Goal: Transaction & Acquisition: Purchase product/service

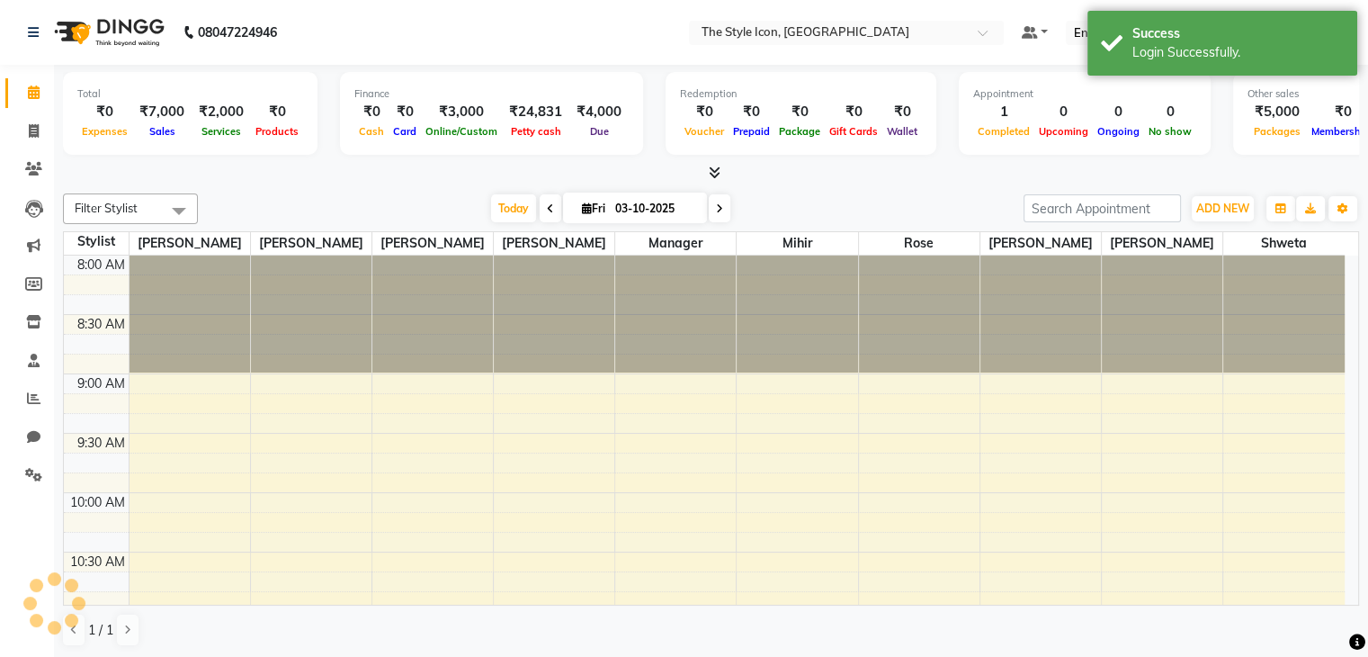
select select "en"
click at [517, 212] on span "Today" at bounding box center [513, 208] width 45 height 28
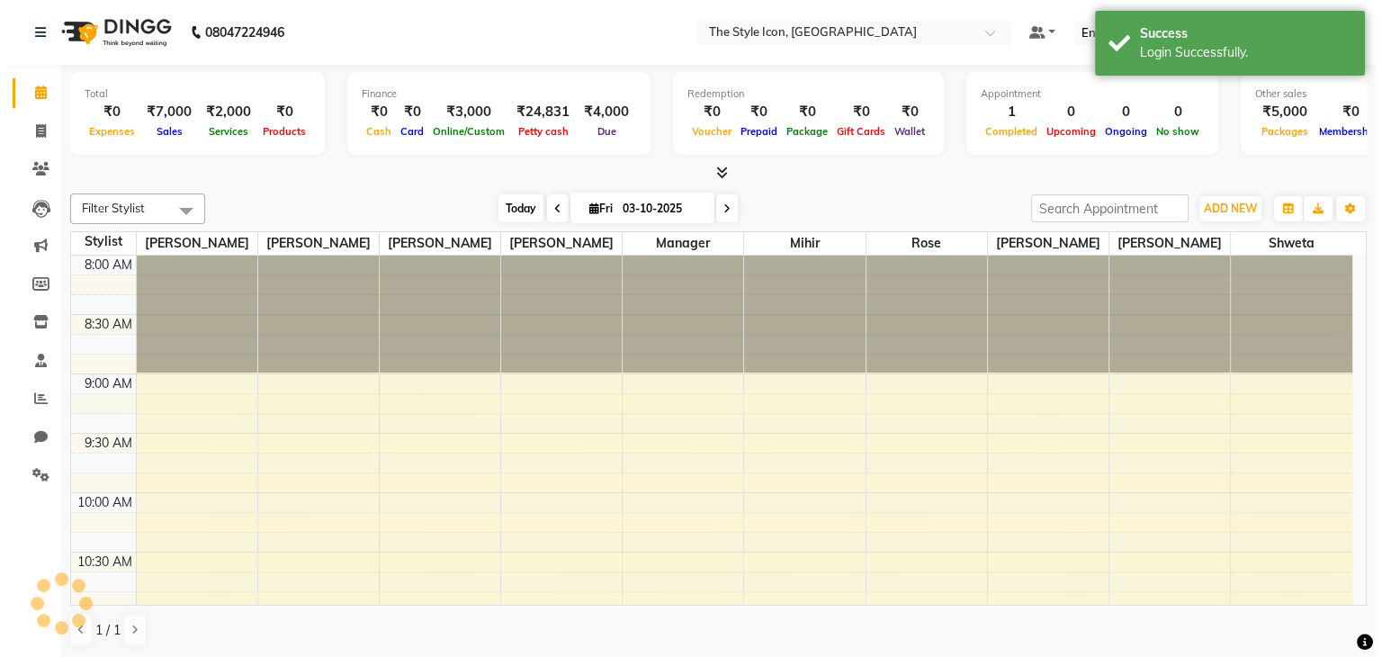
scroll to position [589, 0]
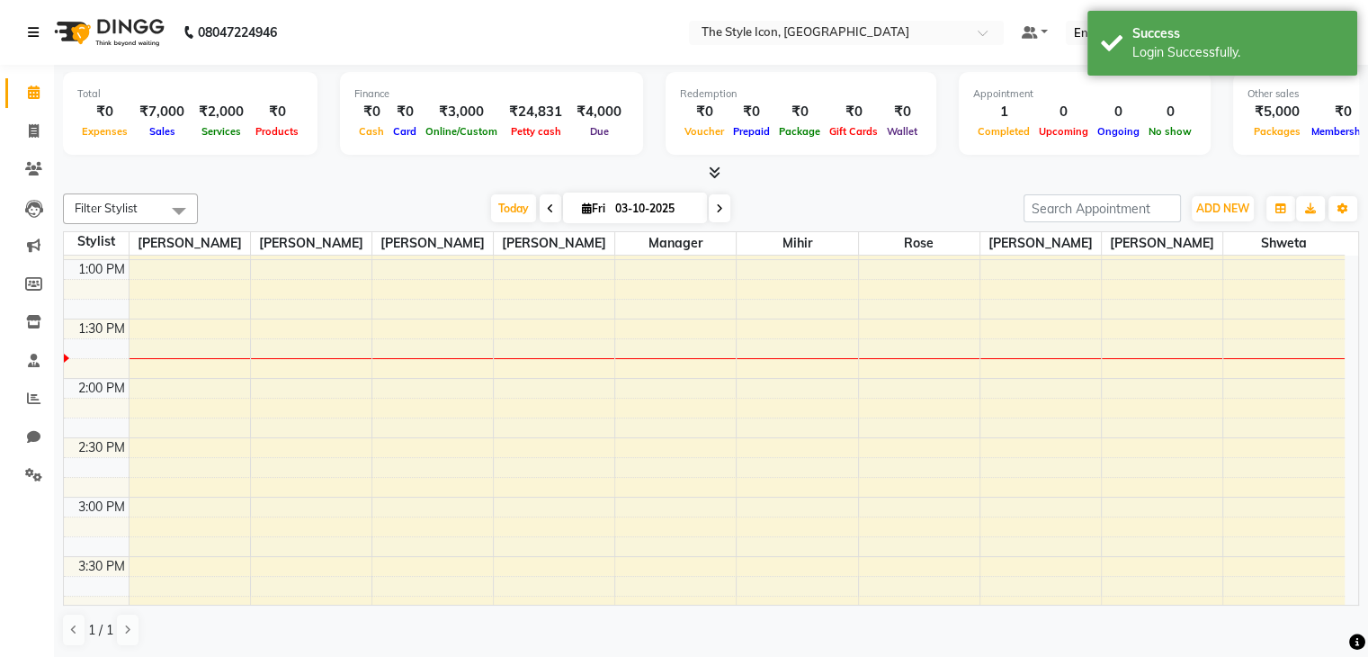
click at [32, 37] on icon at bounding box center [33, 32] width 11 height 13
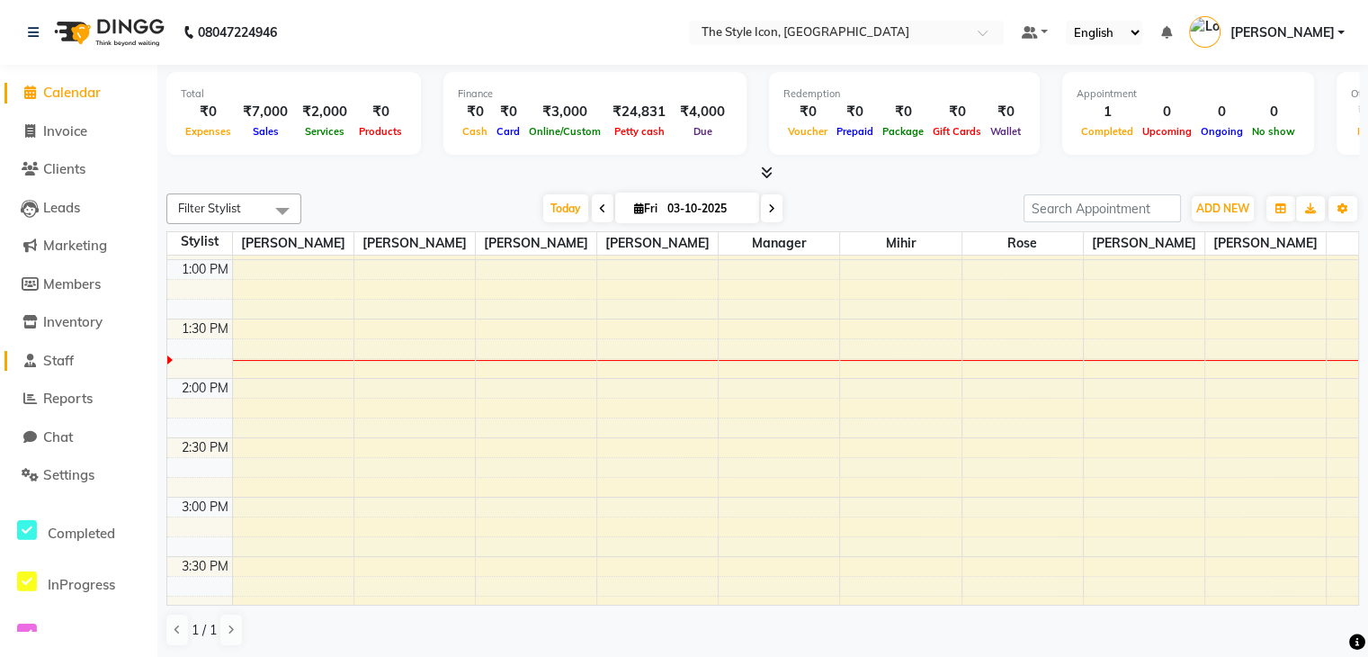
click at [44, 363] on span "Staff" at bounding box center [58, 360] width 31 height 17
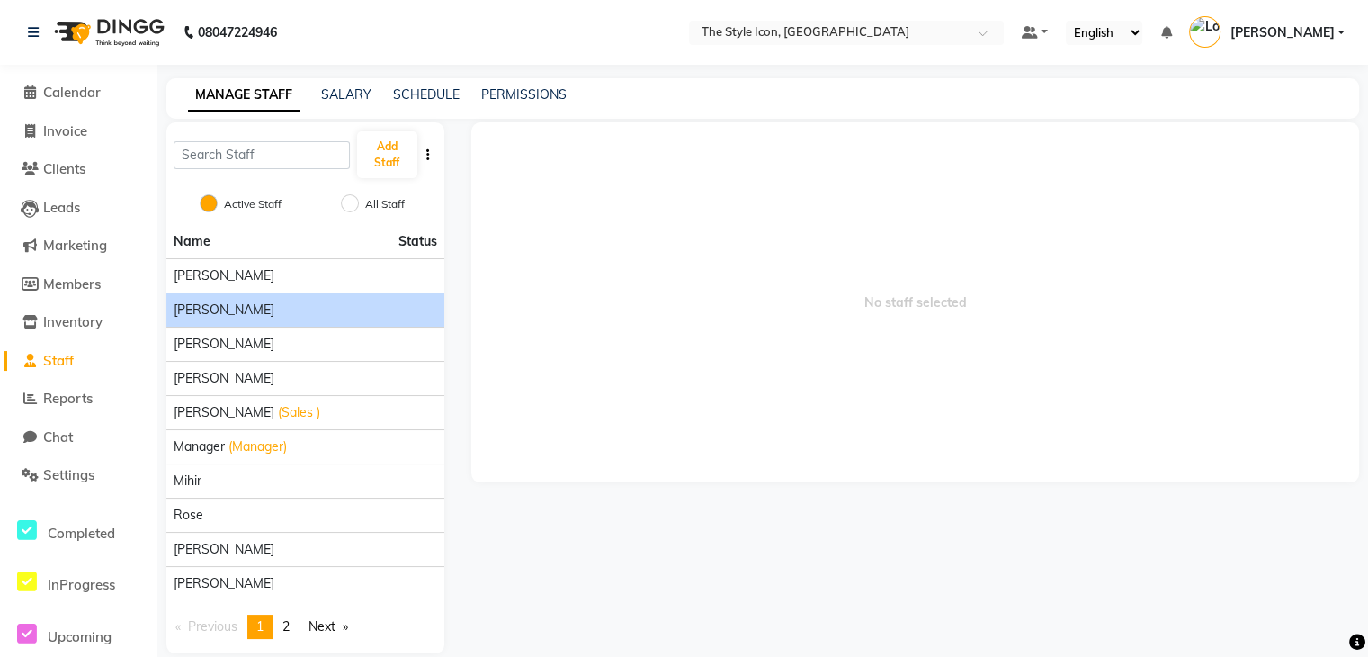
click at [237, 318] on div "[PERSON_NAME]" at bounding box center [306, 309] width 264 height 19
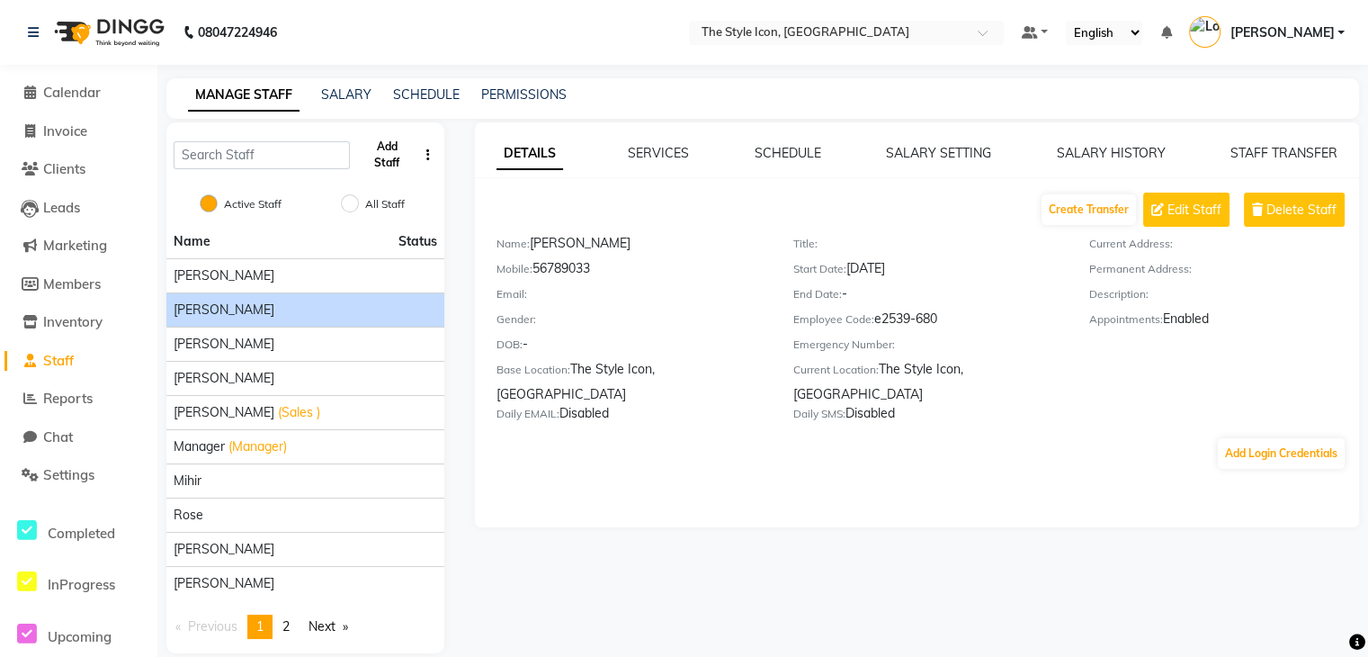
click at [381, 160] on button "Add Staff" at bounding box center [387, 154] width 60 height 47
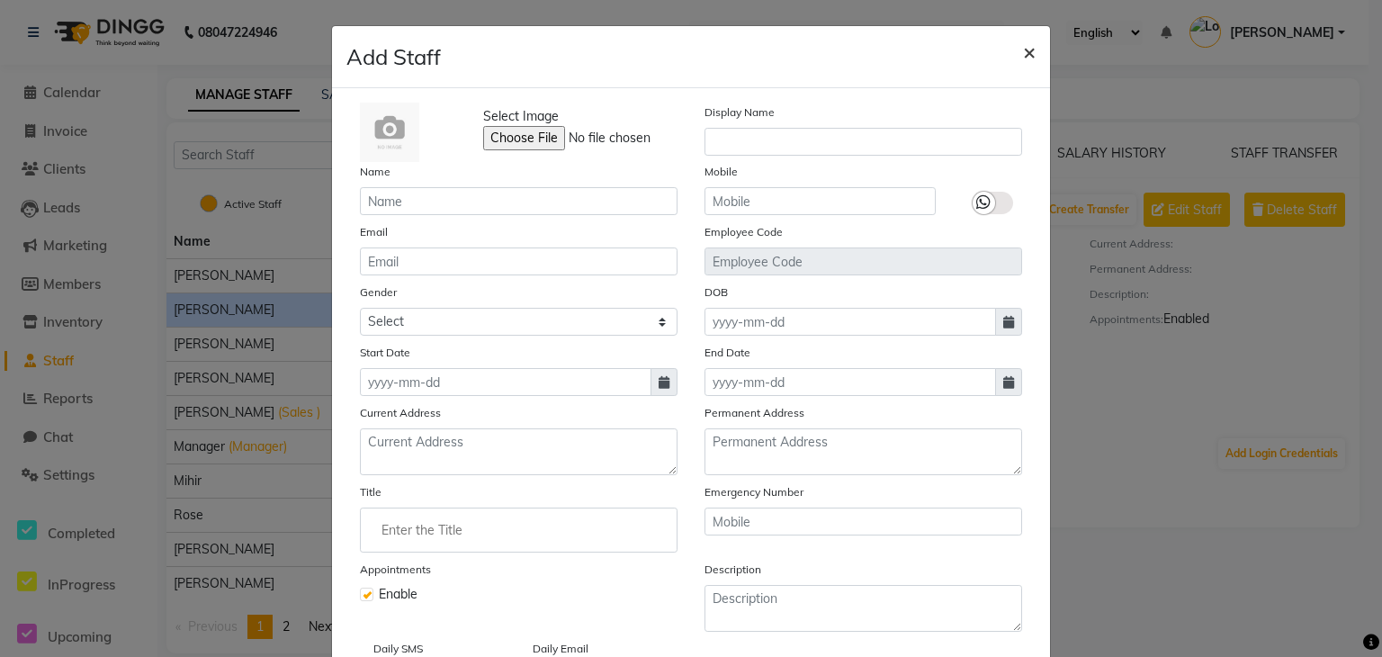
click at [1023, 58] on span "×" at bounding box center [1029, 51] width 13 height 27
checkbox input "false"
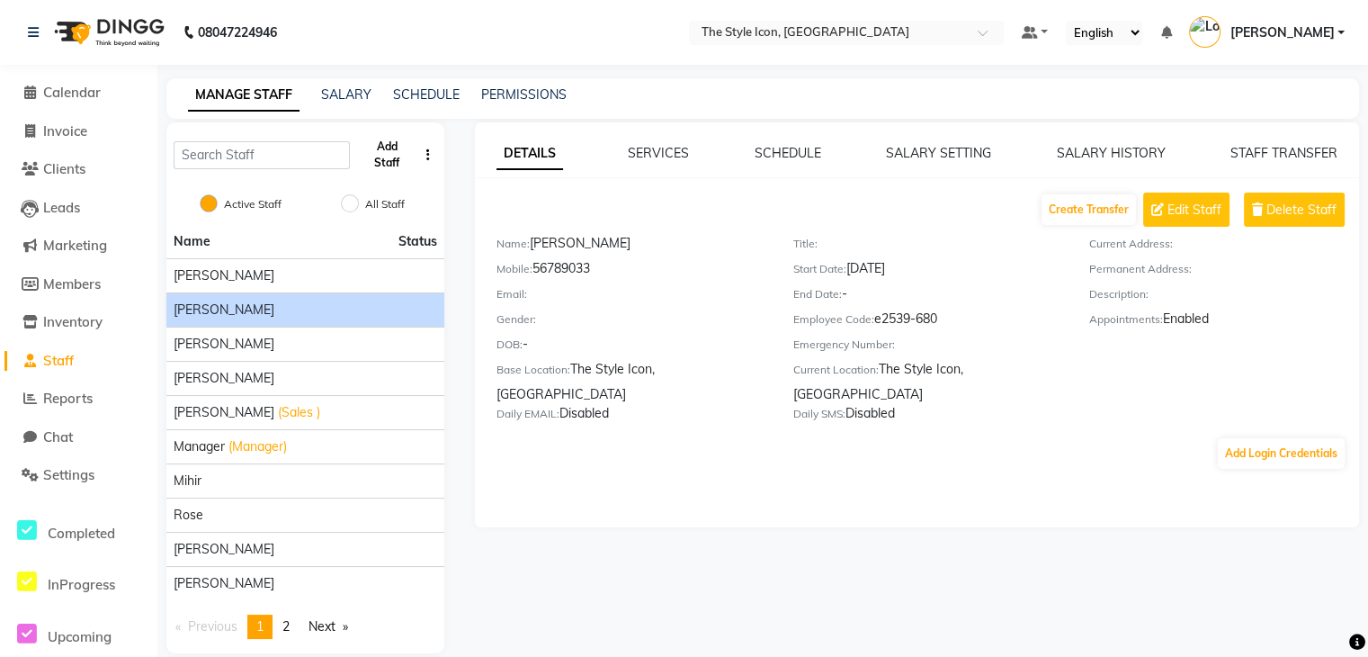
click at [392, 159] on button "Add Staff" at bounding box center [387, 154] width 60 height 47
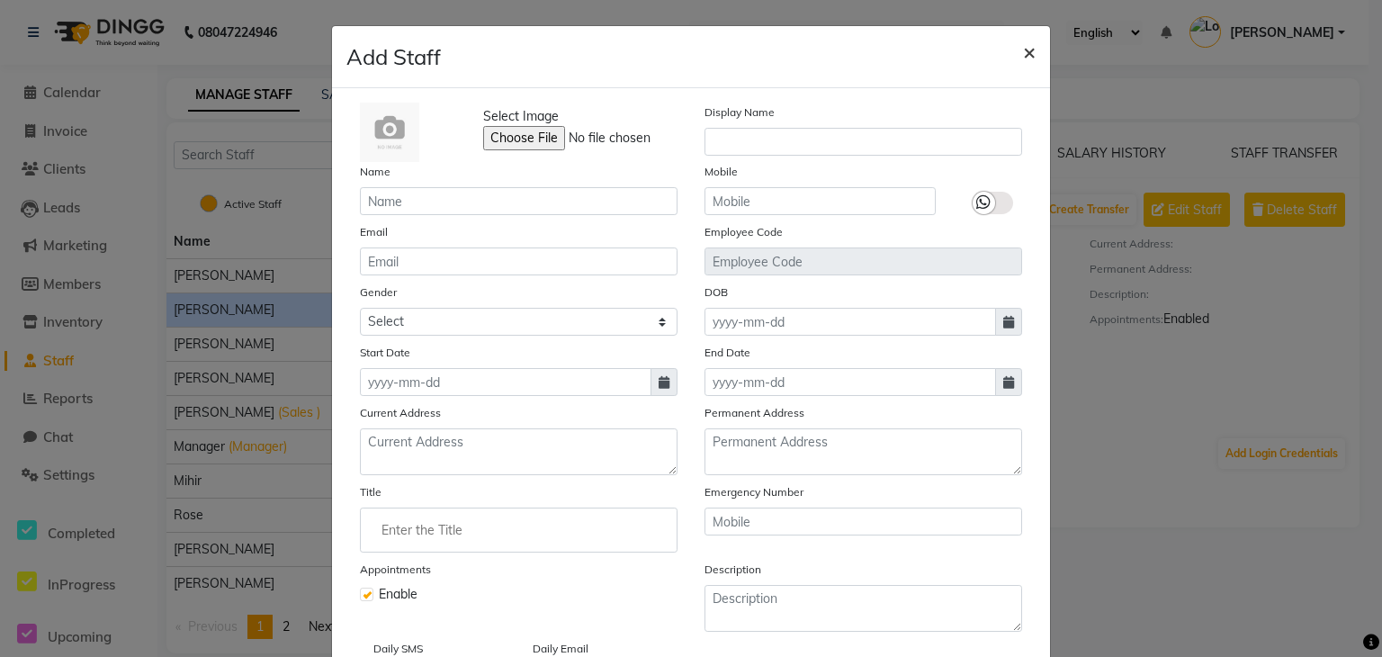
click at [1023, 58] on span "×" at bounding box center [1029, 51] width 13 height 27
checkbox input "false"
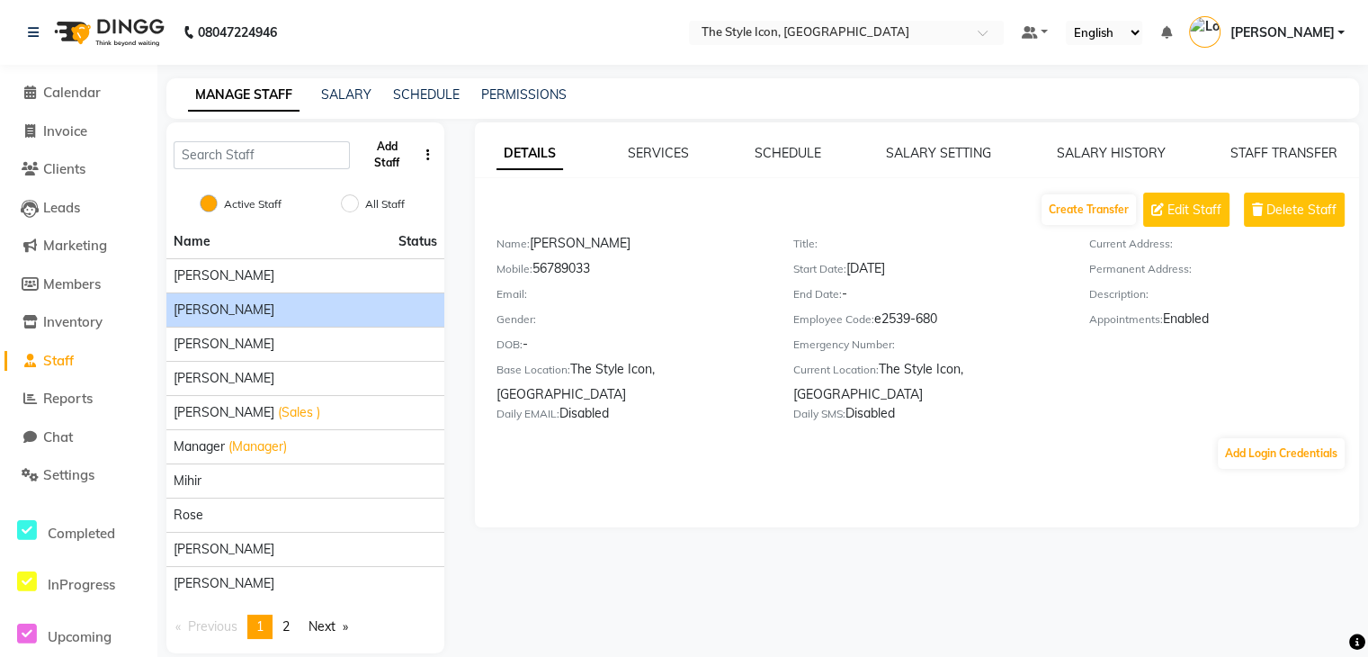
click at [376, 160] on button "Add Staff" at bounding box center [387, 154] width 60 height 47
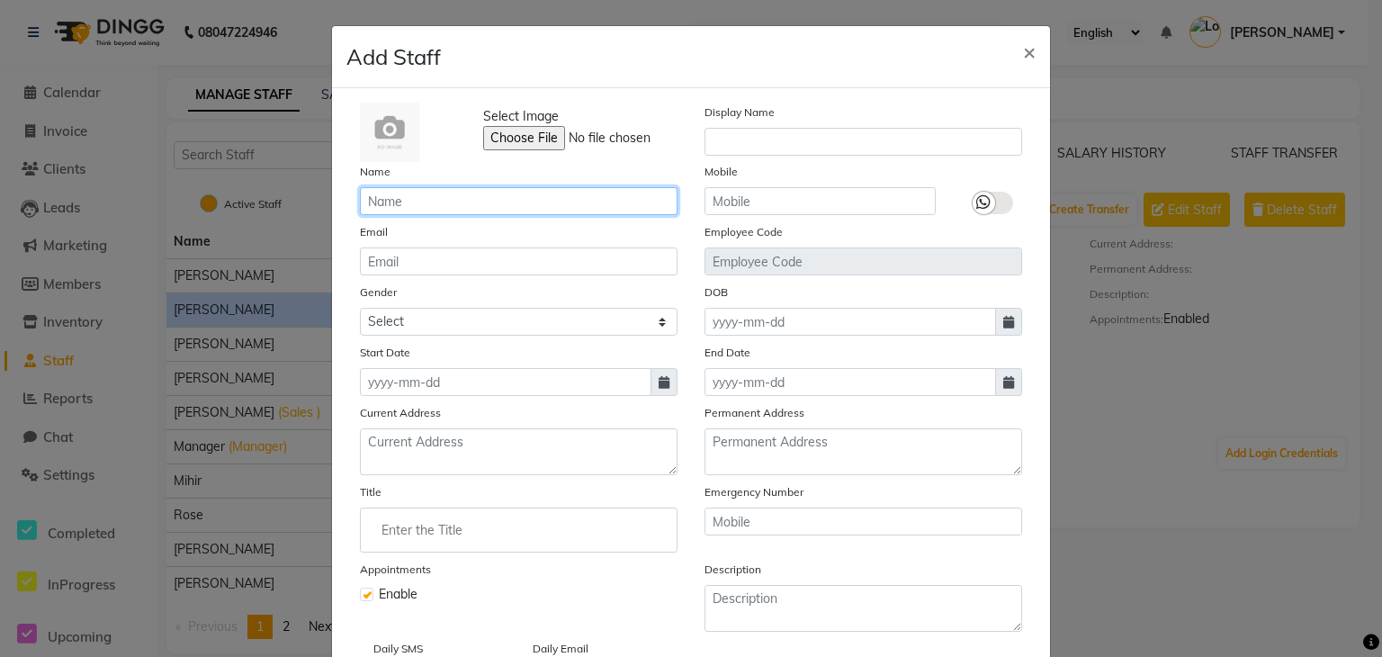
click at [399, 201] on input "text" at bounding box center [519, 201] width 318 height 28
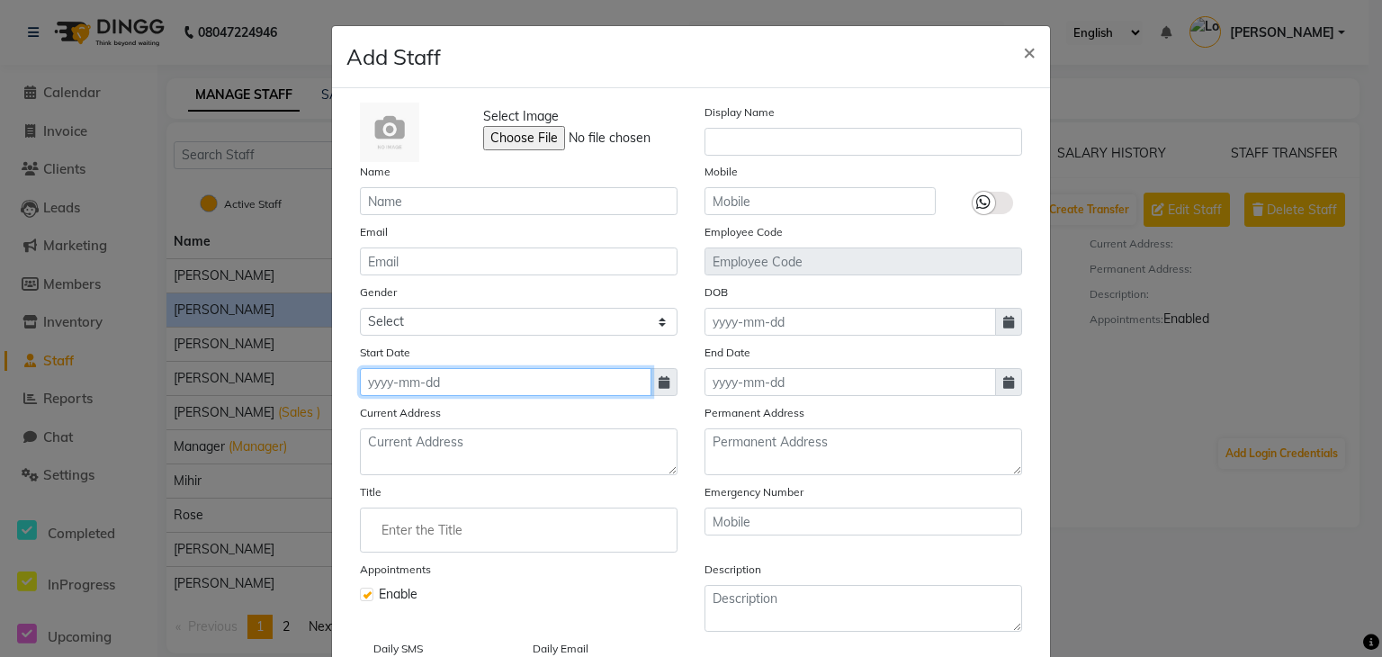
click at [405, 384] on input at bounding box center [505, 382] width 291 height 28
select select "10"
select select "2025"
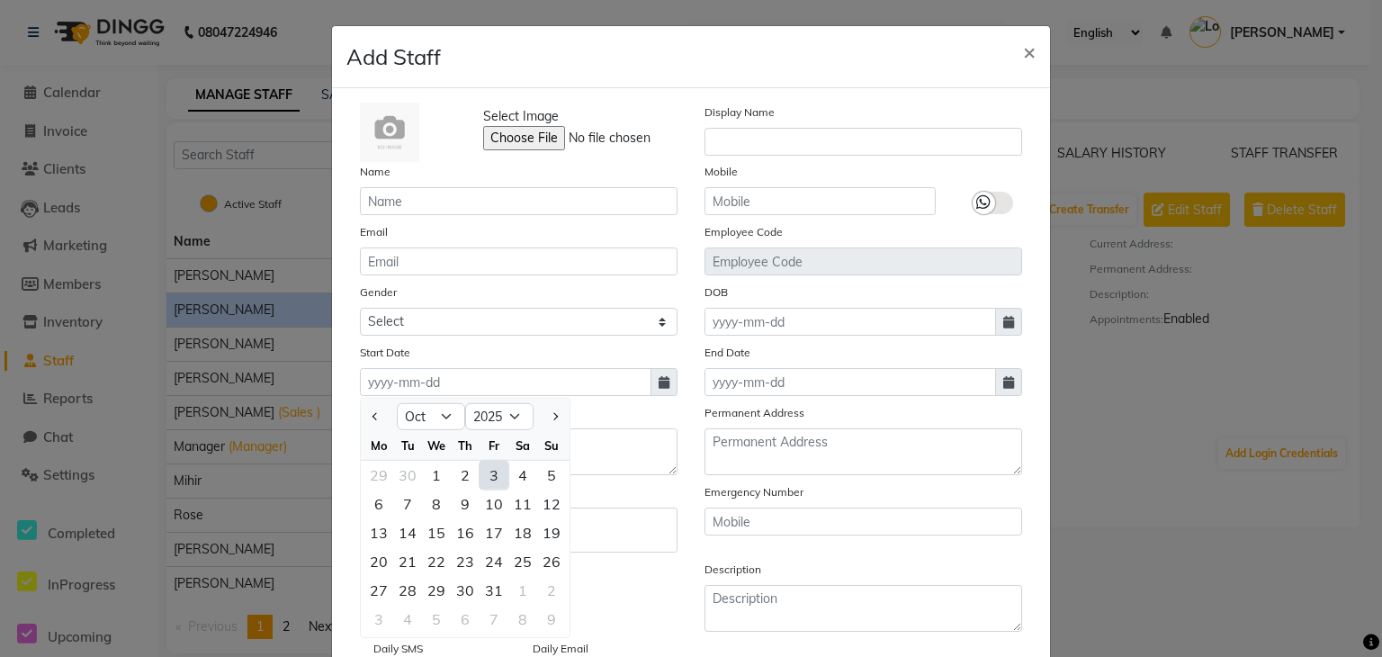
click at [651, 501] on div "Title" at bounding box center [519, 517] width 318 height 70
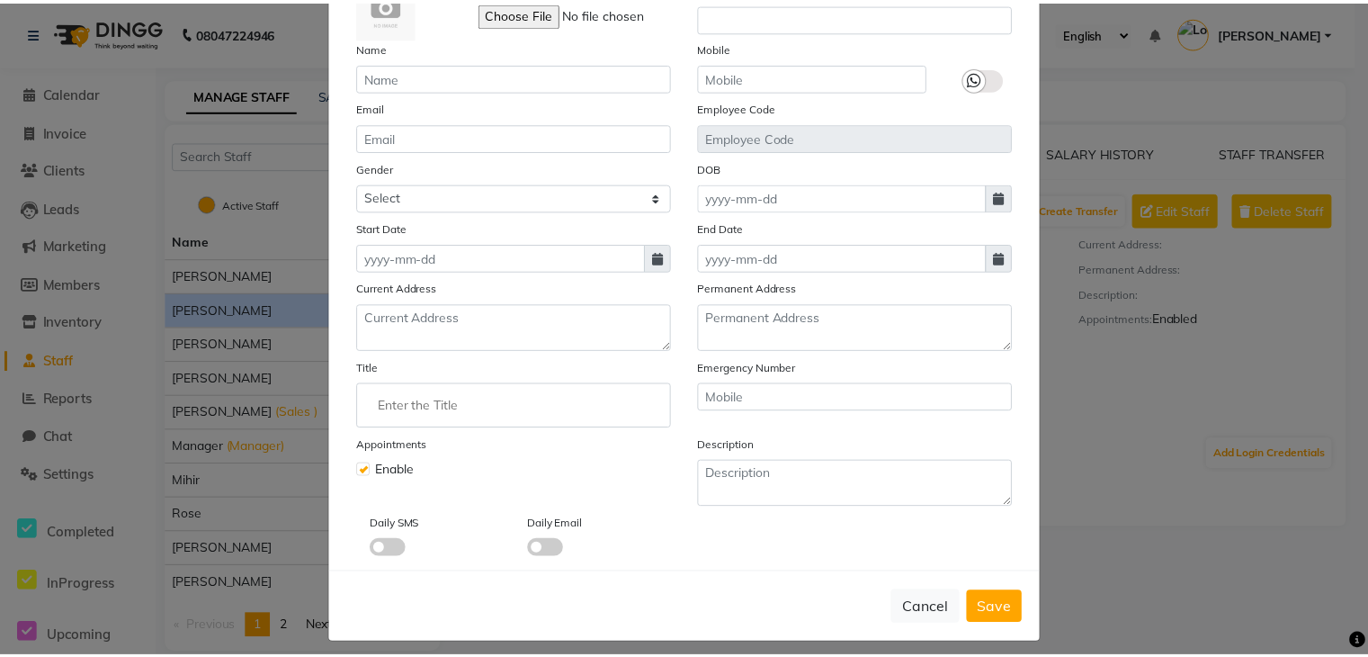
scroll to position [129, 0]
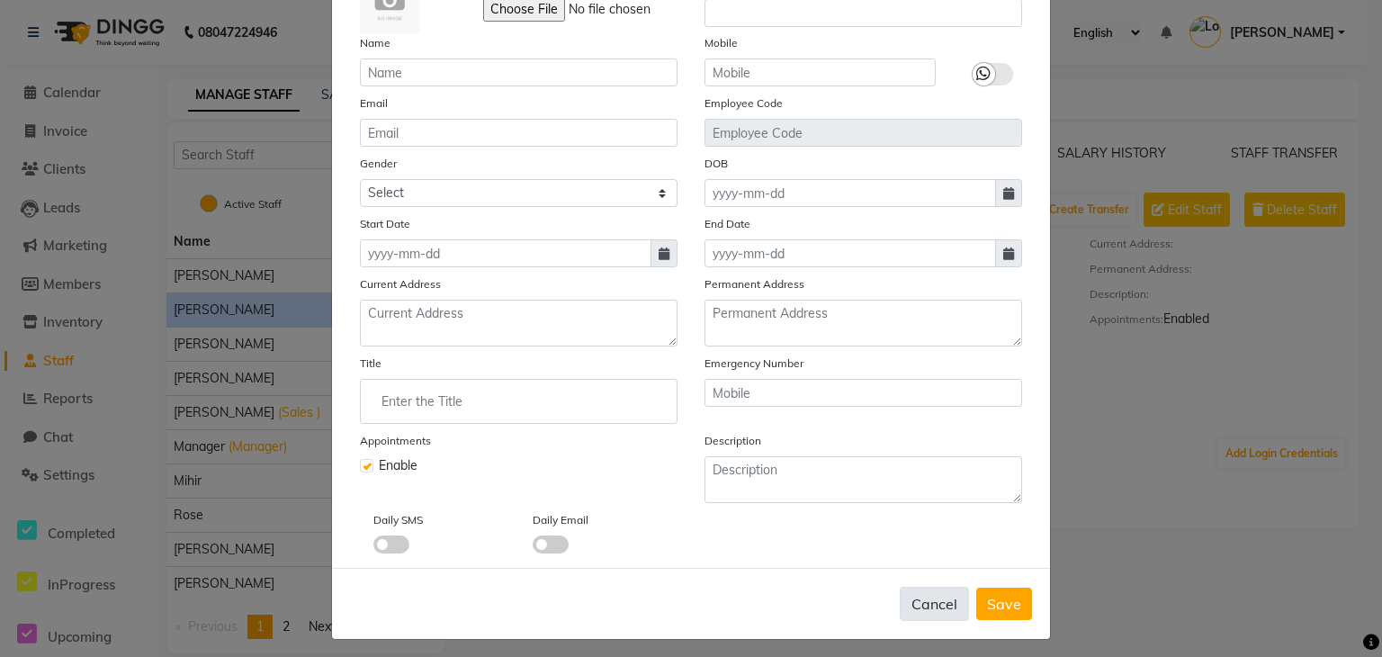
click at [936, 605] on button "Cancel" at bounding box center [934, 604] width 69 height 34
checkbox input "false"
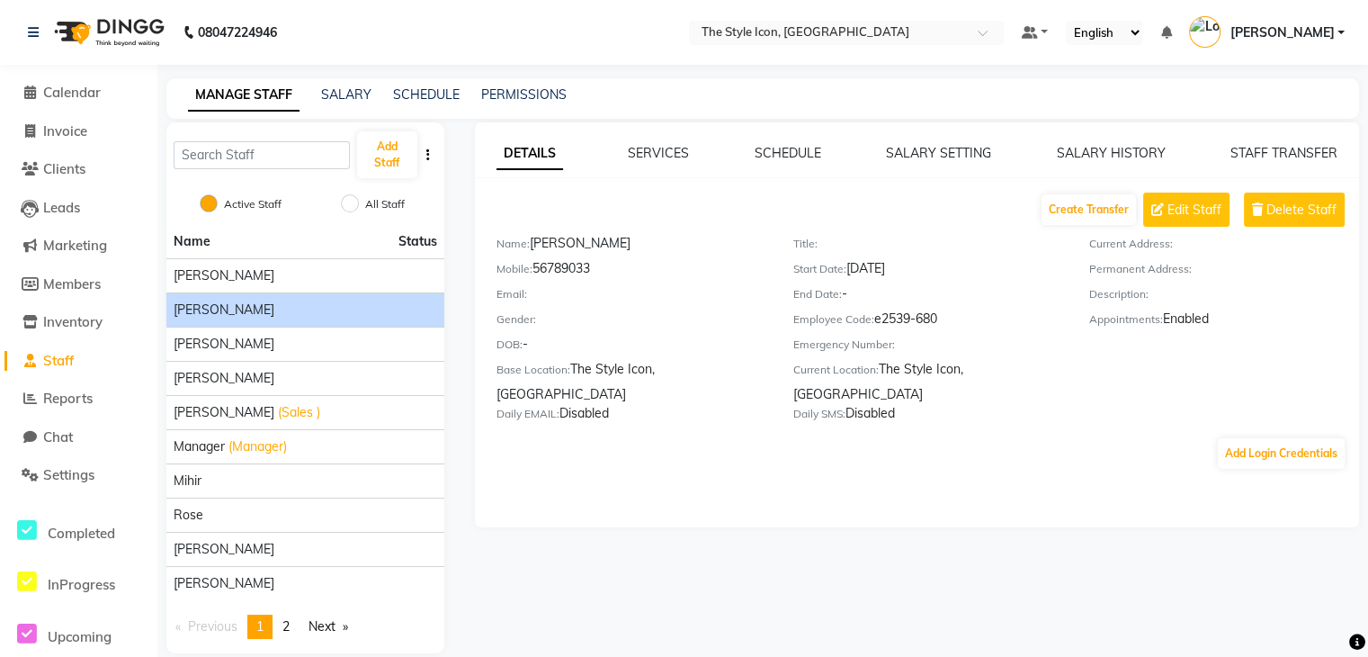
click at [59, 103] on li "Calendar" at bounding box center [78, 93] width 157 height 39
click at [40, 94] on span at bounding box center [29, 93] width 27 height 21
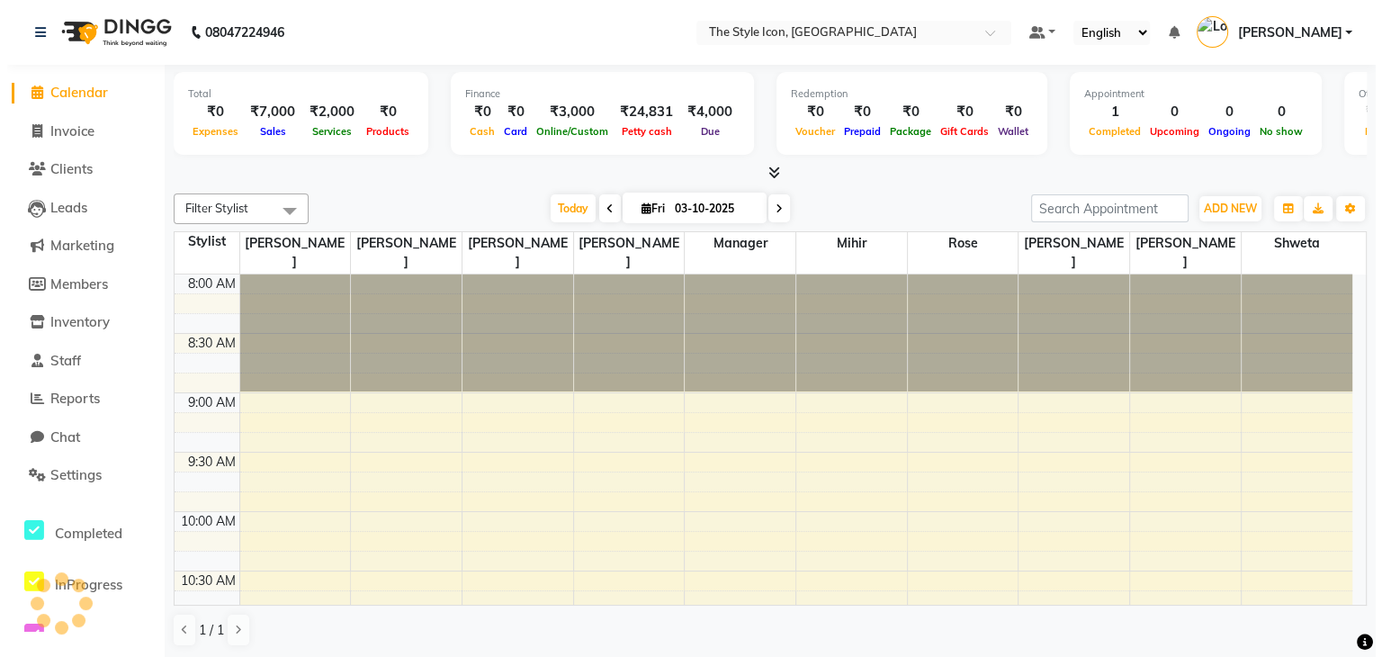
scroll to position [589, 0]
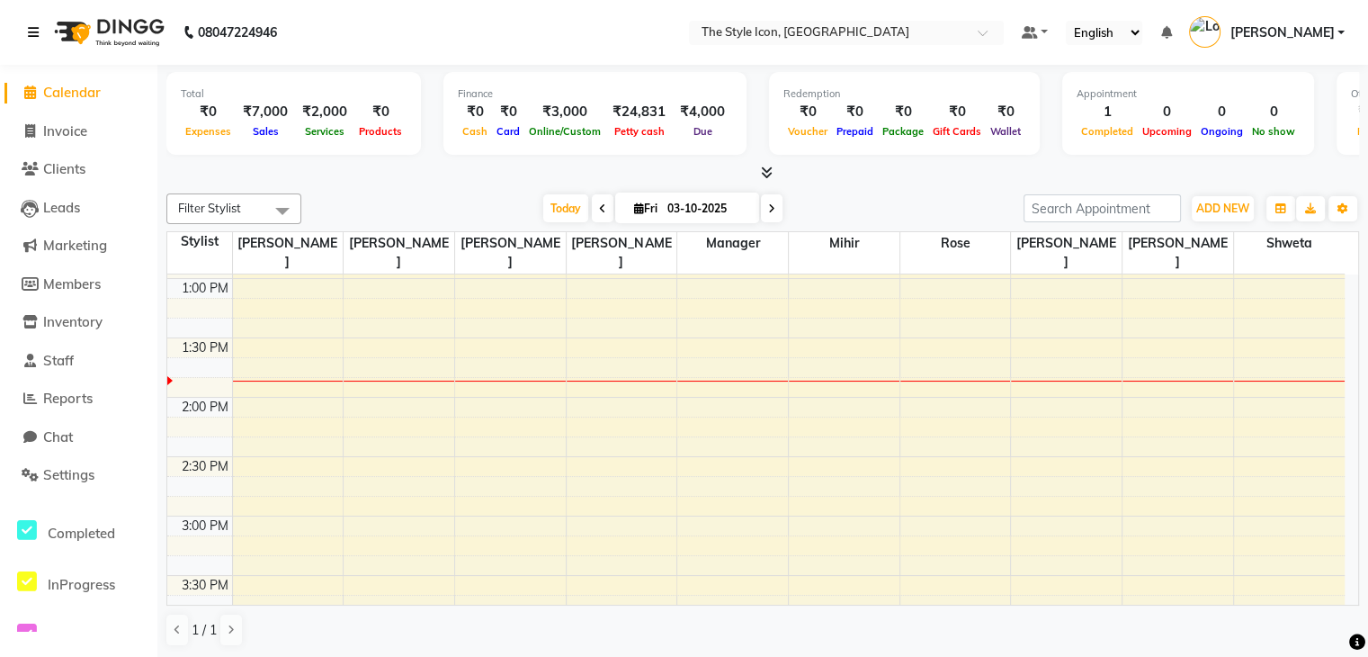
click at [38, 35] on icon at bounding box center [33, 32] width 11 height 13
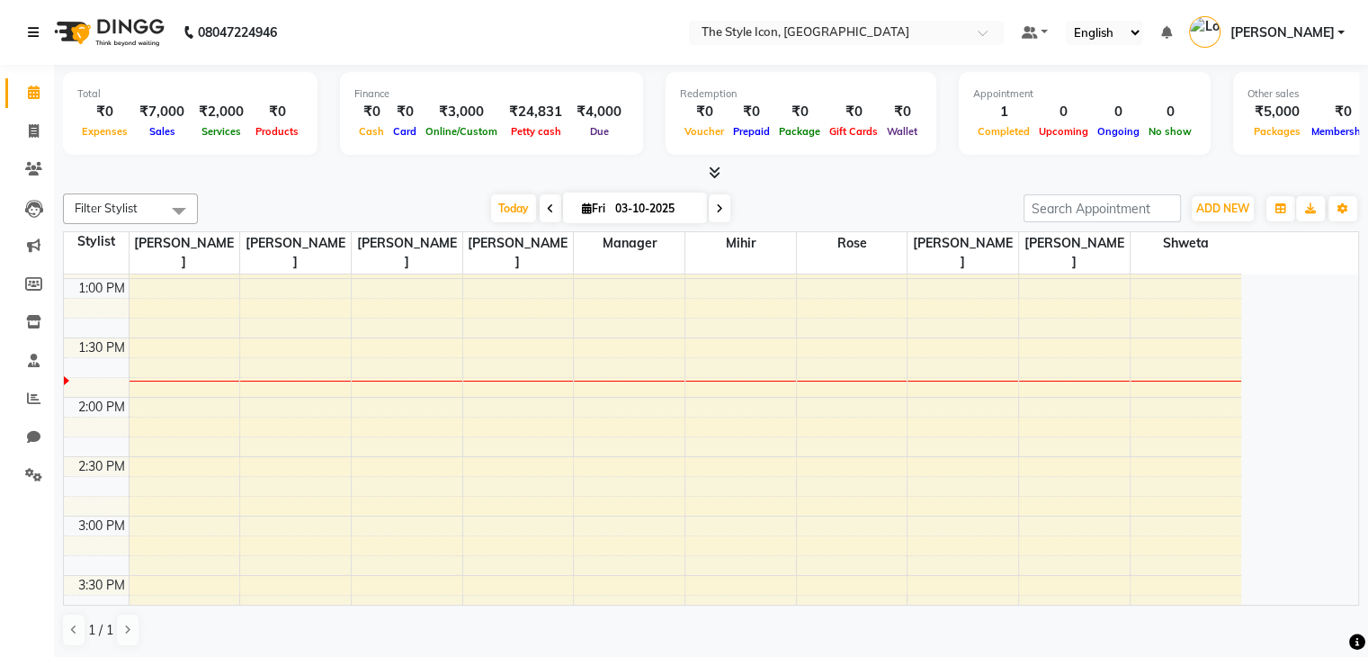
click at [38, 35] on icon at bounding box center [33, 32] width 11 height 13
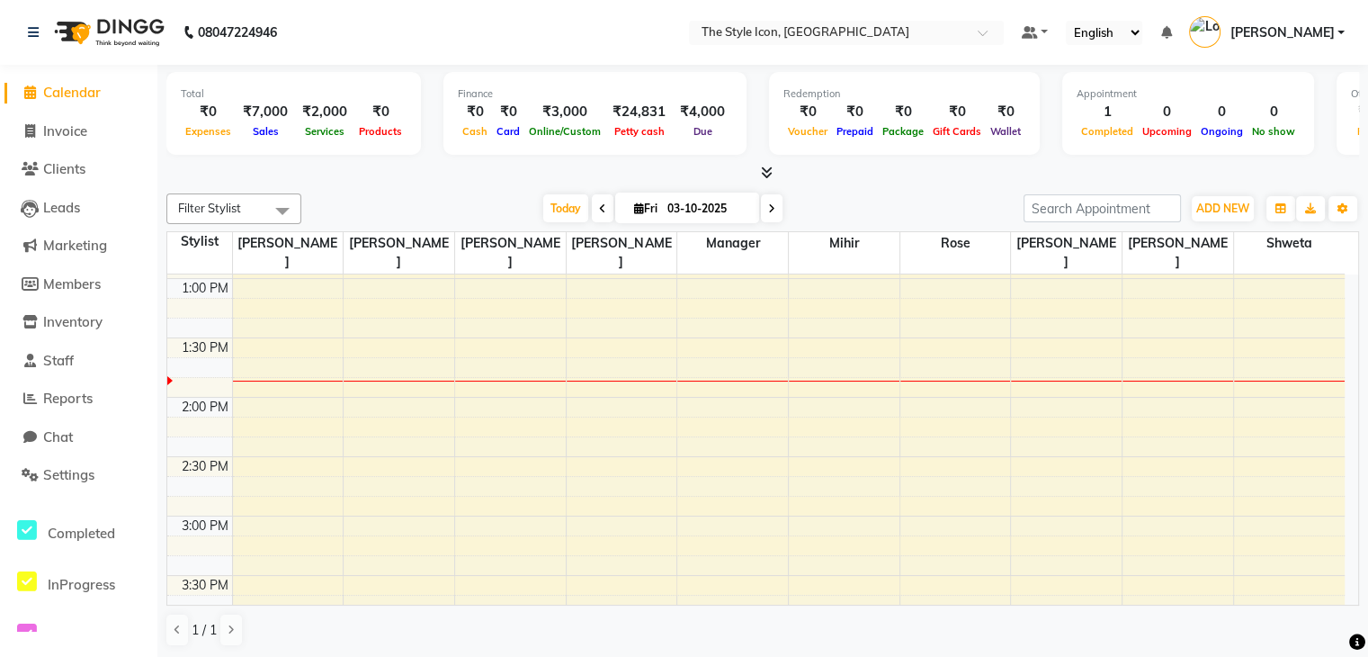
click at [47, 372] on li "Staff" at bounding box center [78, 361] width 157 height 39
click at [58, 358] on span "Staff" at bounding box center [58, 360] width 31 height 17
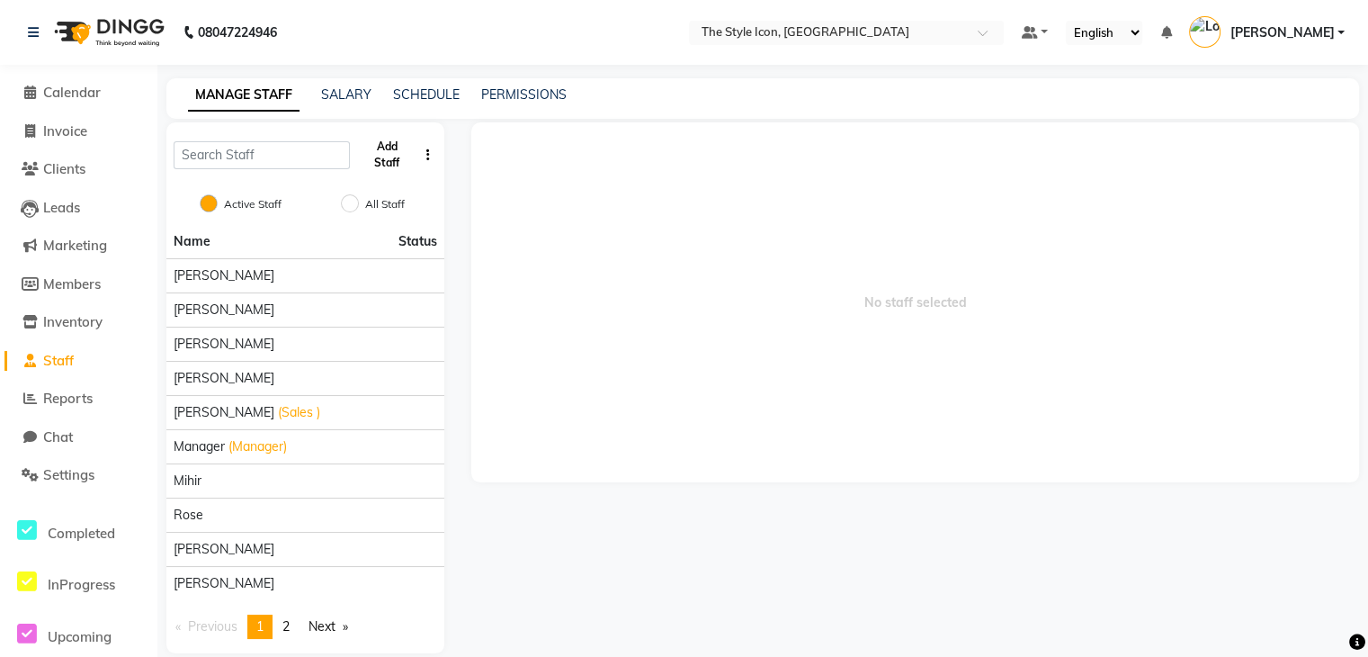
click at [394, 170] on button "Add Staff" at bounding box center [387, 154] width 60 height 47
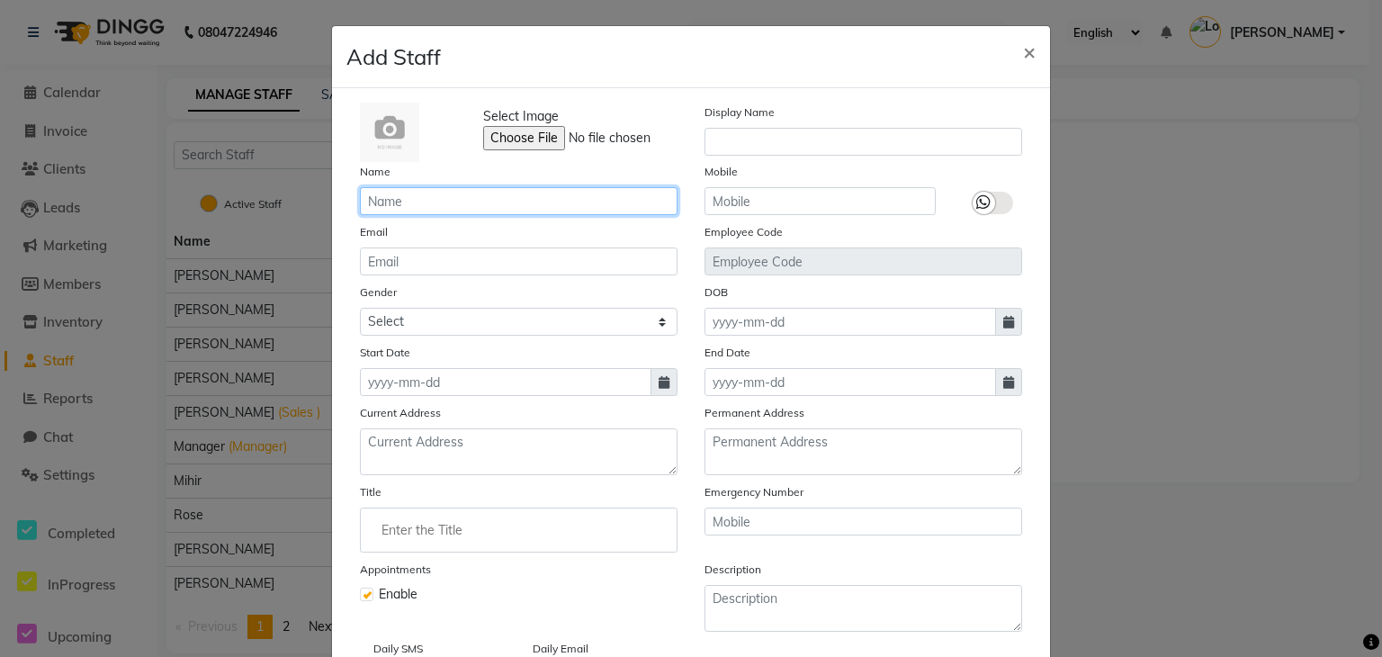
click at [406, 208] on input "text" at bounding box center [519, 201] width 318 height 28
click at [396, 207] on input "text" at bounding box center [519, 201] width 318 height 28
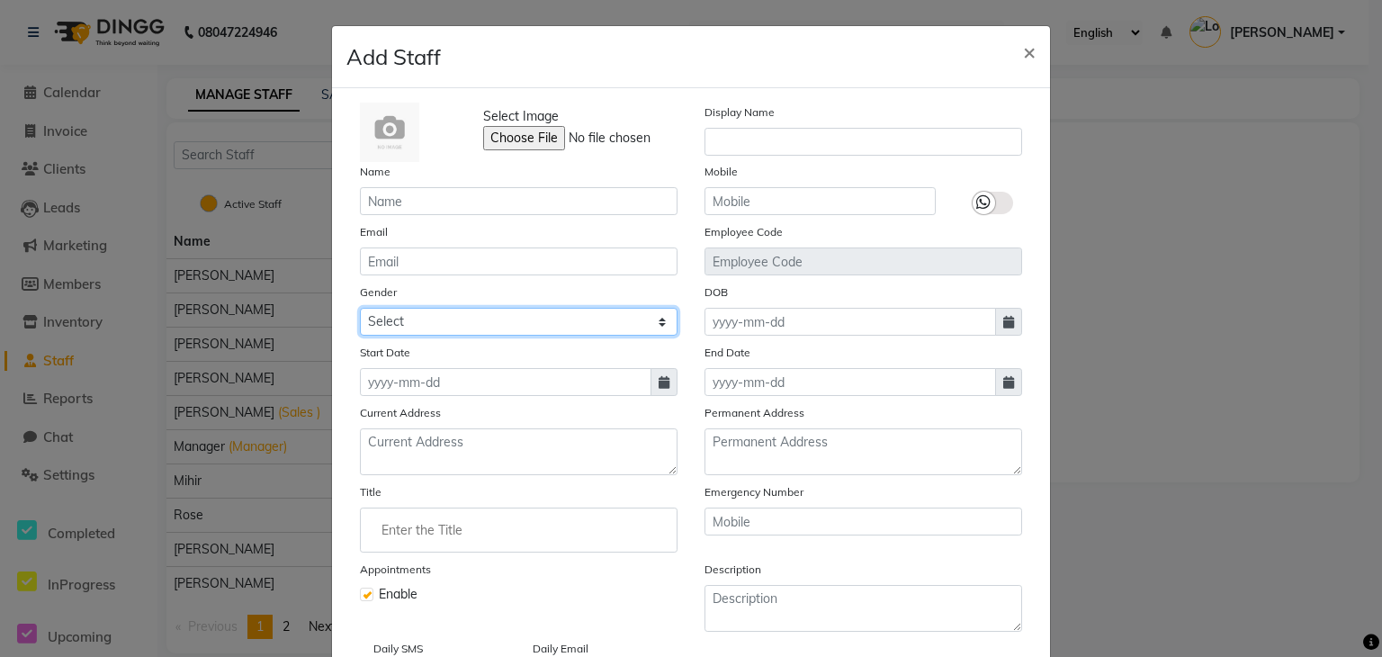
click at [392, 329] on select "Select [DEMOGRAPHIC_DATA] [DEMOGRAPHIC_DATA] Other Prefer Not To Say" at bounding box center [519, 322] width 318 height 28
click at [421, 284] on div "Gender Select [DEMOGRAPHIC_DATA] [DEMOGRAPHIC_DATA] Other Prefer Not To Say" at bounding box center [518, 308] width 345 height 53
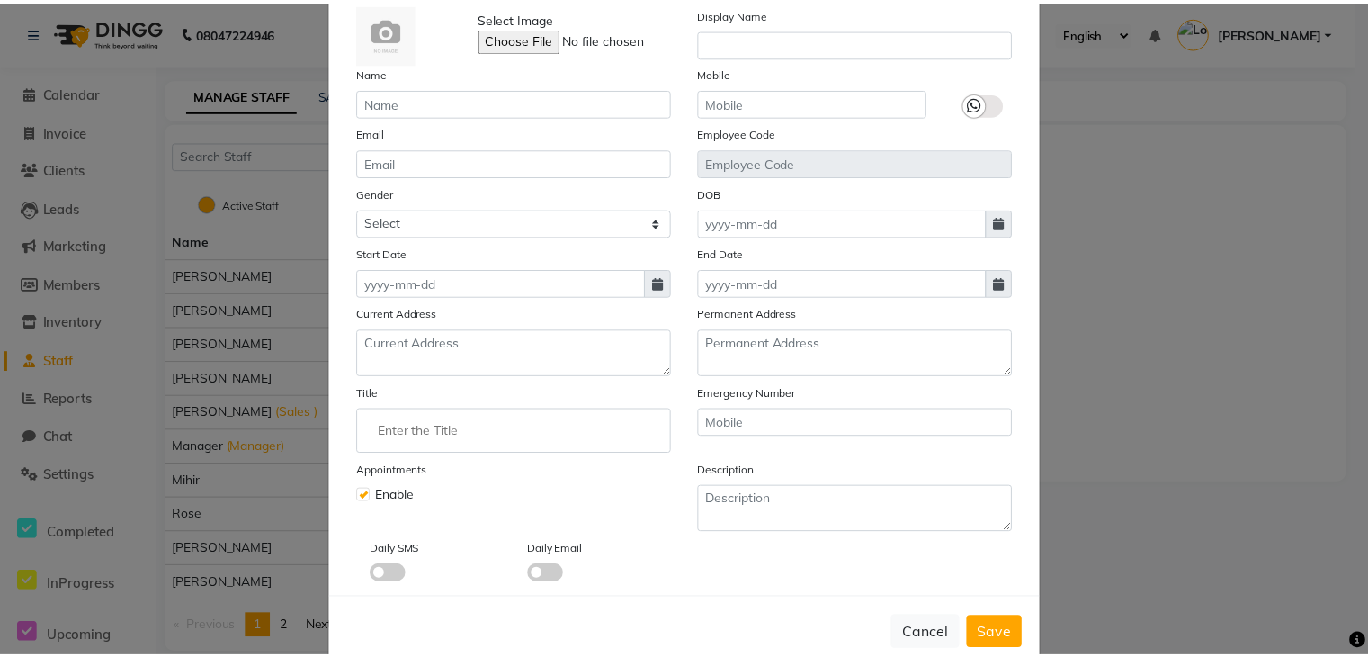
scroll to position [144, 0]
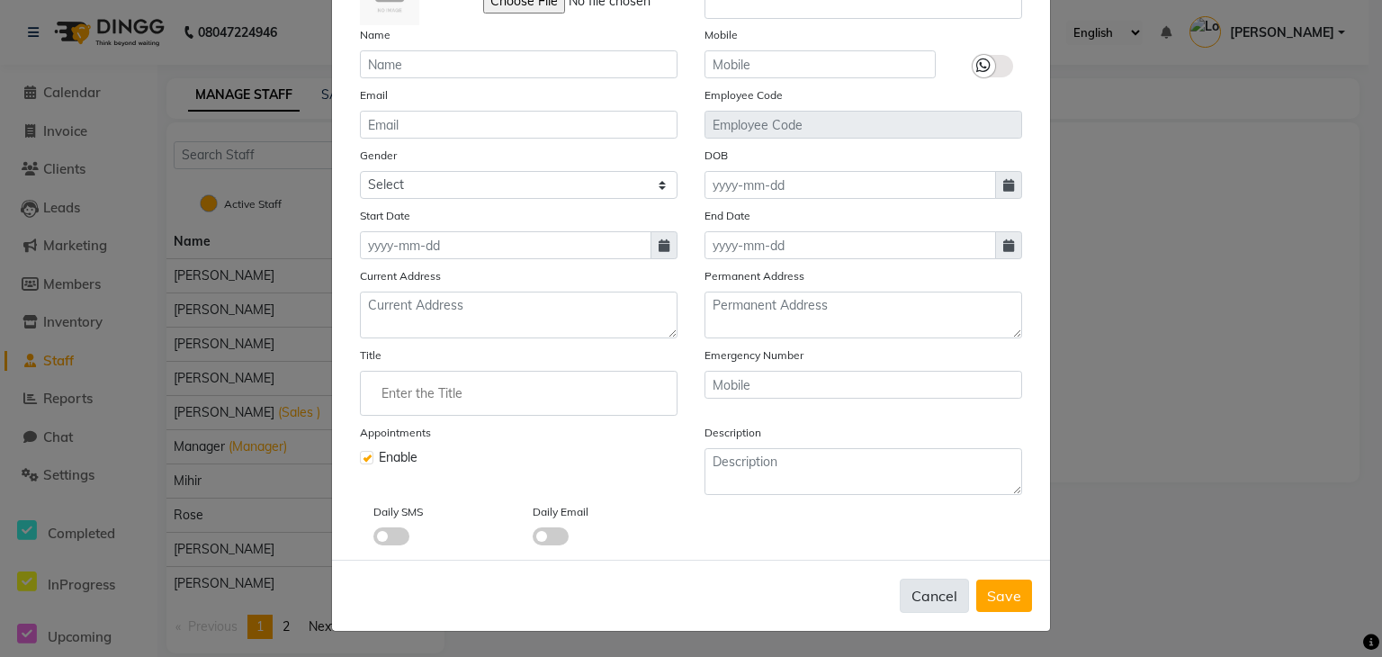
click at [937, 594] on button "Cancel" at bounding box center [934, 595] width 69 height 34
checkbox input "false"
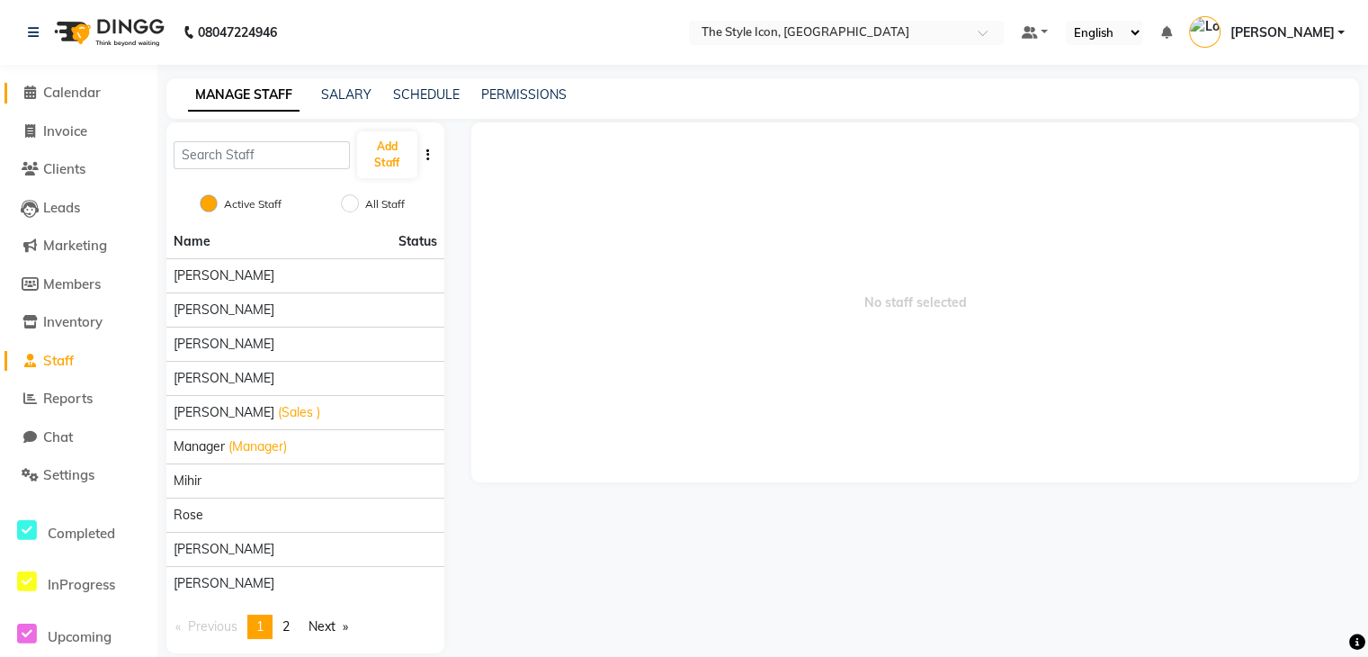
click at [36, 98] on span at bounding box center [29, 93] width 27 height 21
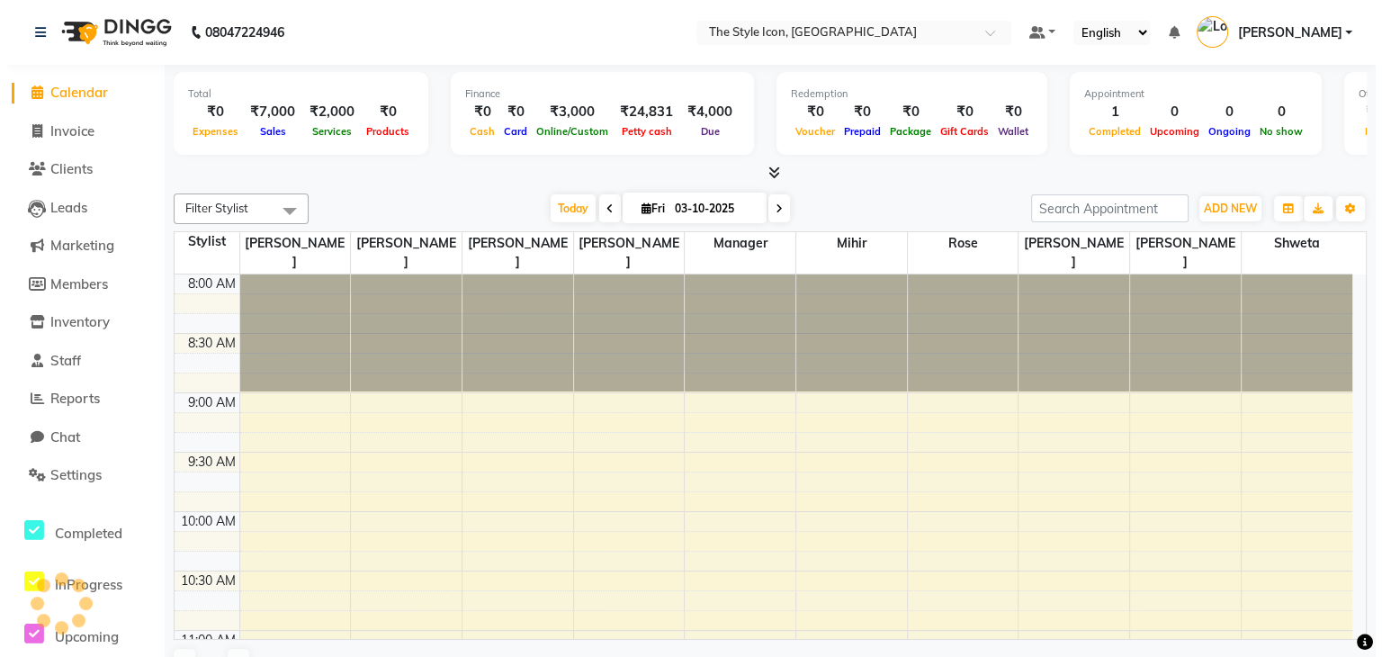
scroll to position [589, 0]
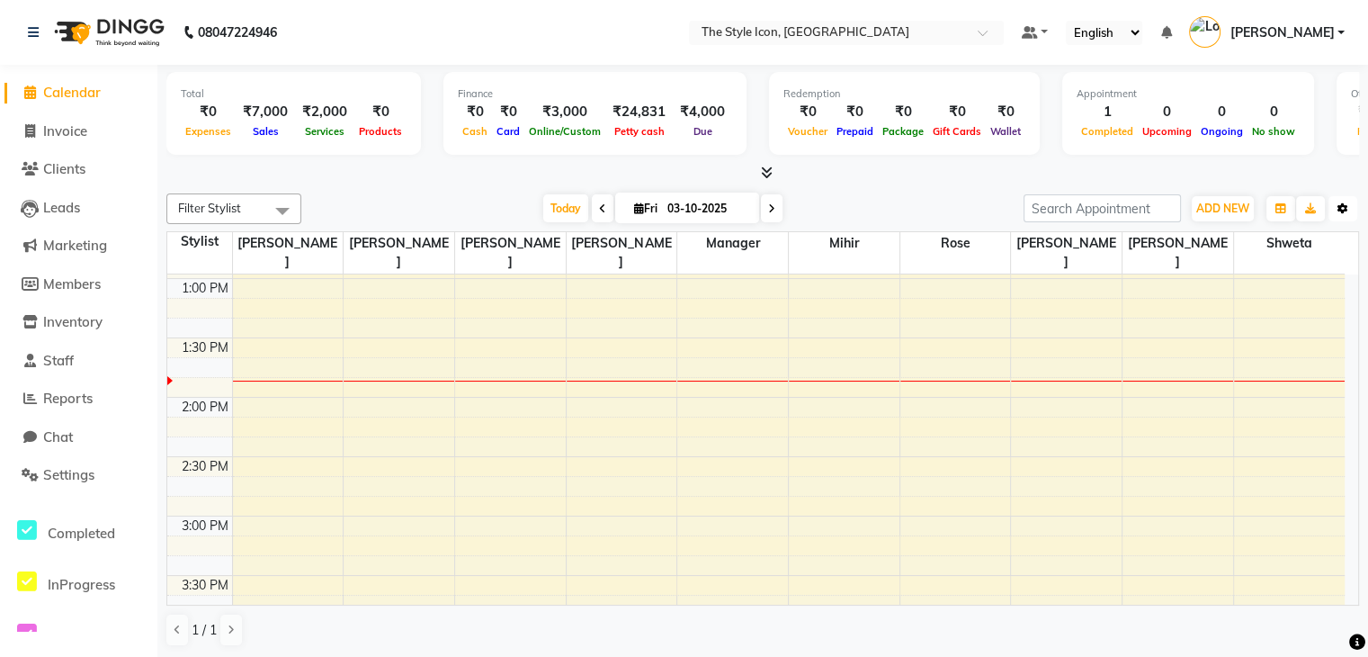
click at [1338, 210] on icon "button" at bounding box center [1343, 208] width 11 height 11
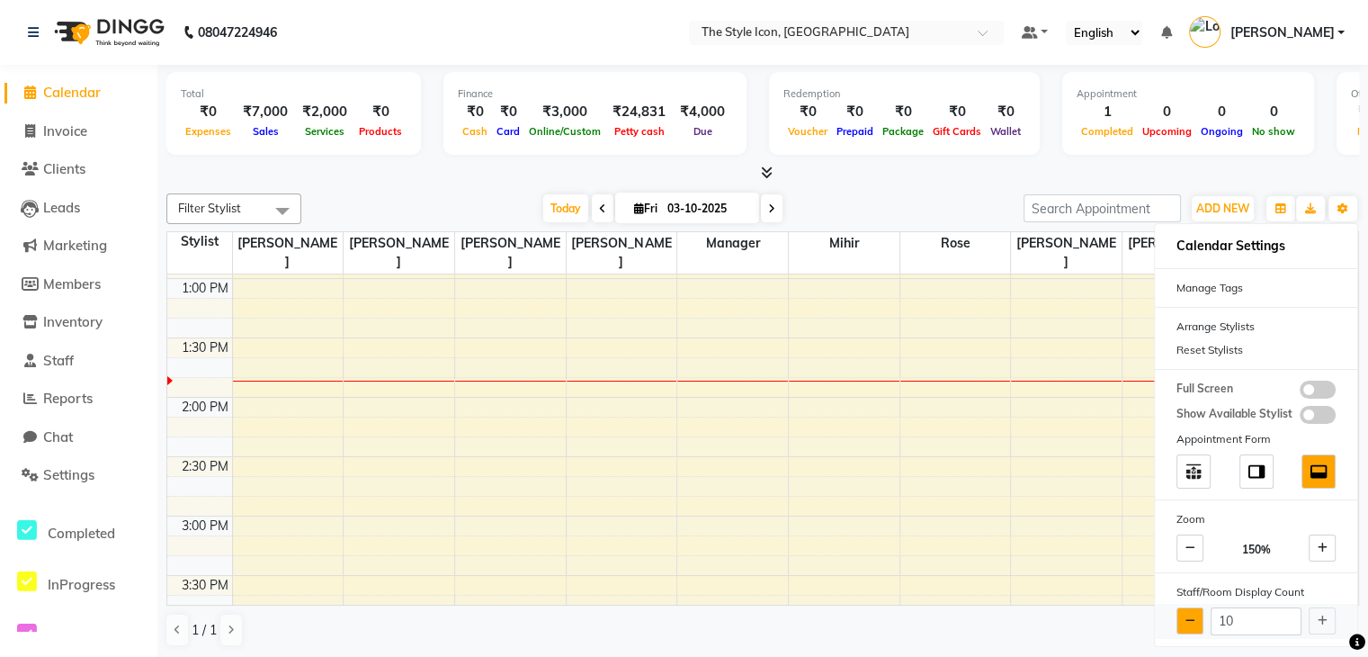
click at [1196, 621] on button at bounding box center [1190, 620] width 27 height 27
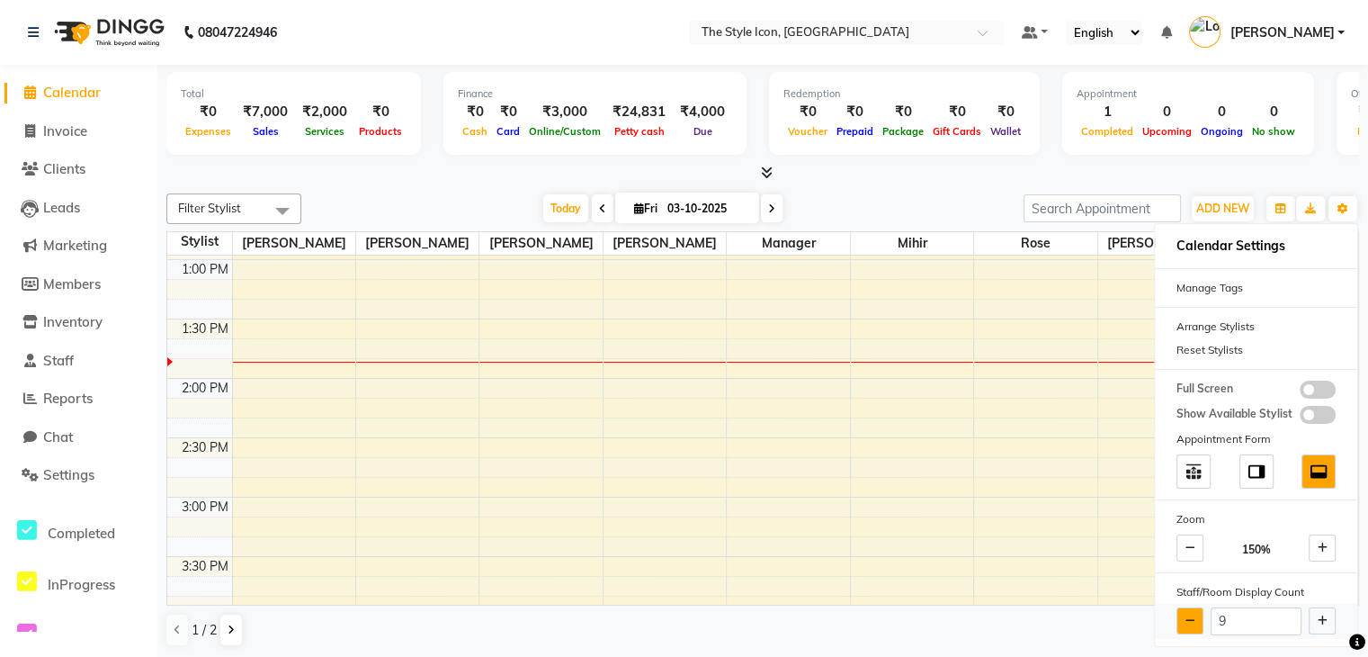
click at [1196, 621] on button at bounding box center [1190, 620] width 27 height 27
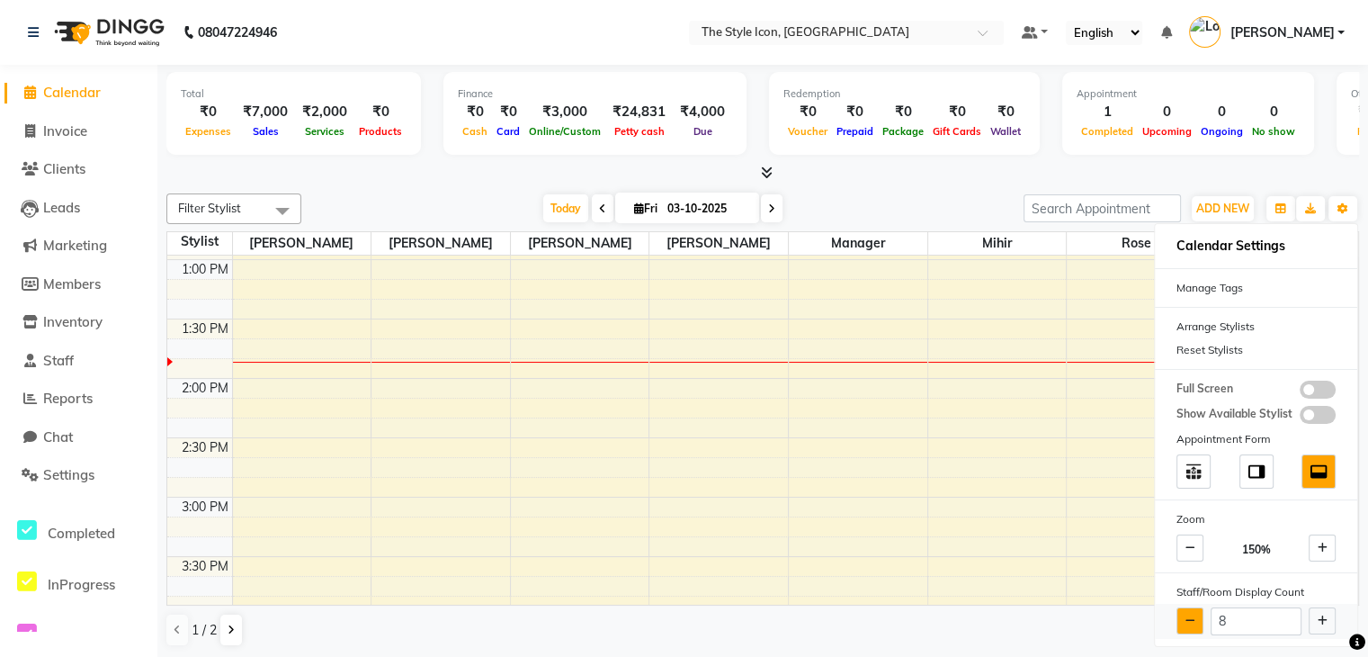
click at [1196, 621] on button at bounding box center [1190, 620] width 27 height 27
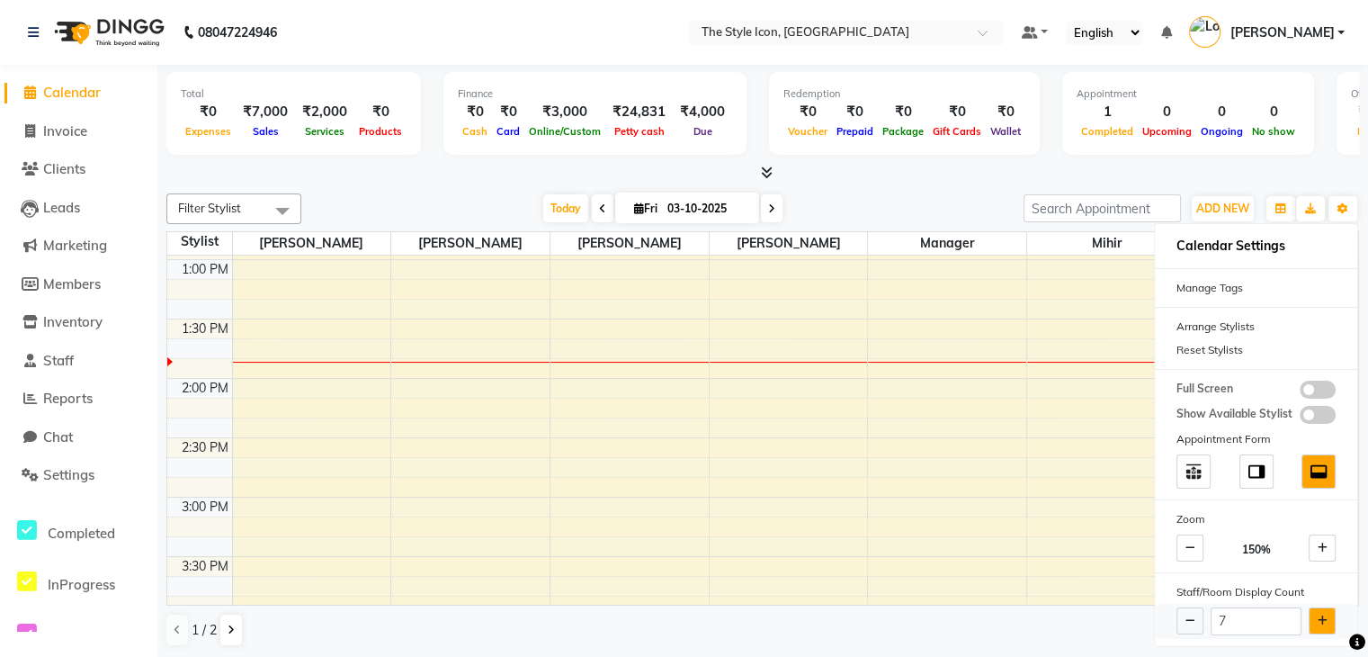
click at [1324, 616] on icon at bounding box center [1323, 620] width 10 height 11
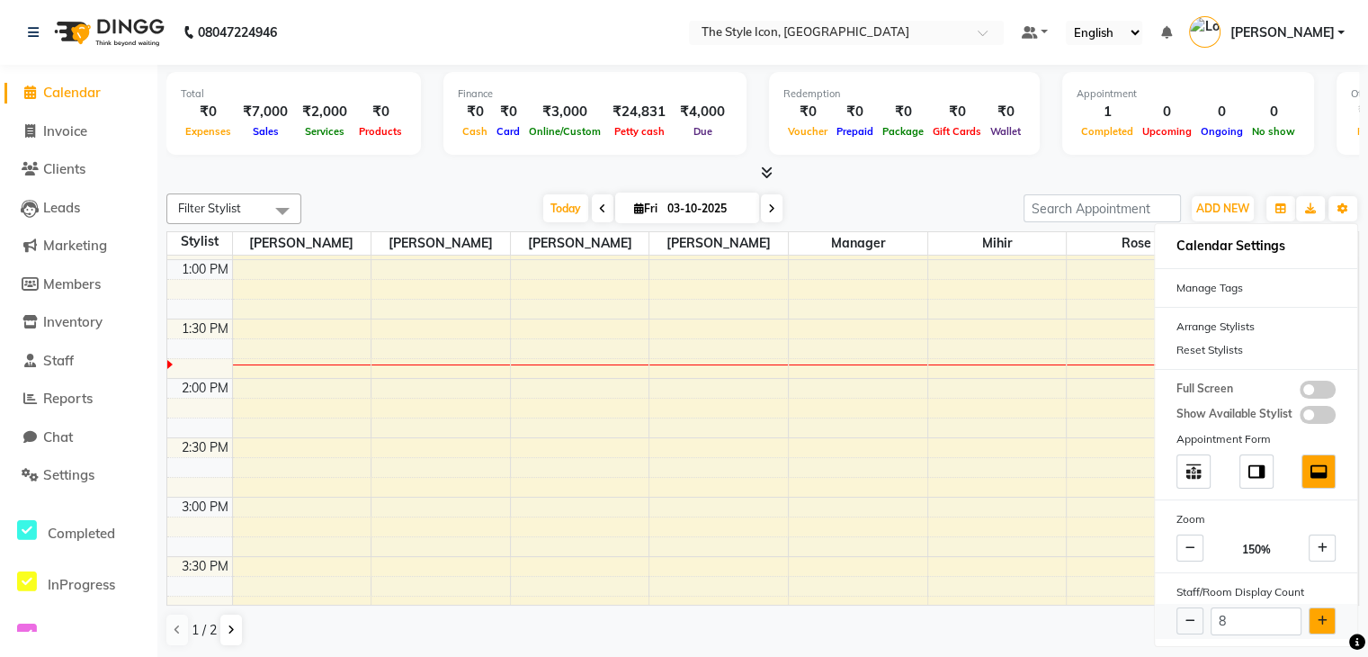
click at [1324, 616] on icon at bounding box center [1323, 620] width 10 height 11
type input "10"
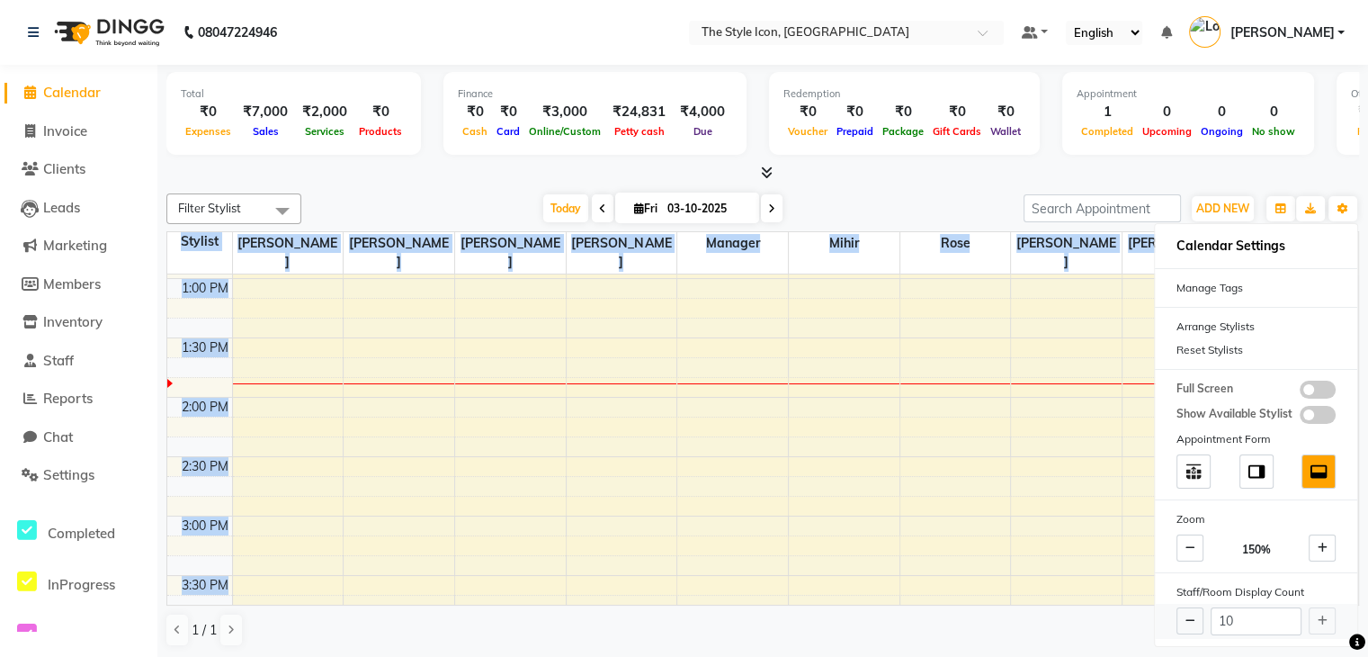
click at [1324, 616] on div "10" at bounding box center [1256, 621] width 202 height 35
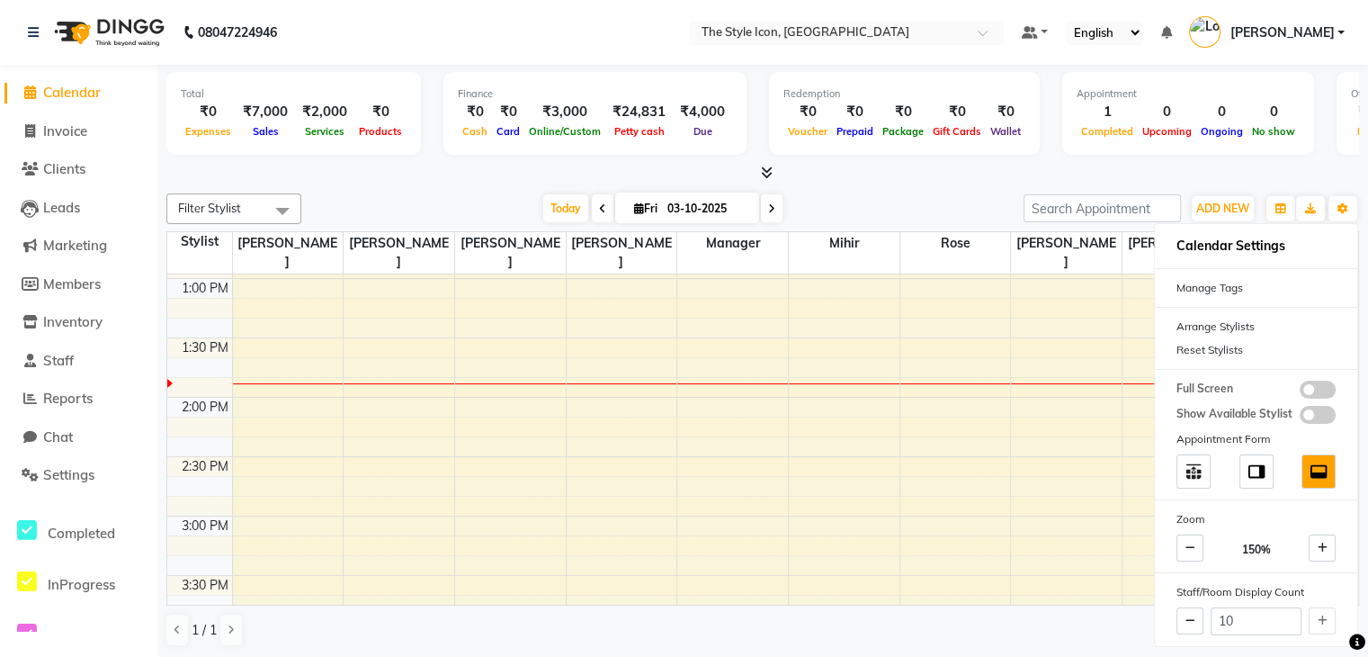
click at [1083, 638] on div "1 / 1" at bounding box center [762, 630] width 1193 height 34
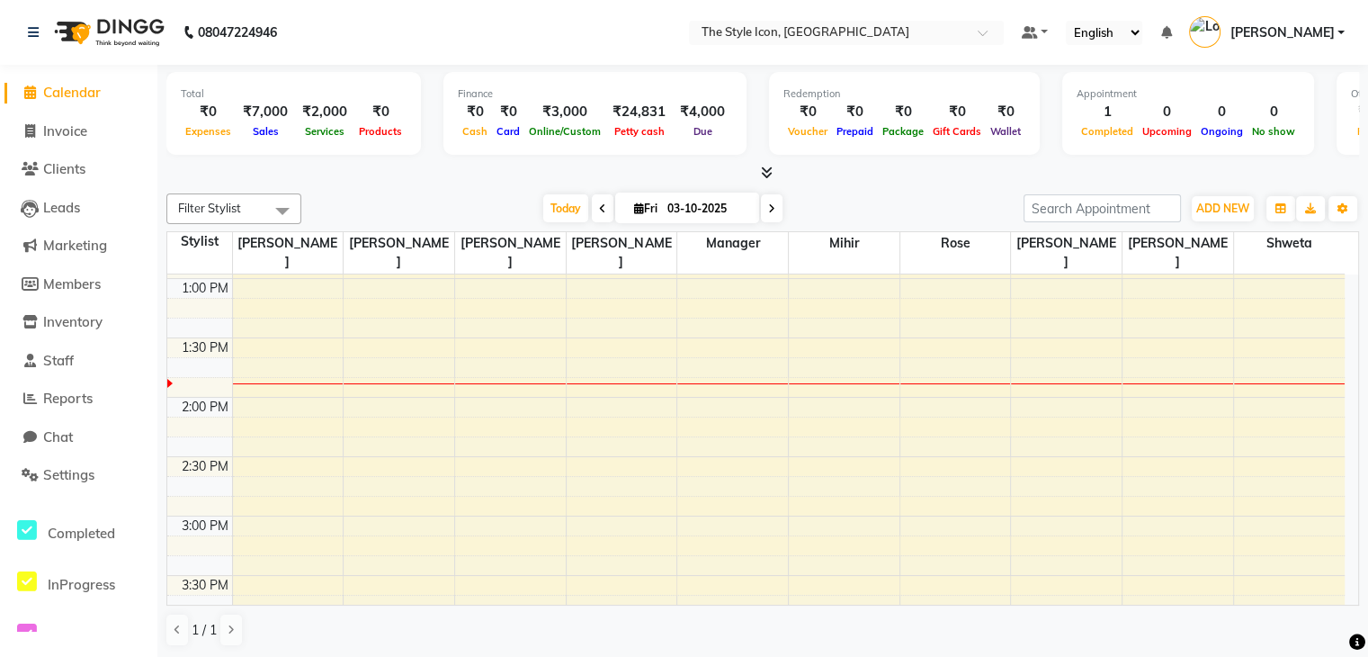
click at [766, 178] on icon at bounding box center [767, 172] width 12 height 13
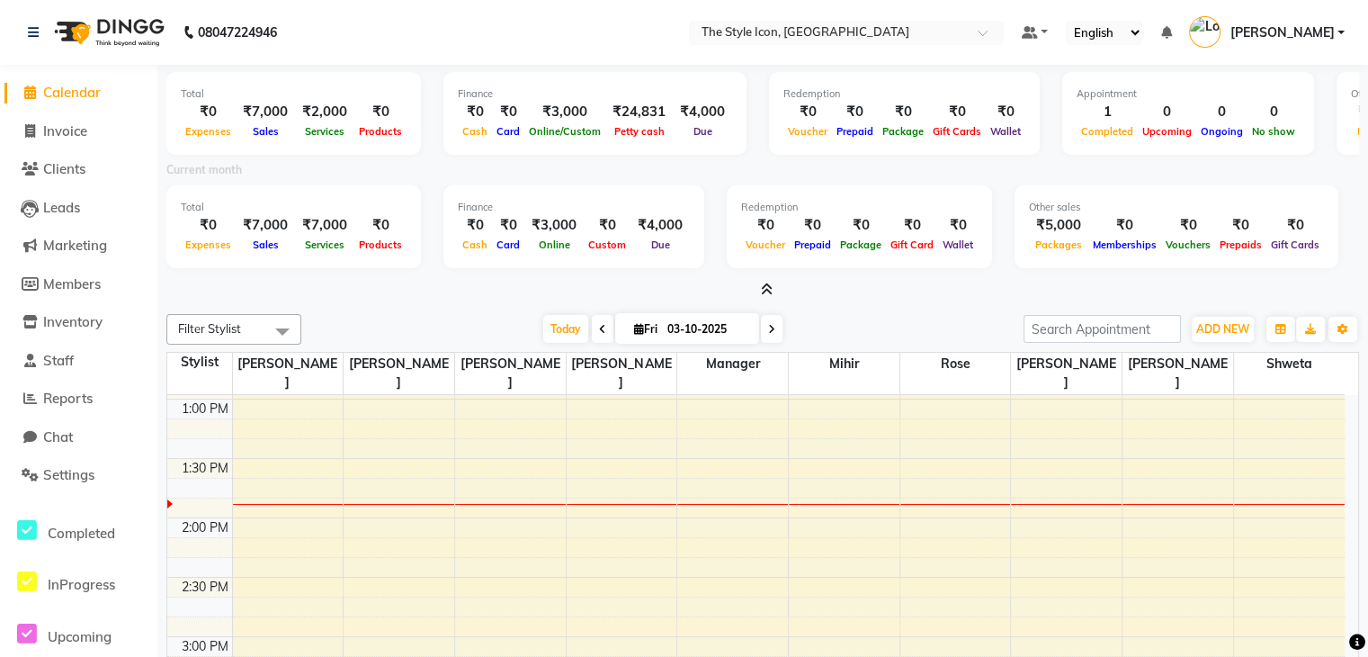
click at [766, 293] on icon at bounding box center [767, 288] width 12 height 13
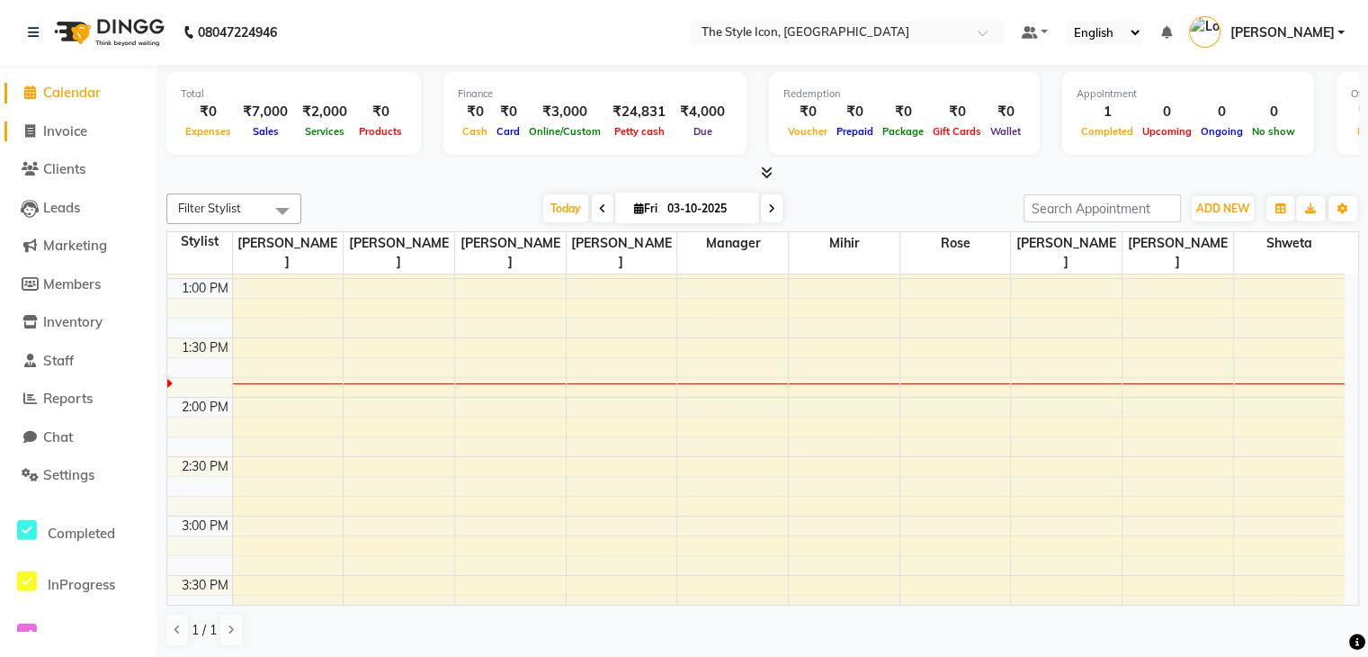
click at [63, 130] on span "Invoice" at bounding box center [65, 130] width 44 height 17
select select "service"
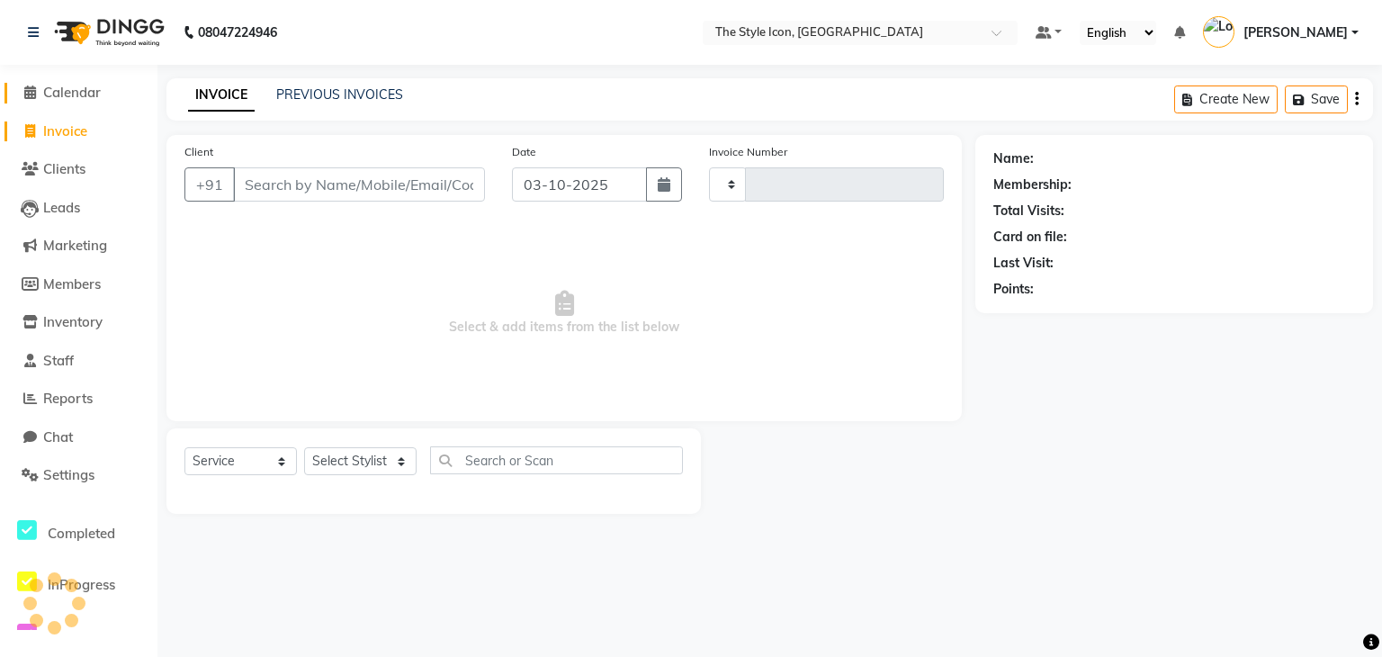
type input "0137"
select select "6267"
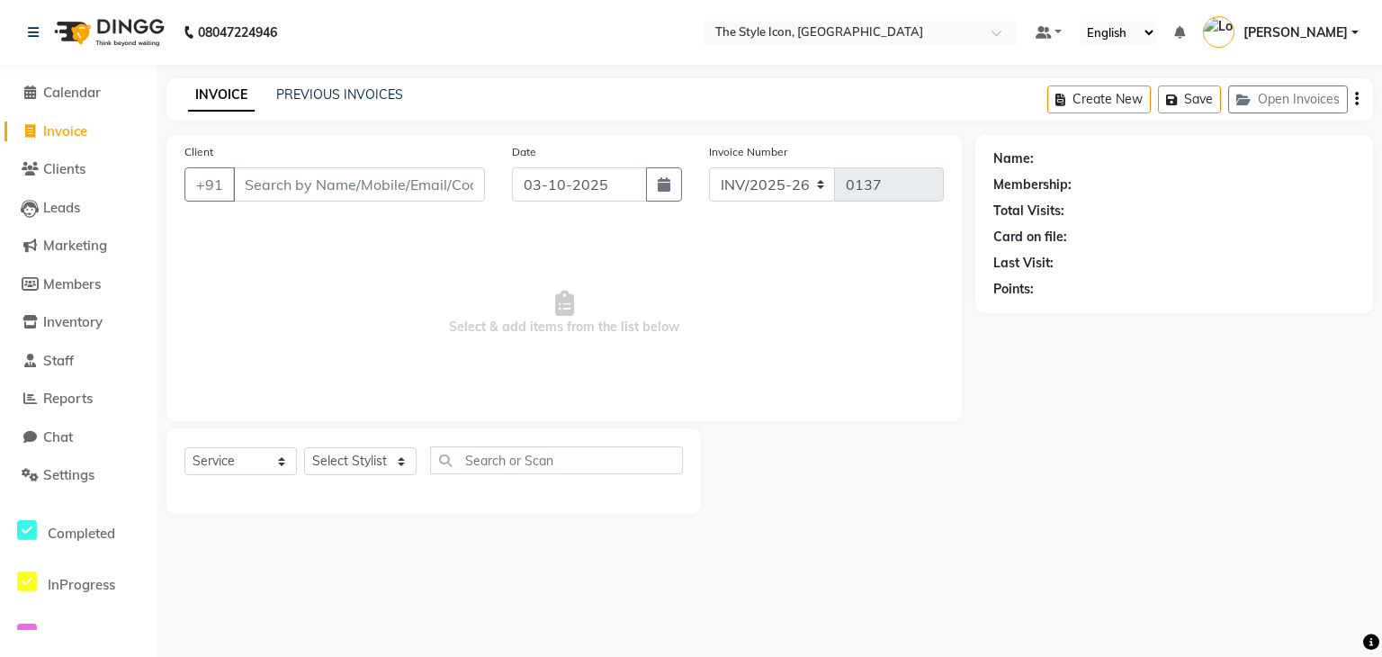
click at [63, 130] on span "Invoice" at bounding box center [65, 130] width 44 height 17
select select "6267"
select select "service"
click at [268, 193] on input "Client" at bounding box center [359, 184] width 252 height 34
type input "9"
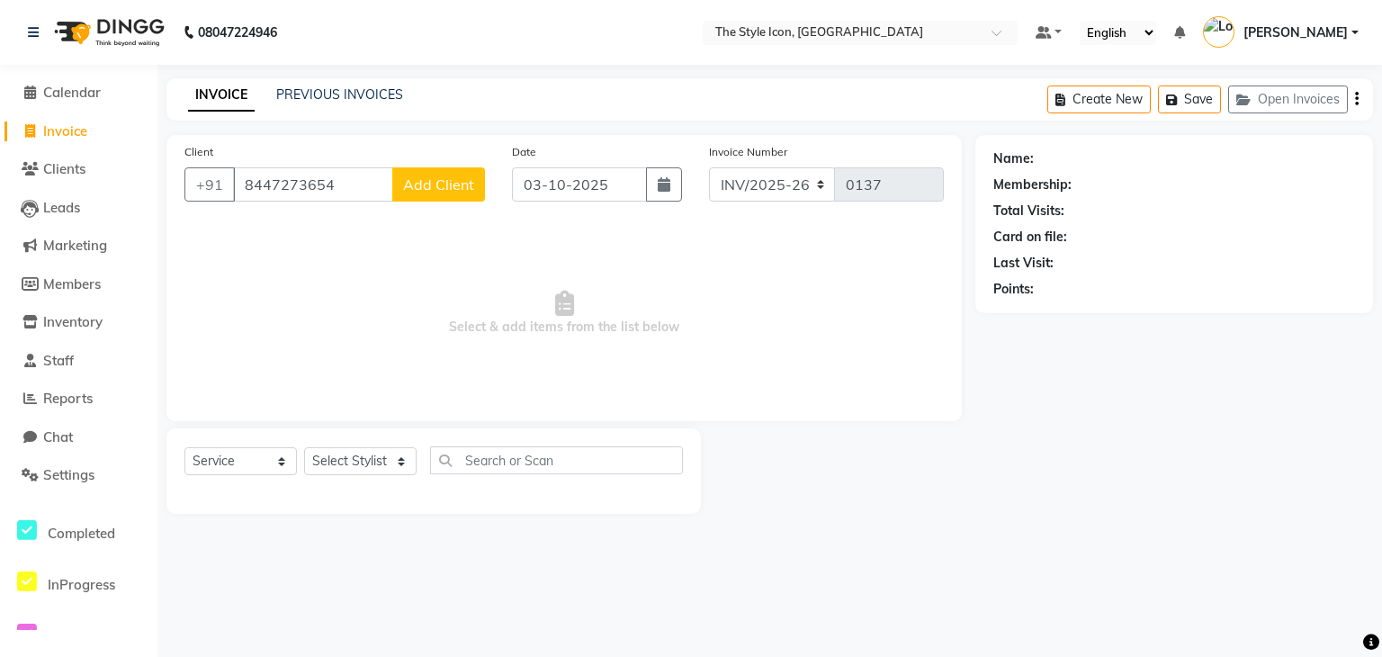
type input "8447273654"
click at [443, 183] on span "Add Client" at bounding box center [438, 184] width 71 height 18
select select "22"
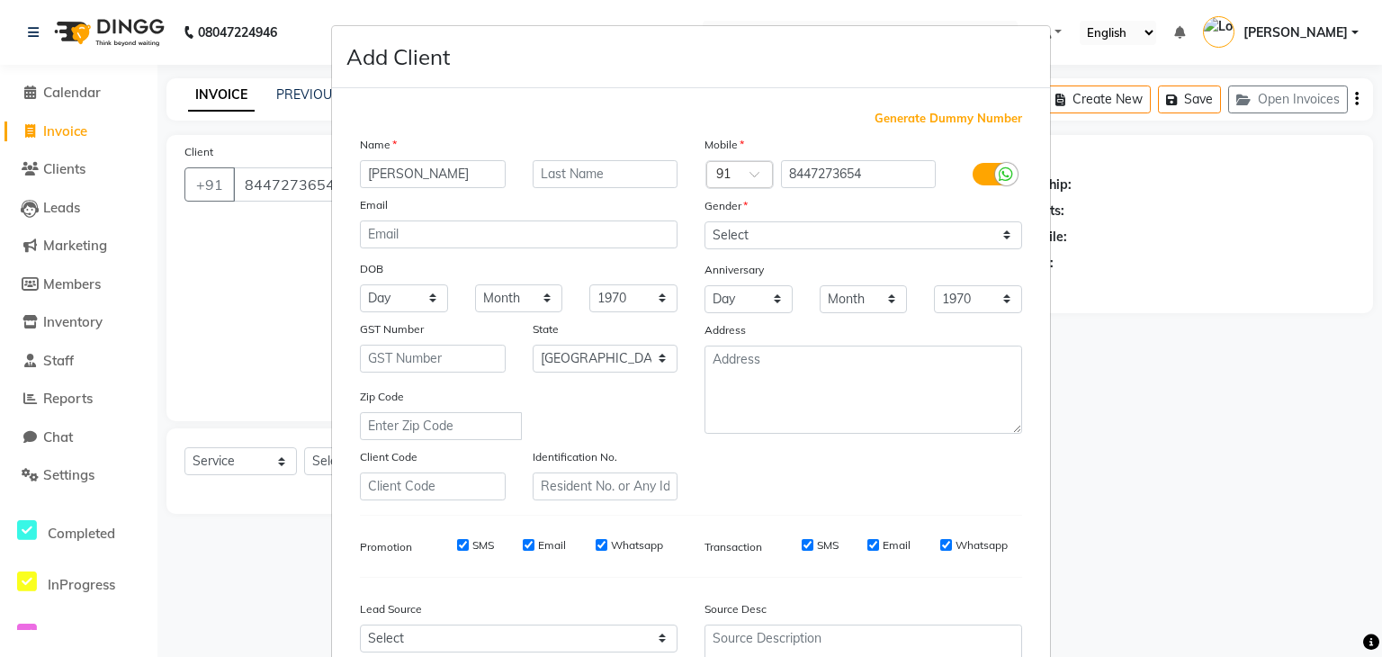
type input "[PERSON_NAME]"
click at [993, 242] on select "Select [DEMOGRAPHIC_DATA] [DEMOGRAPHIC_DATA] Other Prefer Not To Say" at bounding box center [863, 235] width 318 height 28
select select "[DEMOGRAPHIC_DATA]"
click at [704, 222] on select "Select [DEMOGRAPHIC_DATA] [DEMOGRAPHIC_DATA] Other Prefer Not To Say" at bounding box center [863, 235] width 318 height 28
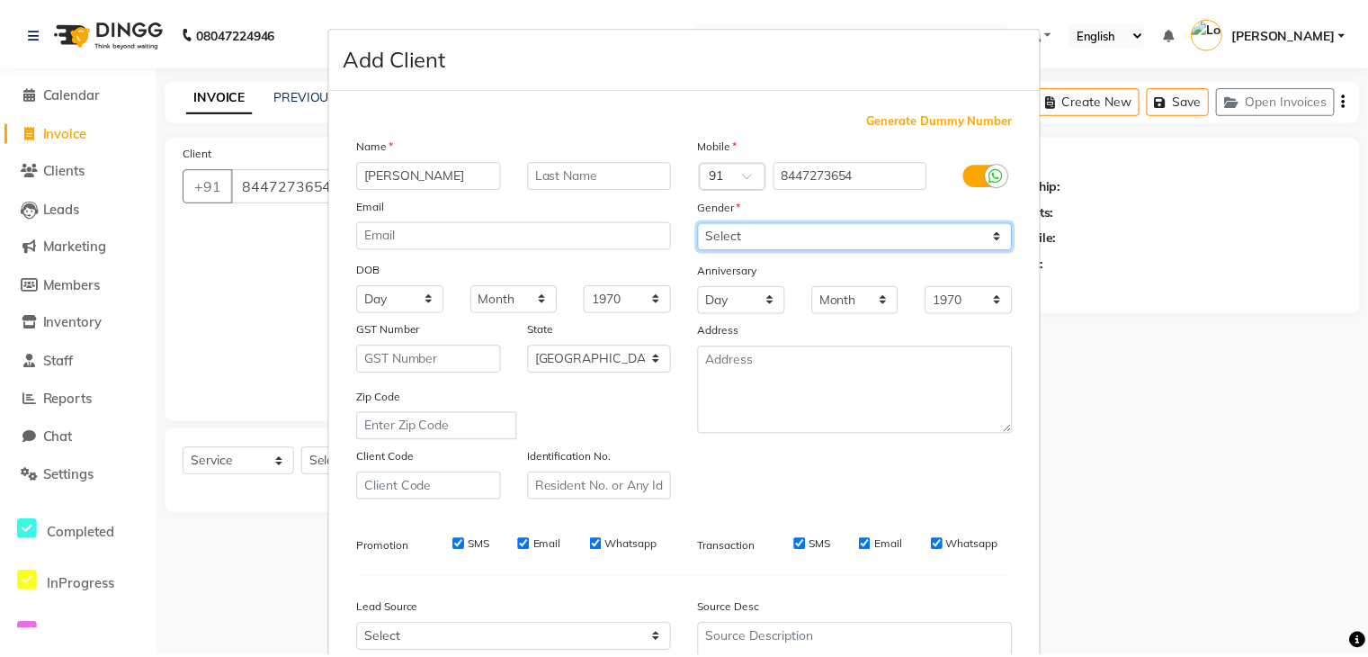
scroll to position [183, 0]
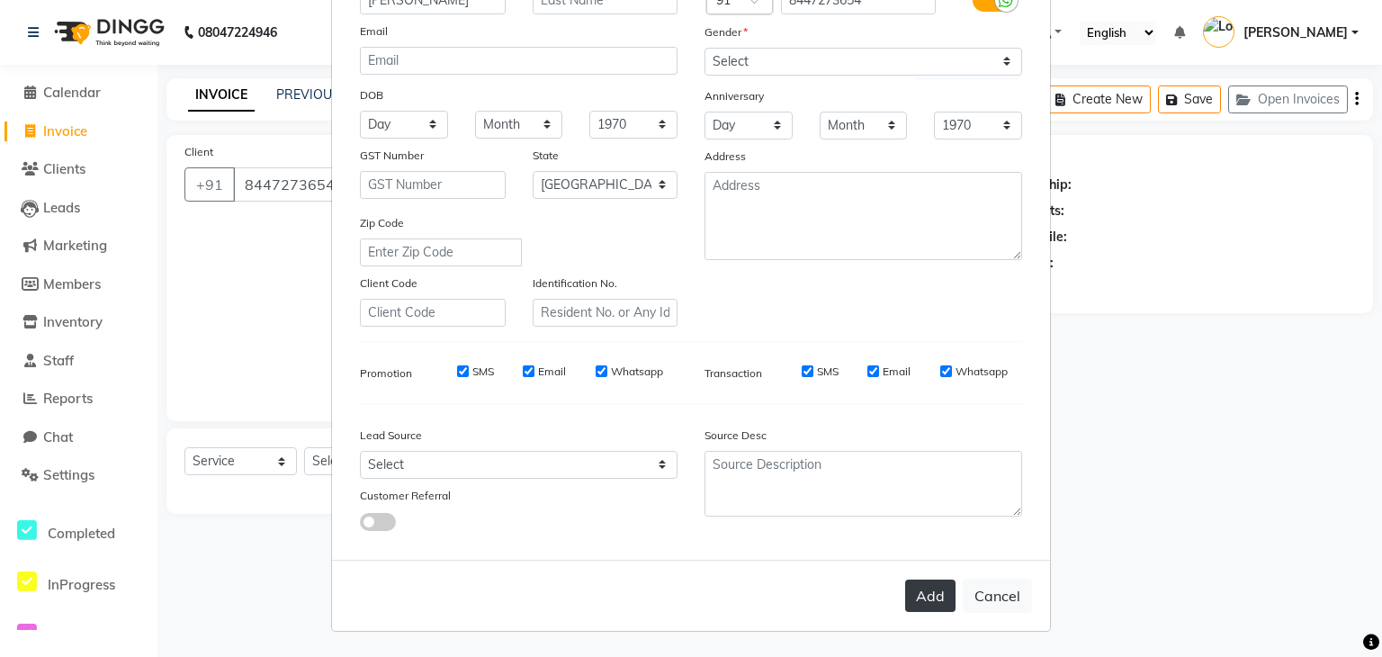
click at [917, 600] on button "Add" at bounding box center [930, 595] width 50 height 32
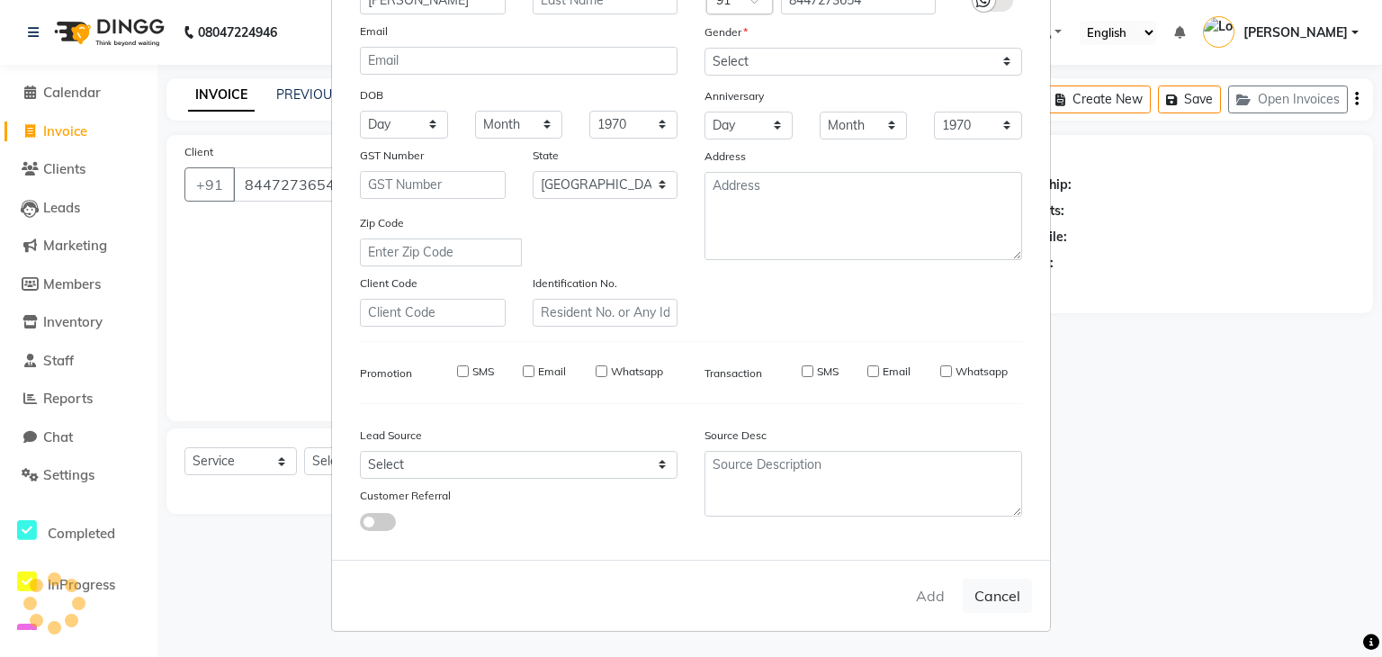
select select
select select "null"
select select
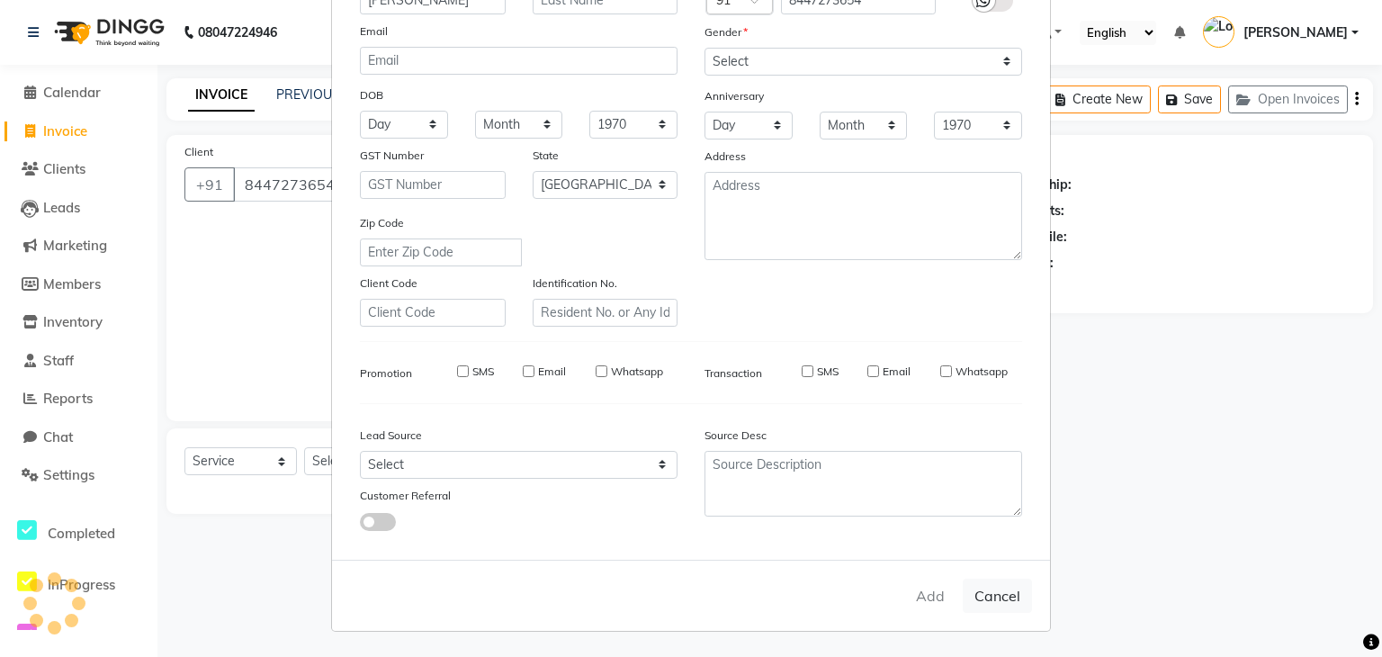
select select
checkbox input "false"
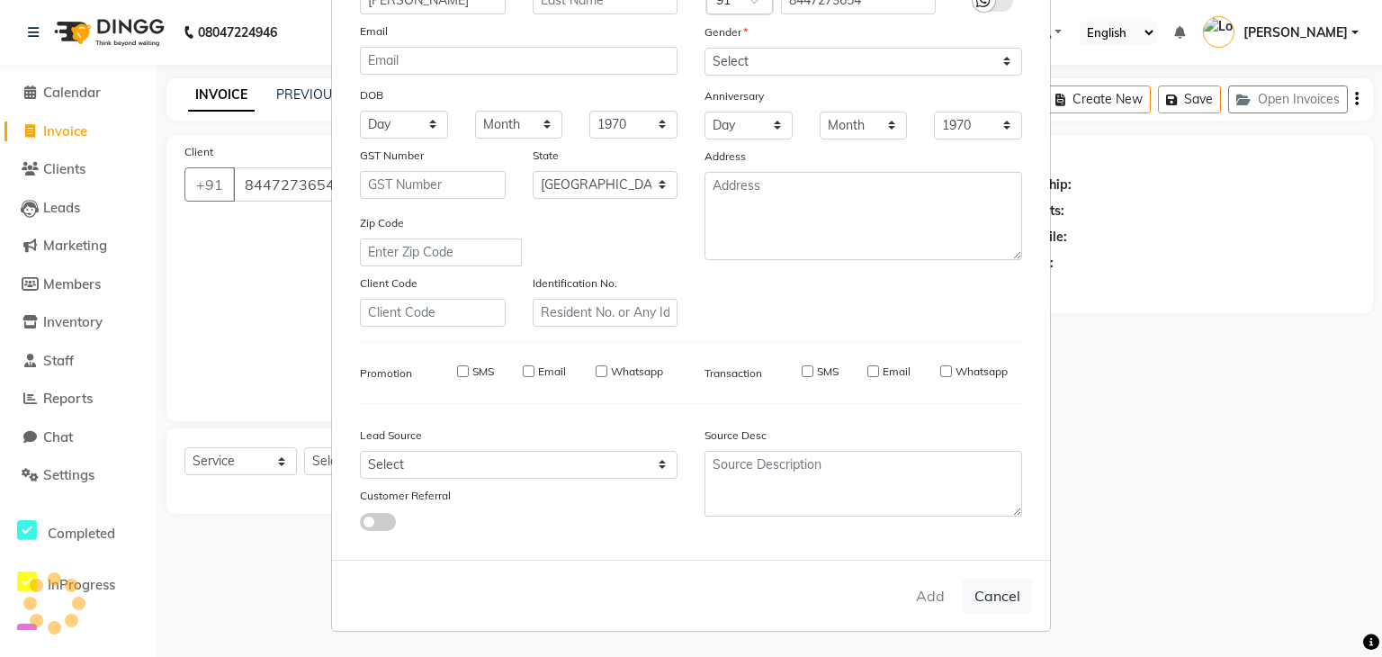
checkbox input "false"
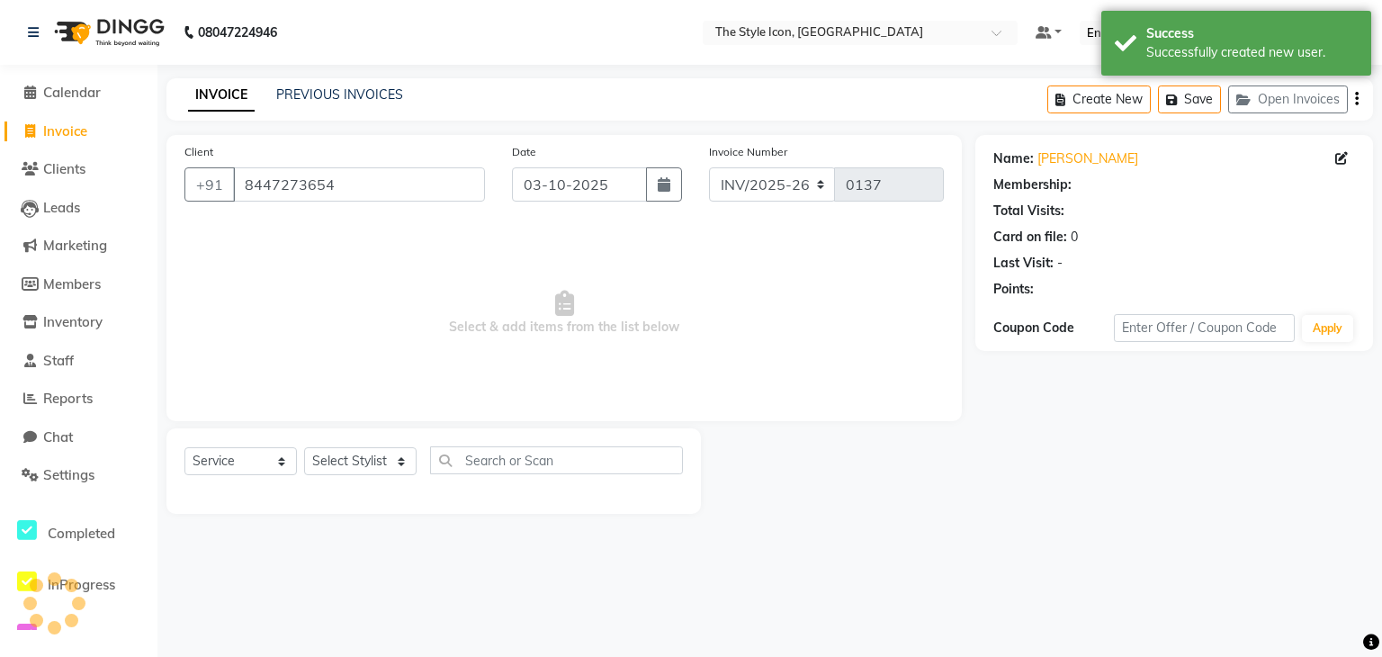
select select "1: Object"
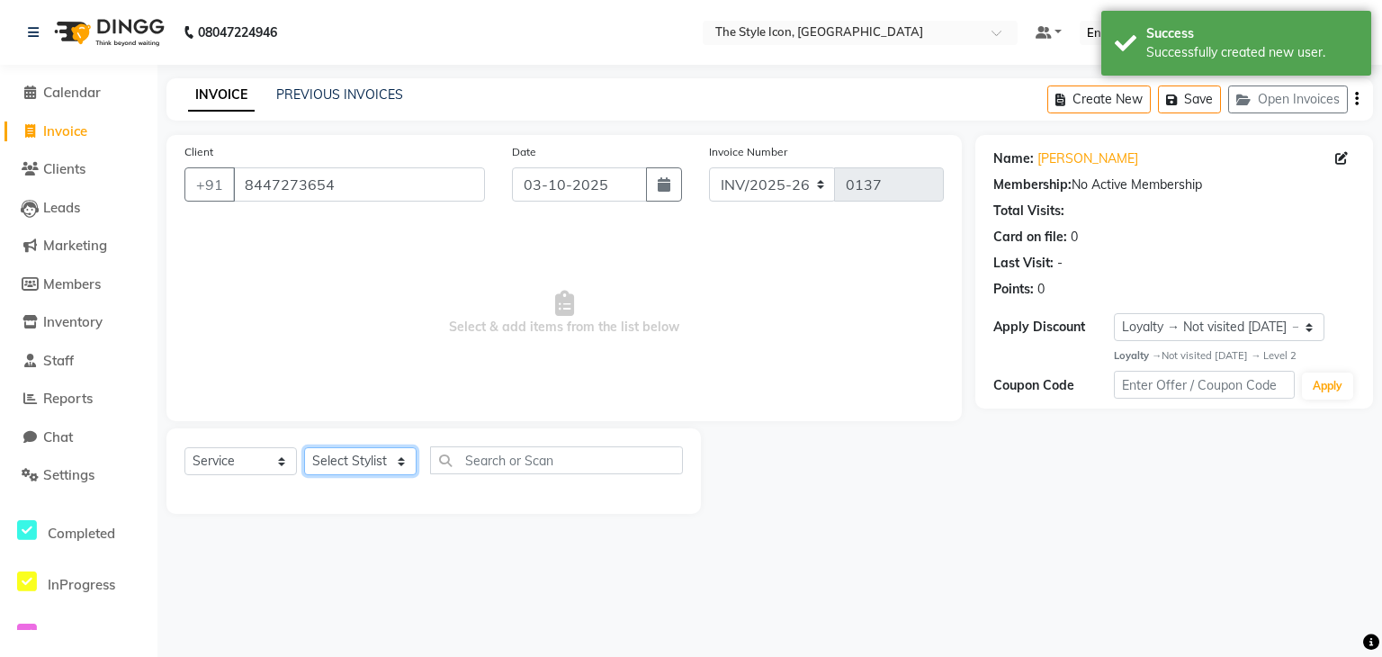
click at [403, 461] on select "Select Stylist [PERSON_NAME] M [PERSON_NAME] [PERSON_NAME] Manager [PERSON_NAME…" at bounding box center [360, 461] width 112 height 28
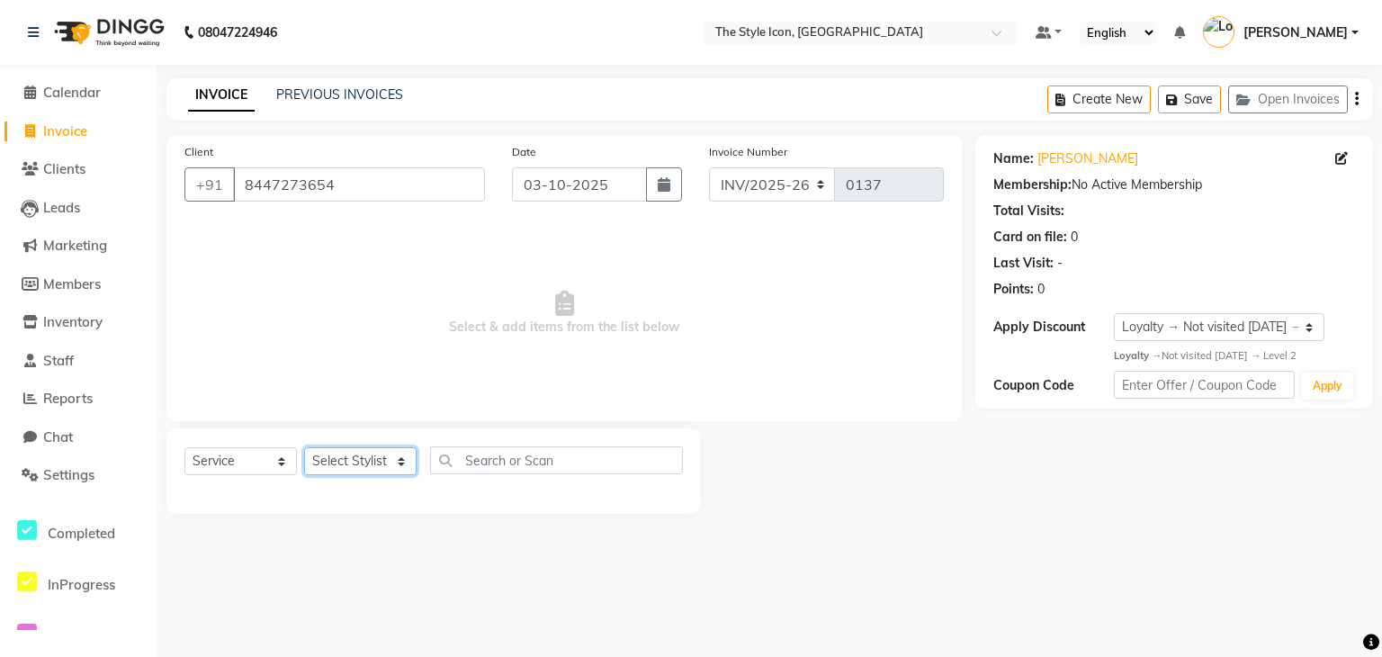
select select "41449"
click at [304, 448] on select "Select Stylist [PERSON_NAME] M [PERSON_NAME] [PERSON_NAME] Manager [PERSON_NAME…" at bounding box center [360, 461] width 112 height 28
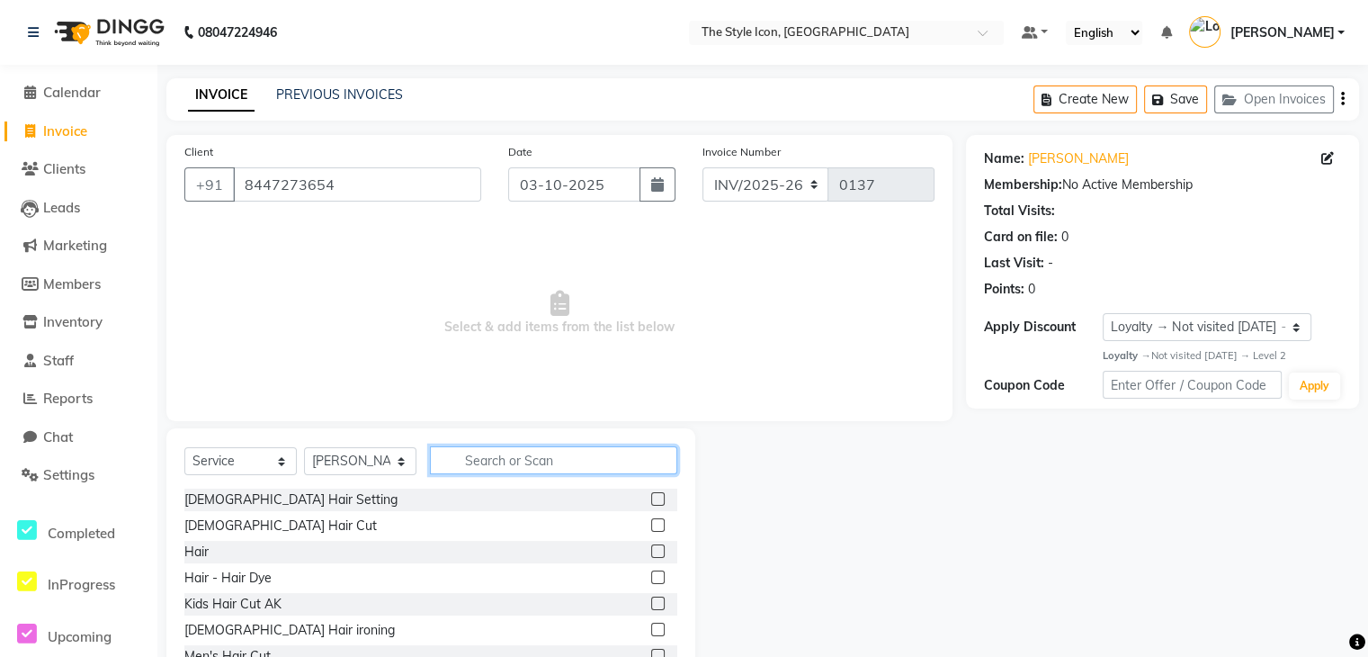
click at [570, 462] on input "text" at bounding box center [553, 460] width 247 height 28
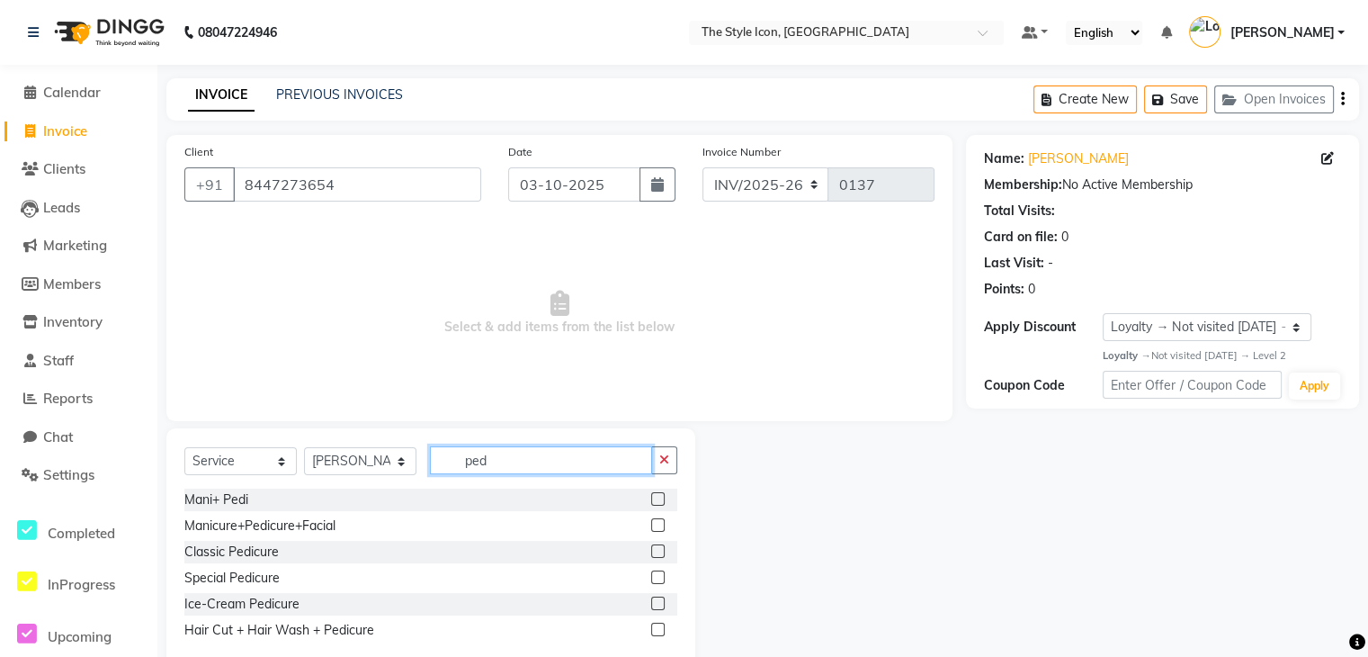
type input "ped"
click at [655, 506] on label at bounding box center [657, 498] width 13 height 13
click at [655, 506] on input "checkbox" at bounding box center [657, 500] width 12 height 12
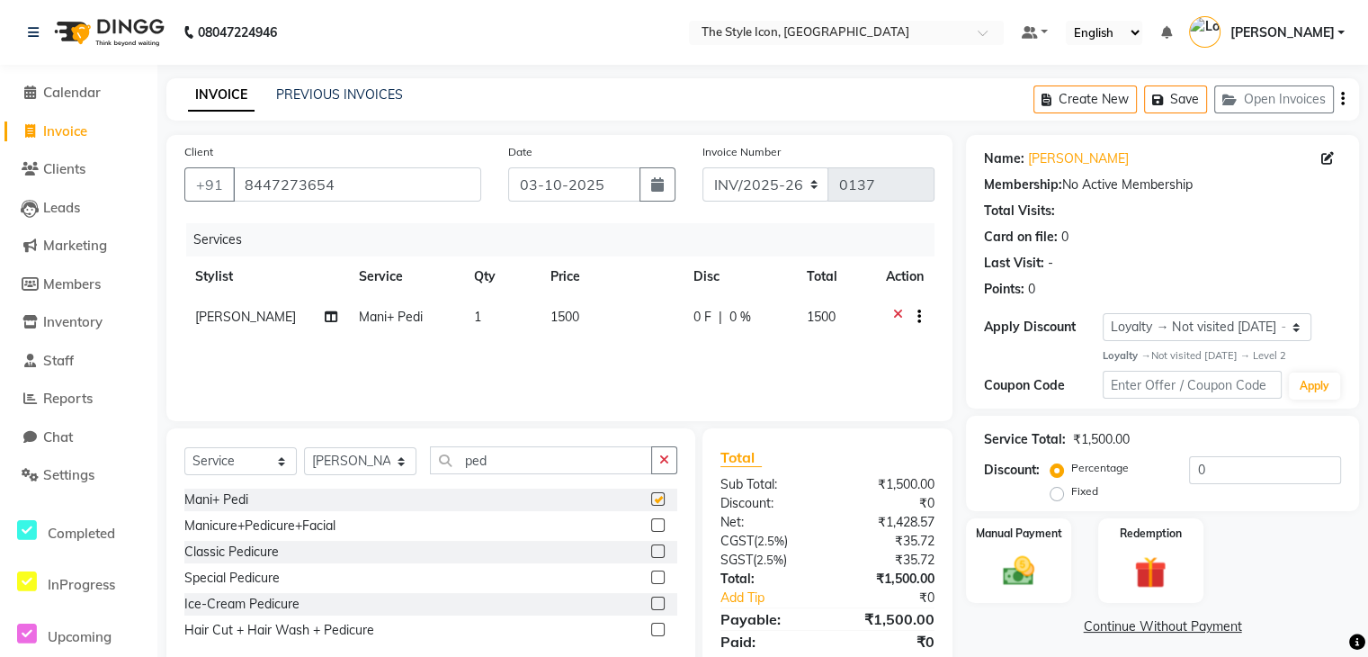
checkbox input "false"
click at [249, 564] on div "Mani+ Pedi Manicure+Pedicure+Facial Classic Pedicure Special Pedicure Ice-Cream…" at bounding box center [430, 566] width 493 height 157
click at [531, 461] on input "ped" at bounding box center [541, 460] width 222 height 28
type input "p"
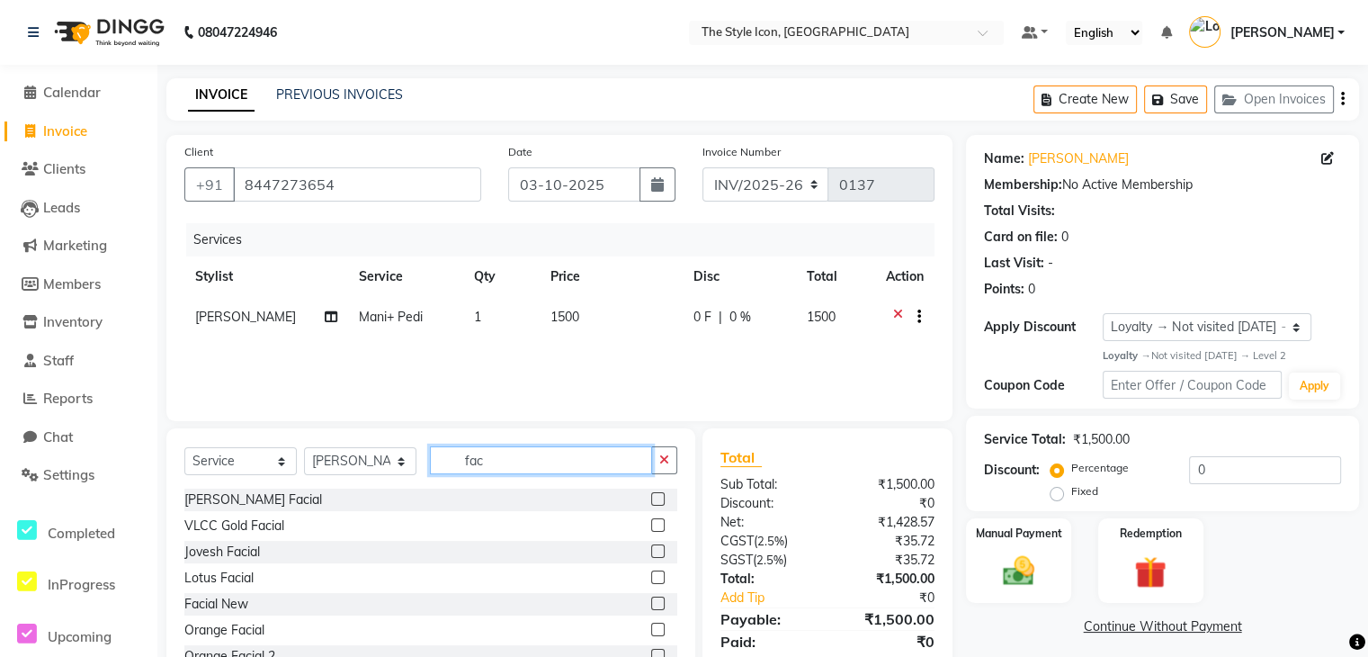
type input "fac"
click at [245, 614] on div "Facial New" at bounding box center [430, 604] width 493 height 22
click at [241, 606] on div "Facial New" at bounding box center [216, 604] width 64 height 19
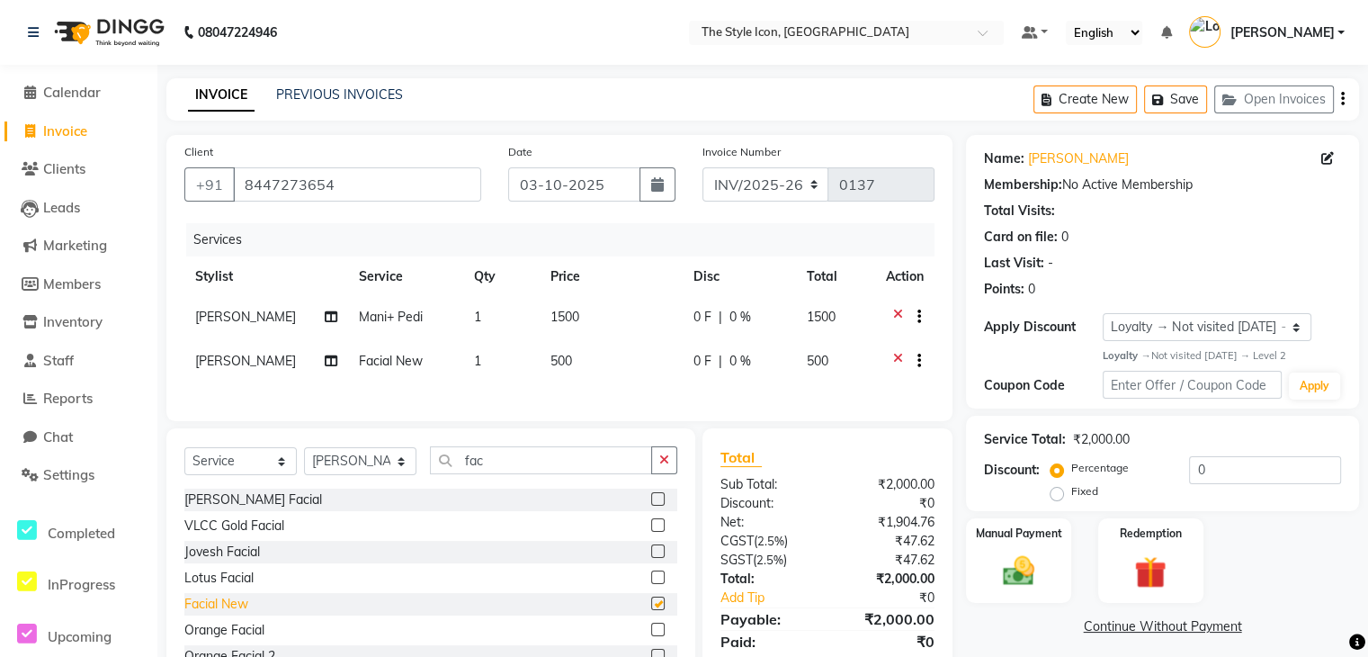
checkbox input "false"
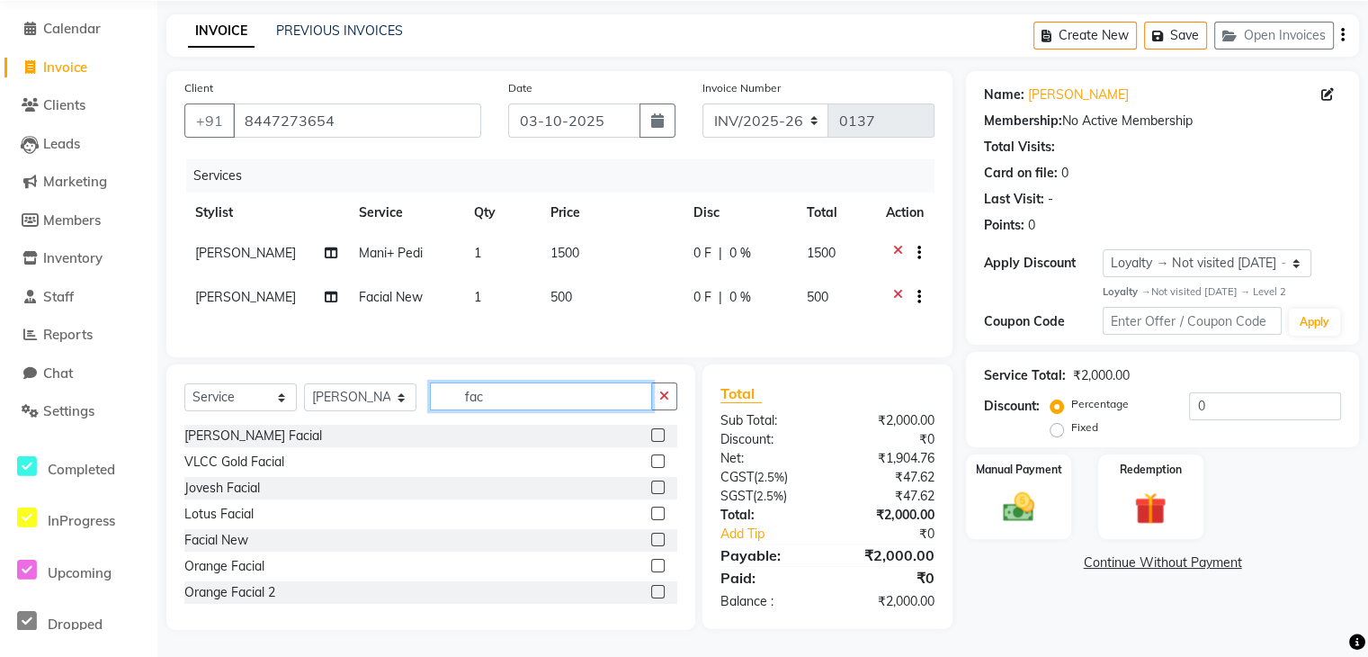
click at [541, 399] on input "fac" at bounding box center [541, 396] width 222 height 28
type input "fa"
click at [268, 576] on div "Orange Facial" at bounding box center [430, 566] width 493 height 22
click at [257, 569] on div "Orange Facial" at bounding box center [224, 566] width 80 height 19
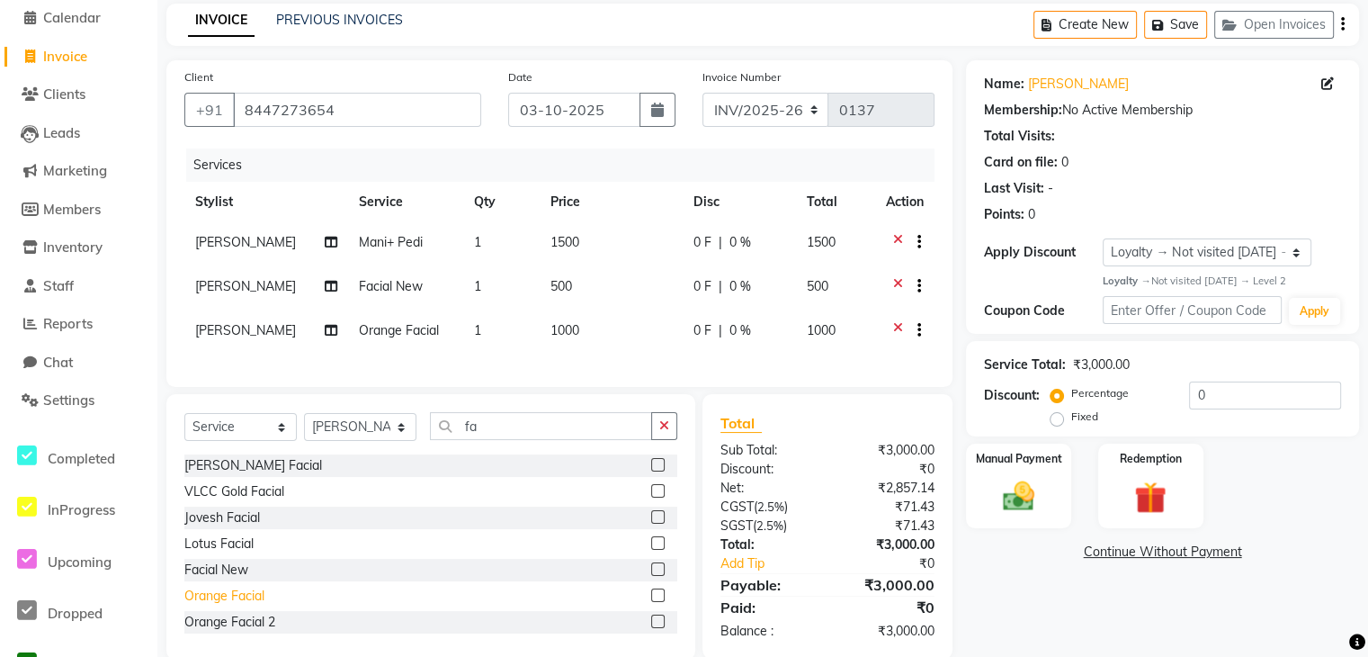
checkbox input "false"
click at [257, 555] on div "Lotus Facial" at bounding box center [430, 544] width 493 height 22
click at [231, 289] on span "[PERSON_NAME]" at bounding box center [245, 286] width 101 height 16
select select "41449"
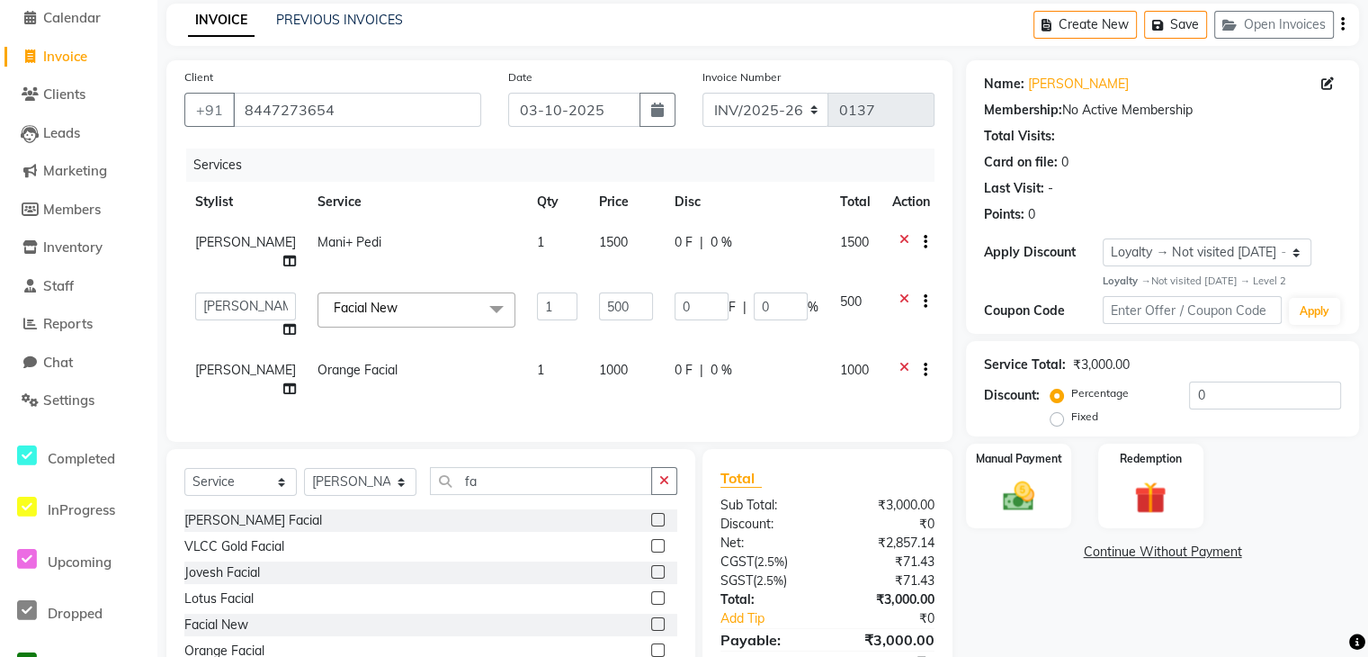
click at [283, 323] on icon at bounding box center [289, 329] width 13 height 13
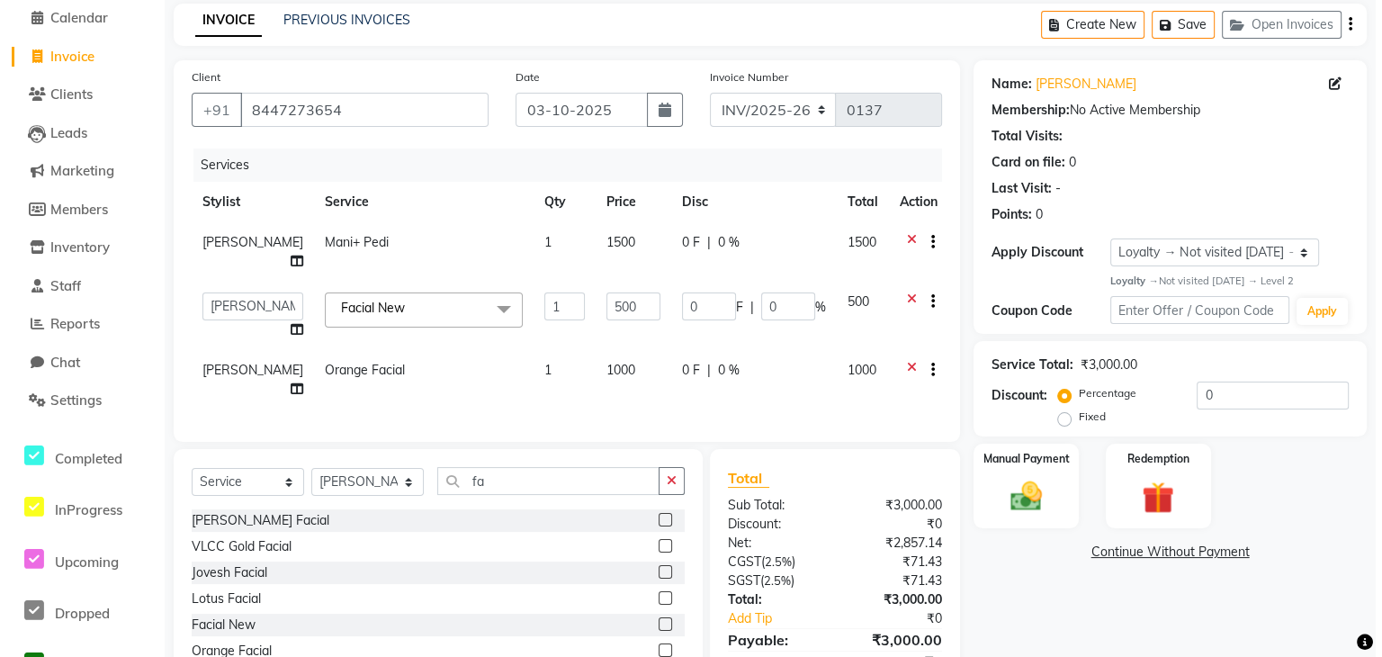
select select "41449"
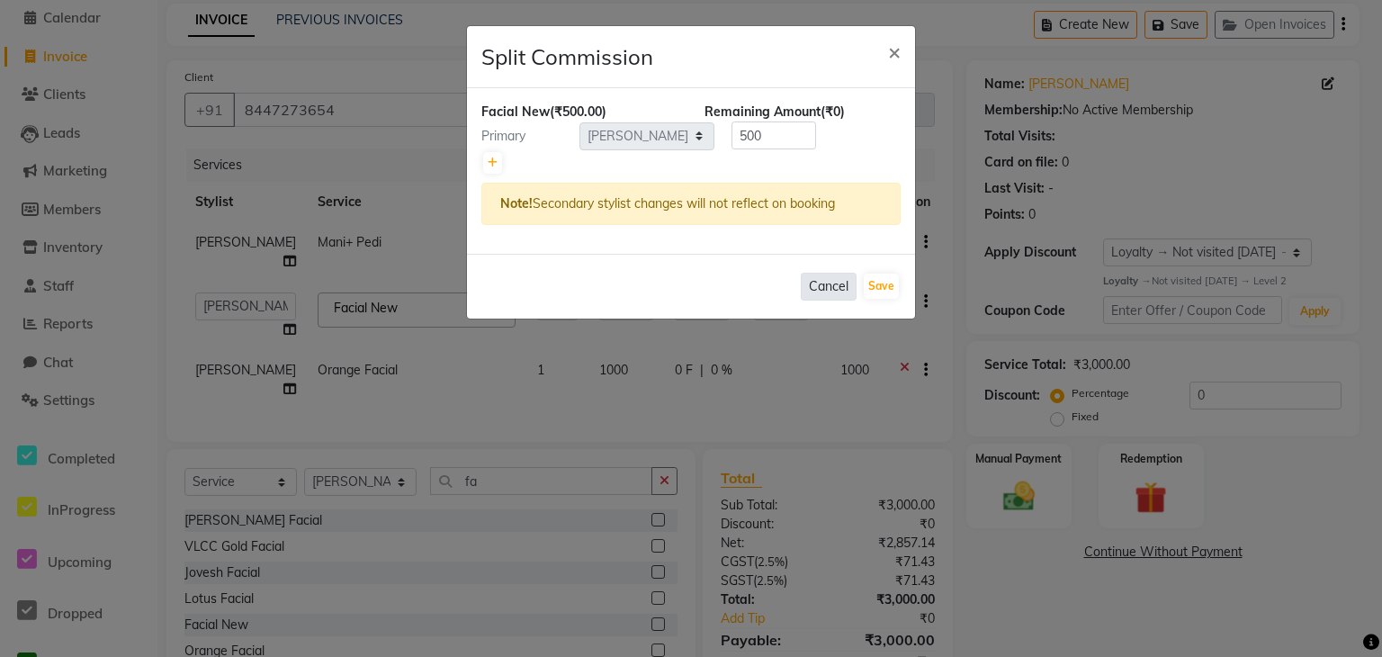
click at [835, 283] on button "Cancel" at bounding box center [829, 287] width 56 height 28
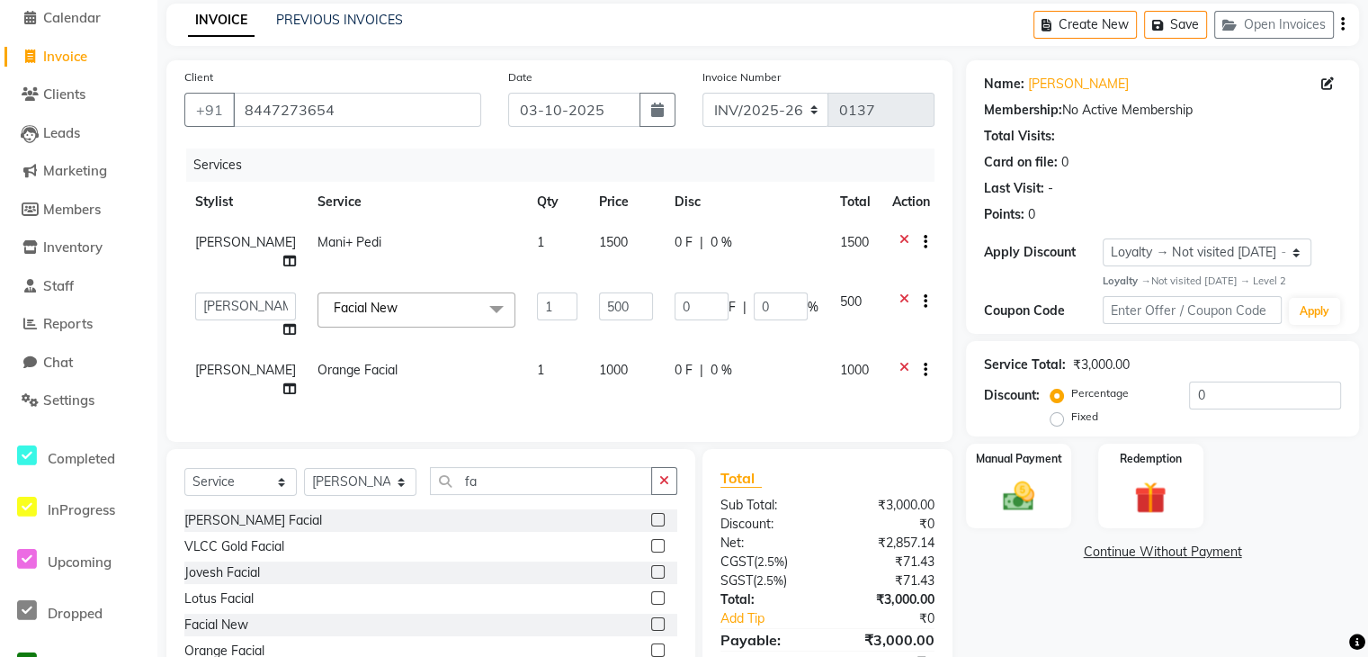
click at [283, 322] on span at bounding box center [289, 329] width 13 height 19
click at [283, 323] on icon at bounding box center [289, 329] width 13 height 13
select select "41449"
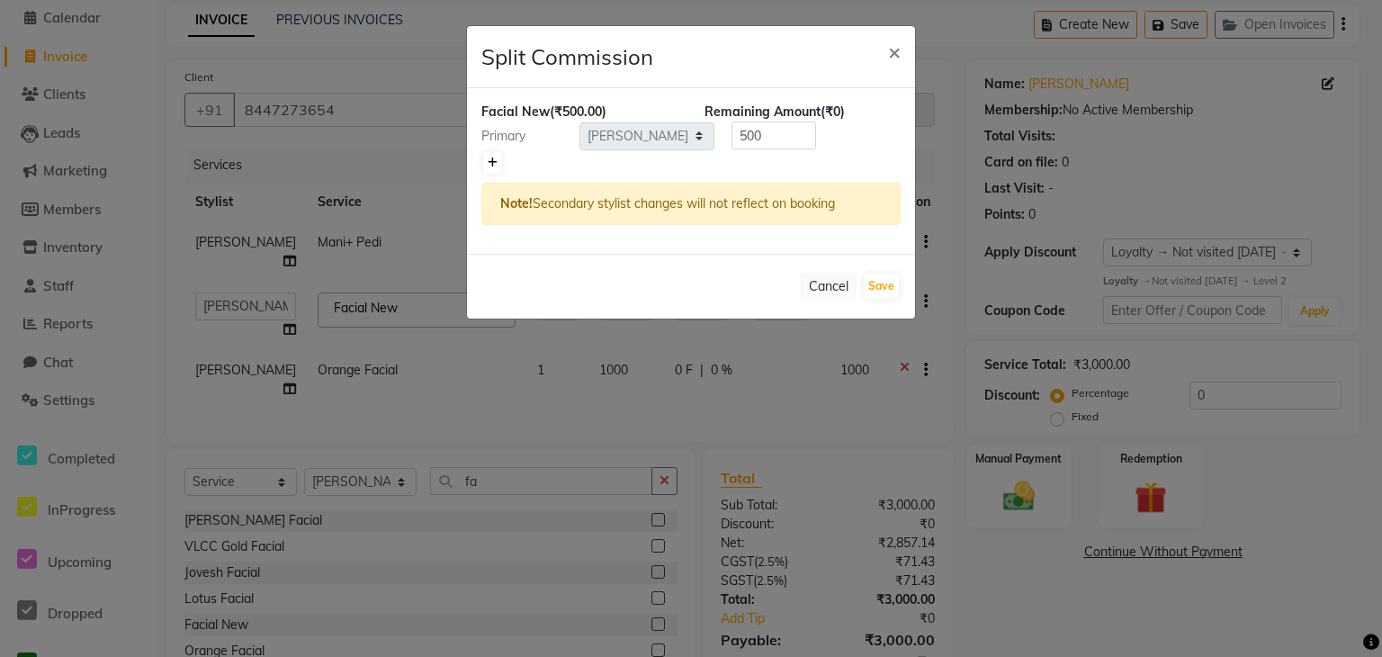
click at [493, 172] on link at bounding box center [492, 163] width 19 height 22
type input "250"
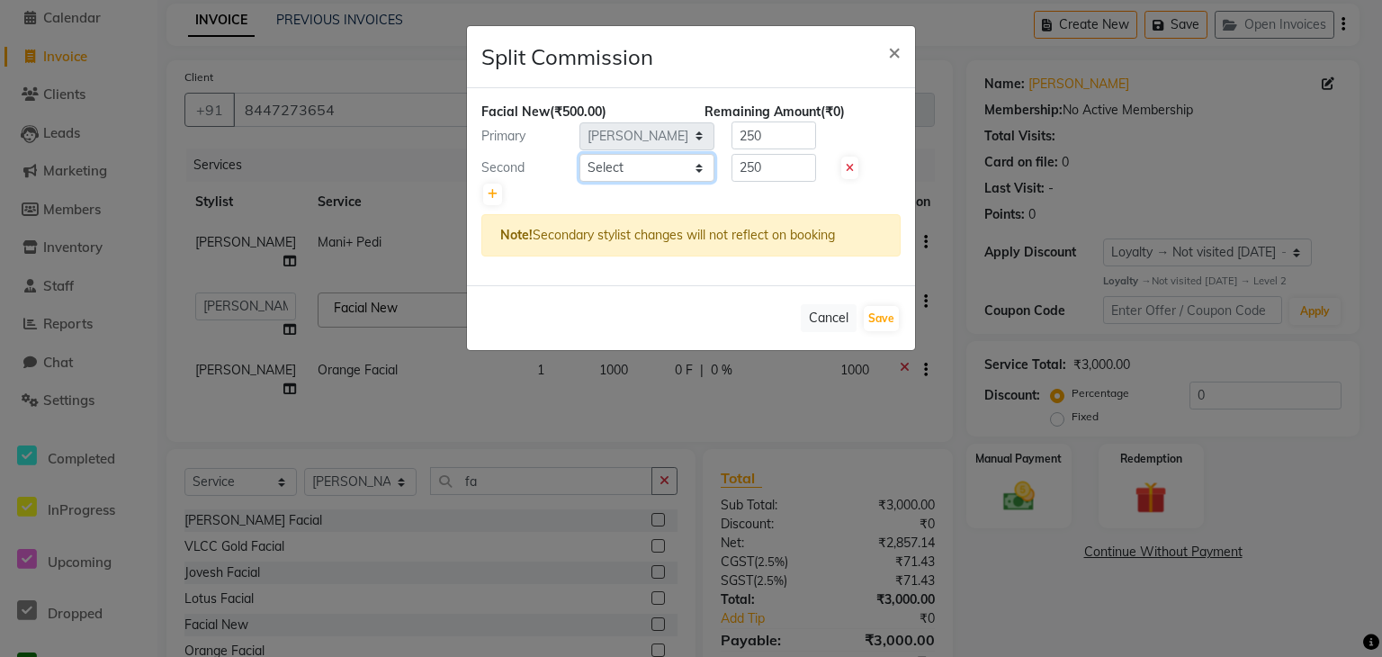
click at [663, 163] on select "Select [PERSON_NAME] M [PERSON_NAME] [PERSON_NAME] Manager [PERSON_NAME] [PERSO…" at bounding box center [646, 168] width 135 height 28
select select "81353"
click at [579, 154] on select "Select [PERSON_NAME] M [PERSON_NAME] [PERSON_NAME] Manager [PERSON_NAME] [PERSO…" at bounding box center [646, 168] width 135 height 28
click at [488, 193] on icon at bounding box center [493, 194] width 10 height 11
type input "166.67"
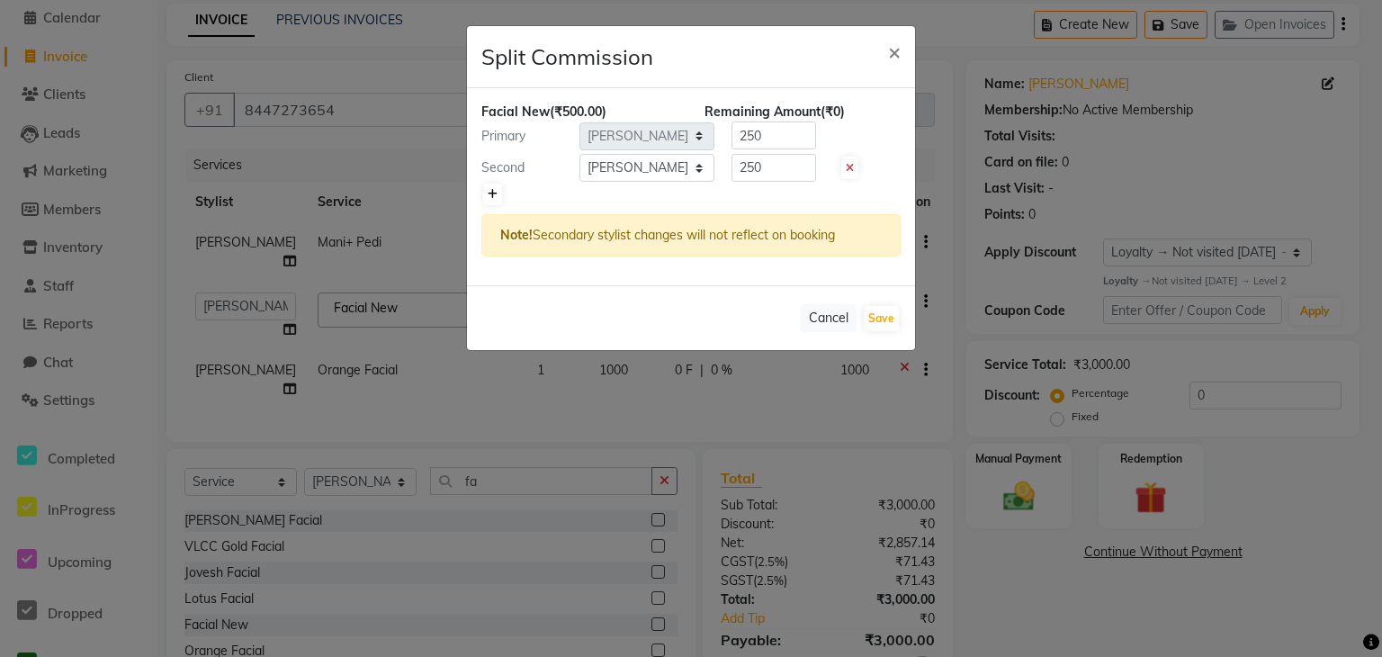
type input "166.67"
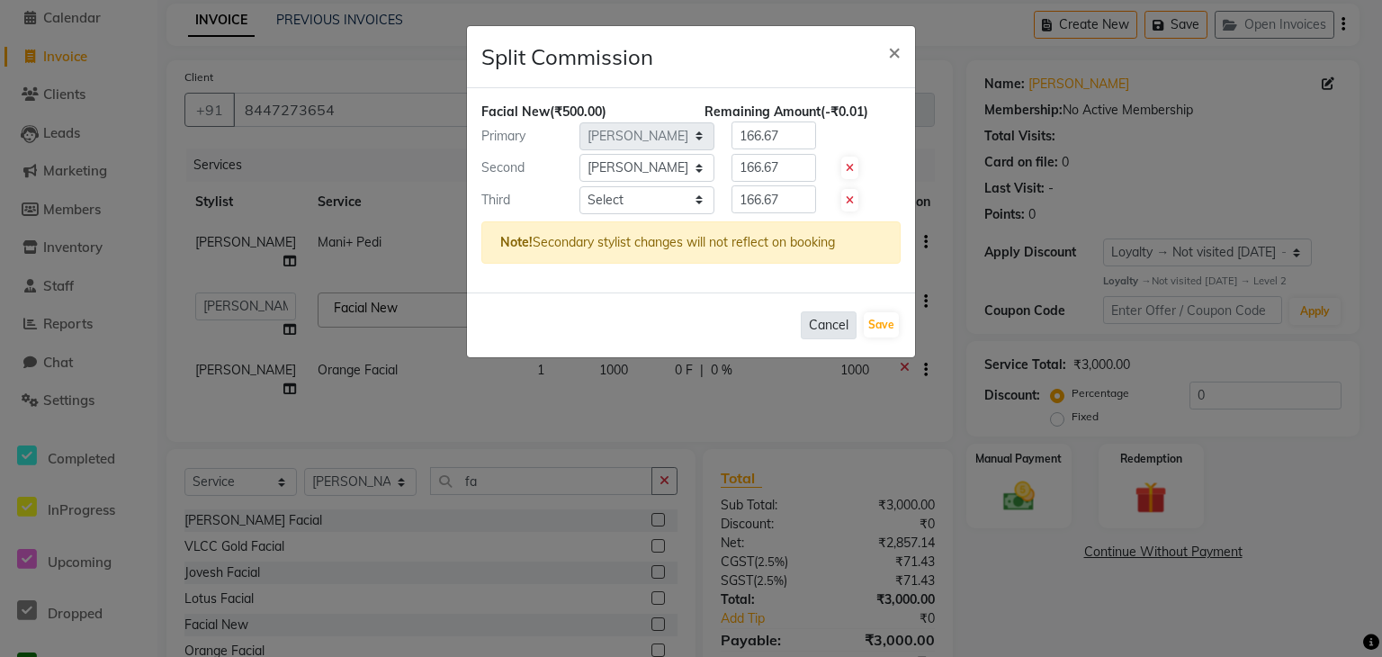
click at [843, 328] on button "Cancel" at bounding box center [829, 325] width 56 height 28
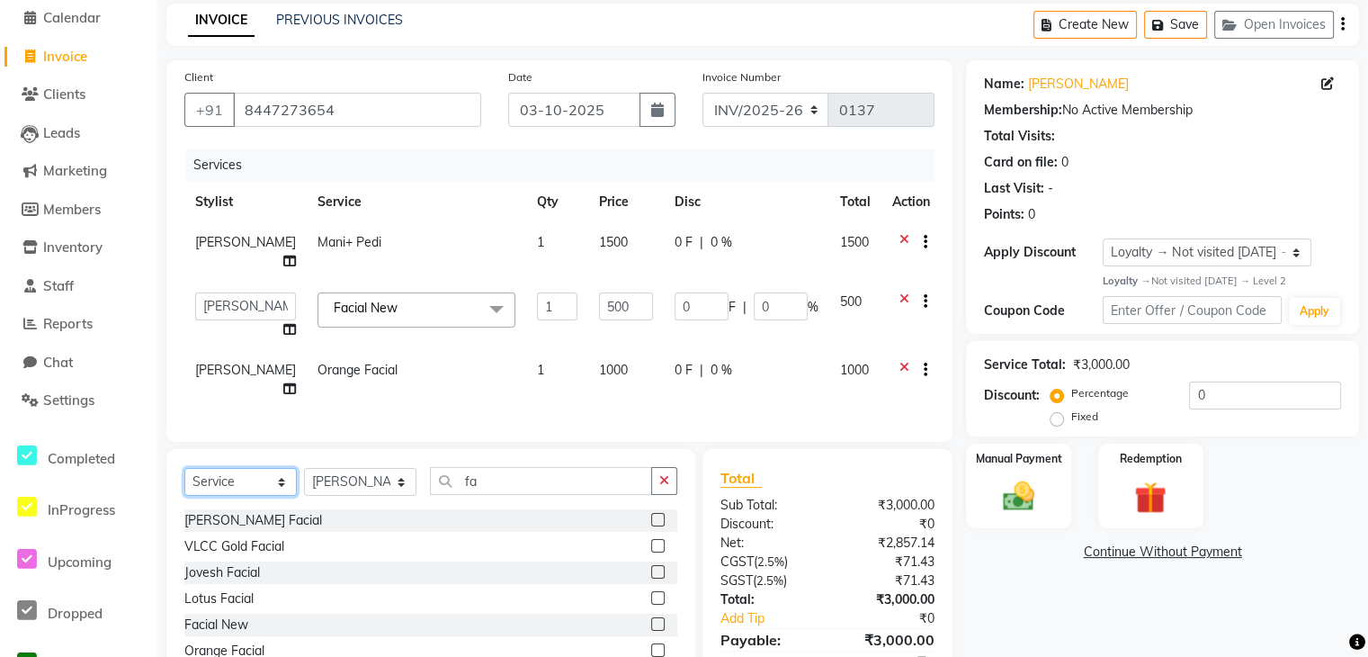
click at [246, 468] on select "Select Service Product Membership Package Voucher Prepaid Gift Card" at bounding box center [240, 482] width 112 height 28
select select "product"
click at [184, 468] on select "Select Service Product Membership Package Voucher Prepaid Gift Card" at bounding box center [240, 482] width 112 height 28
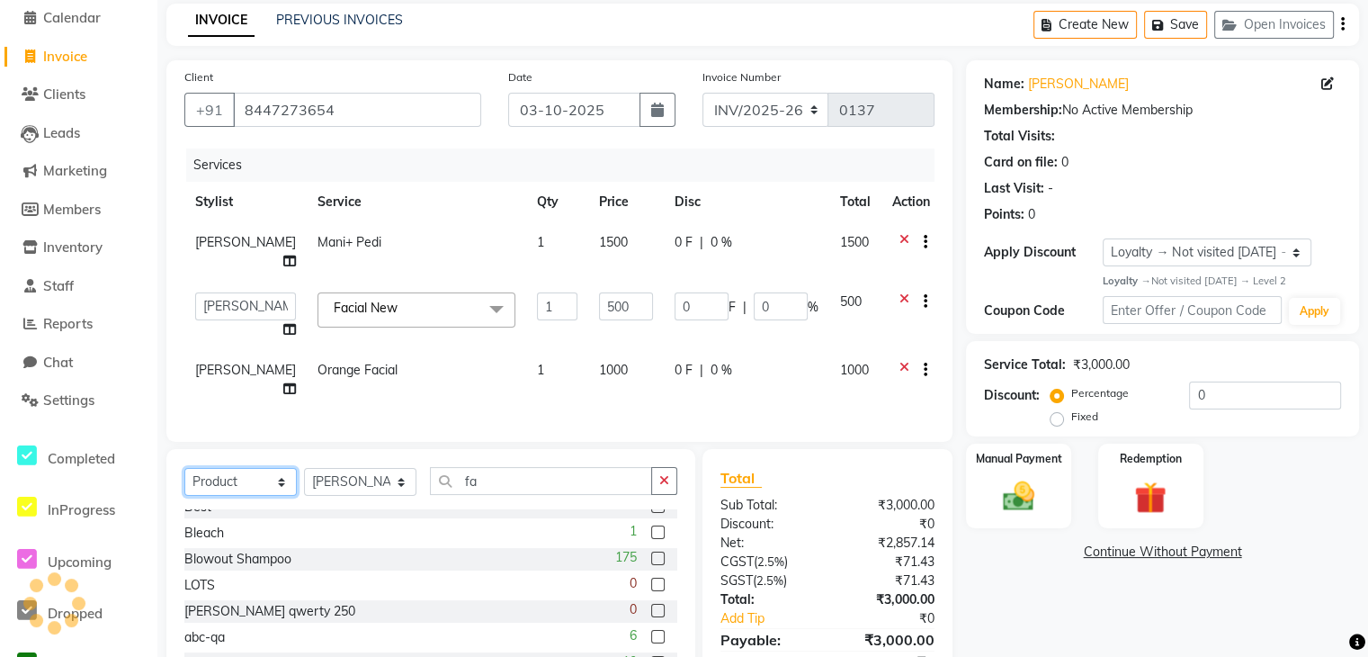
scroll to position [790, 0]
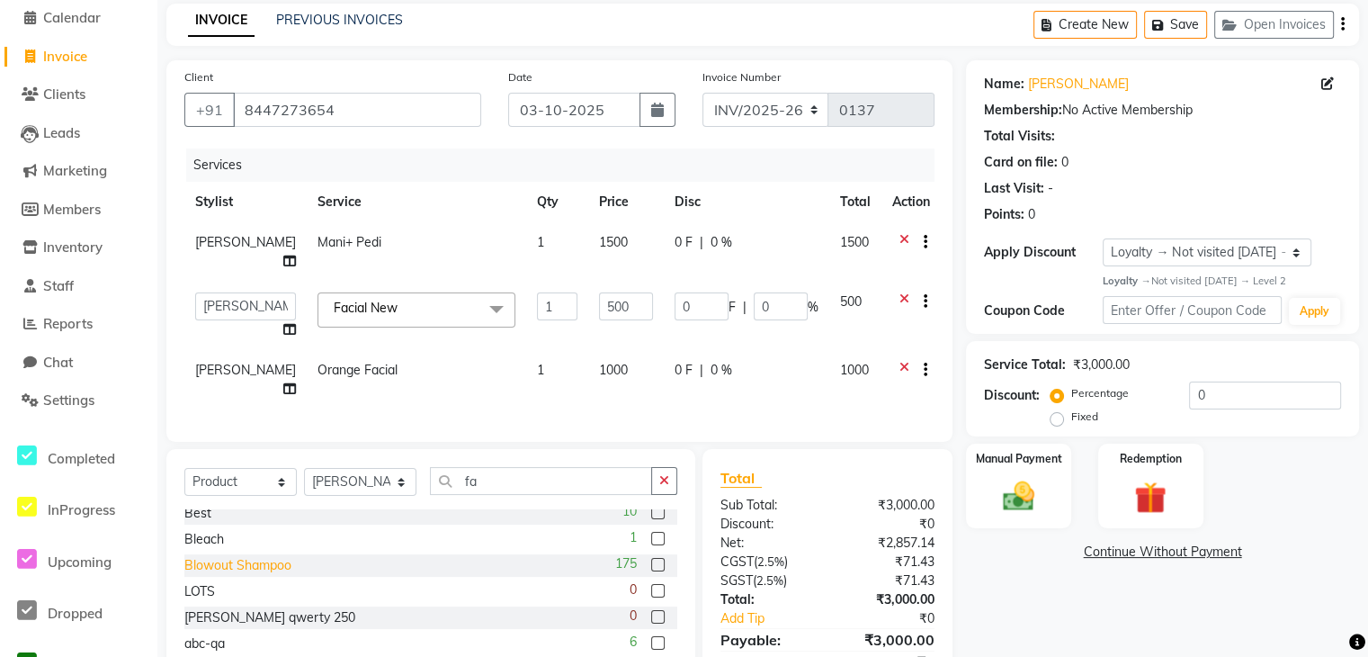
click at [273, 556] on div "Blowout Shampoo" at bounding box center [237, 565] width 107 height 19
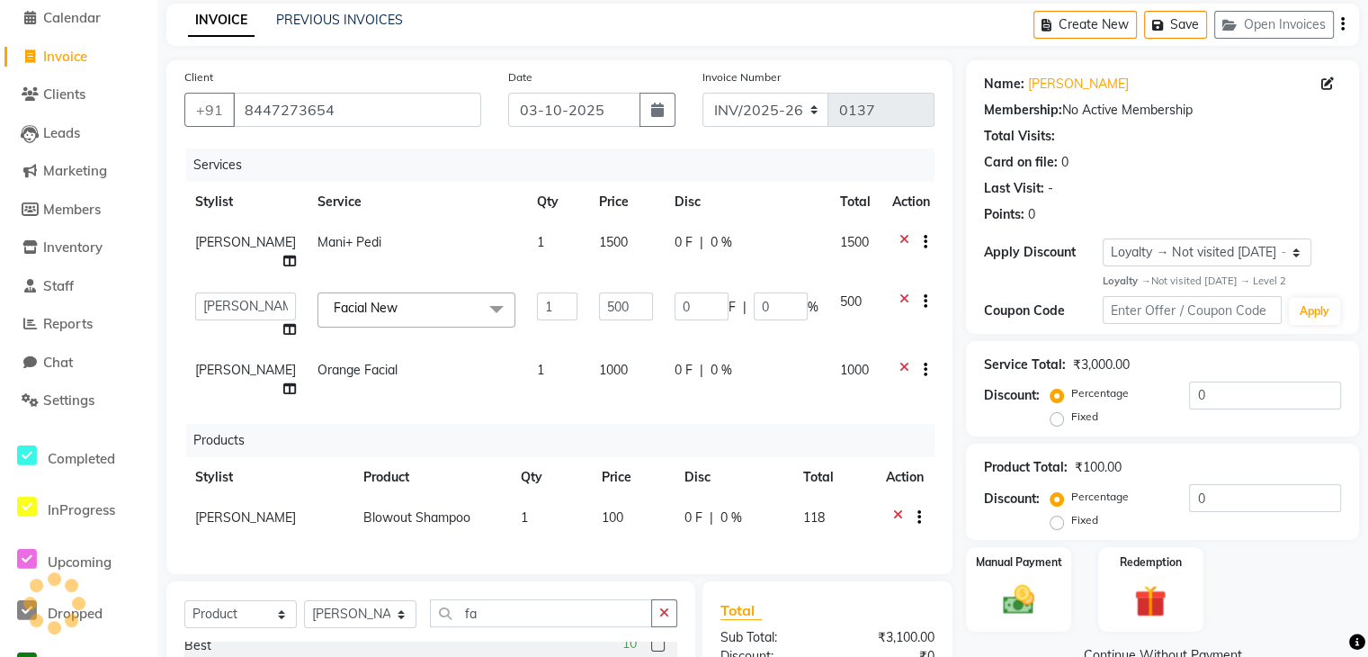
checkbox input "false"
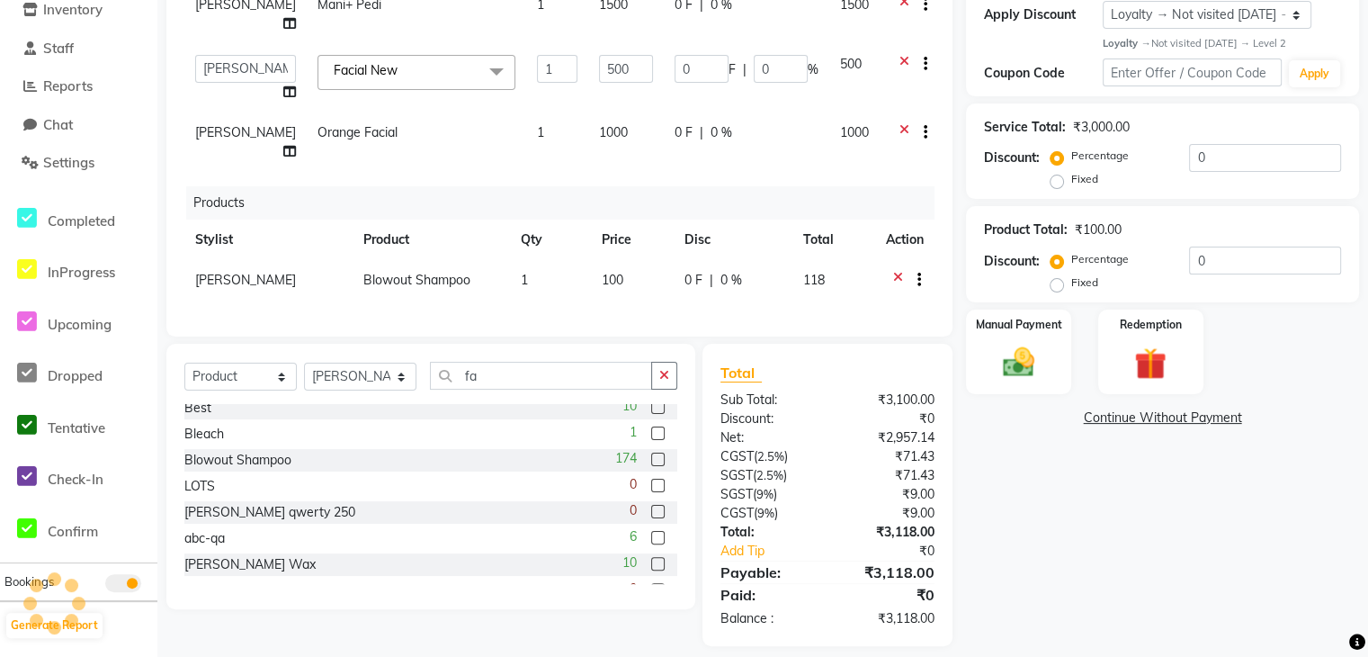
scroll to position [155, 0]
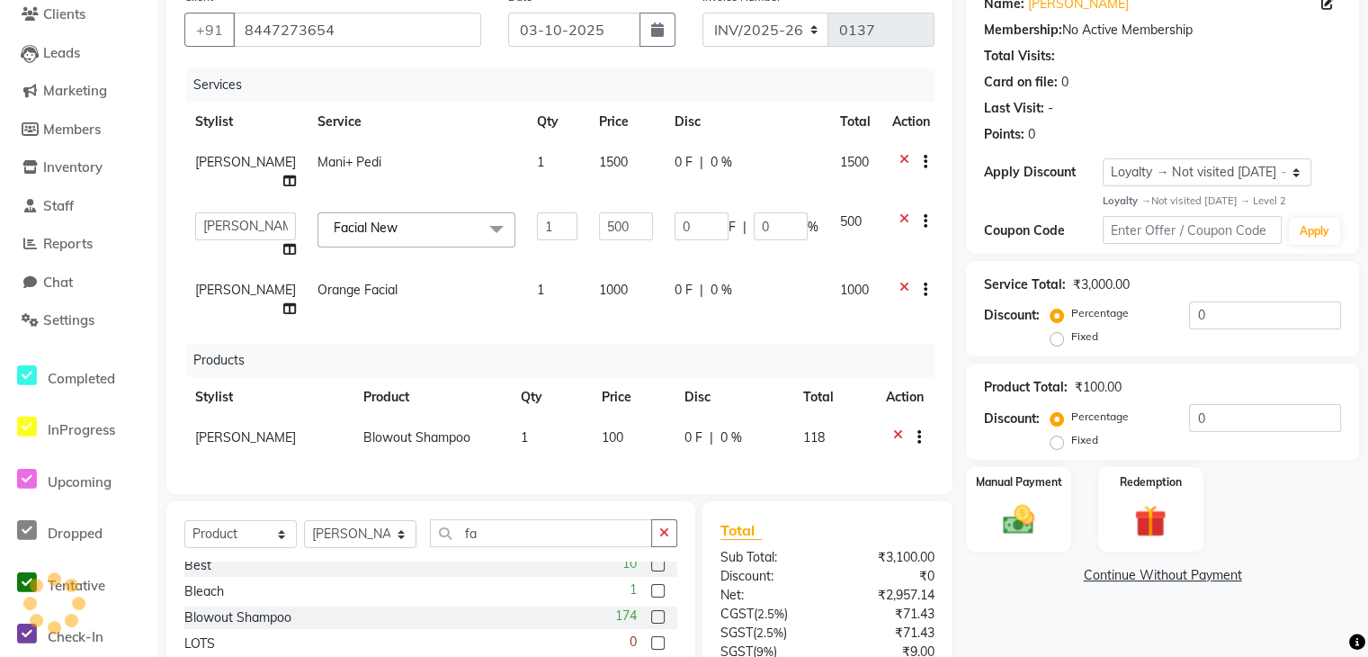
click at [619, 417] on td "100" at bounding box center [632, 439] width 82 height 44
select select "41449"
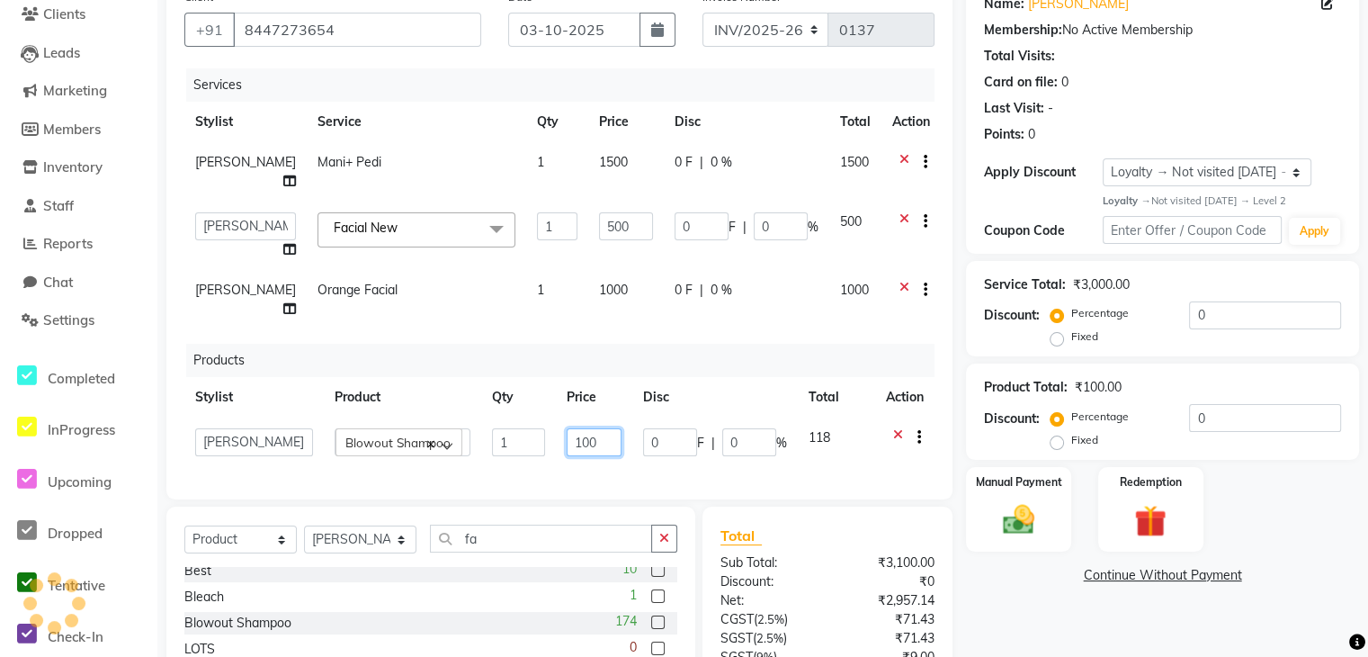
click at [619, 428] on input "100" at bounding box center [594, 442] width 55 height 28
type input "1000"
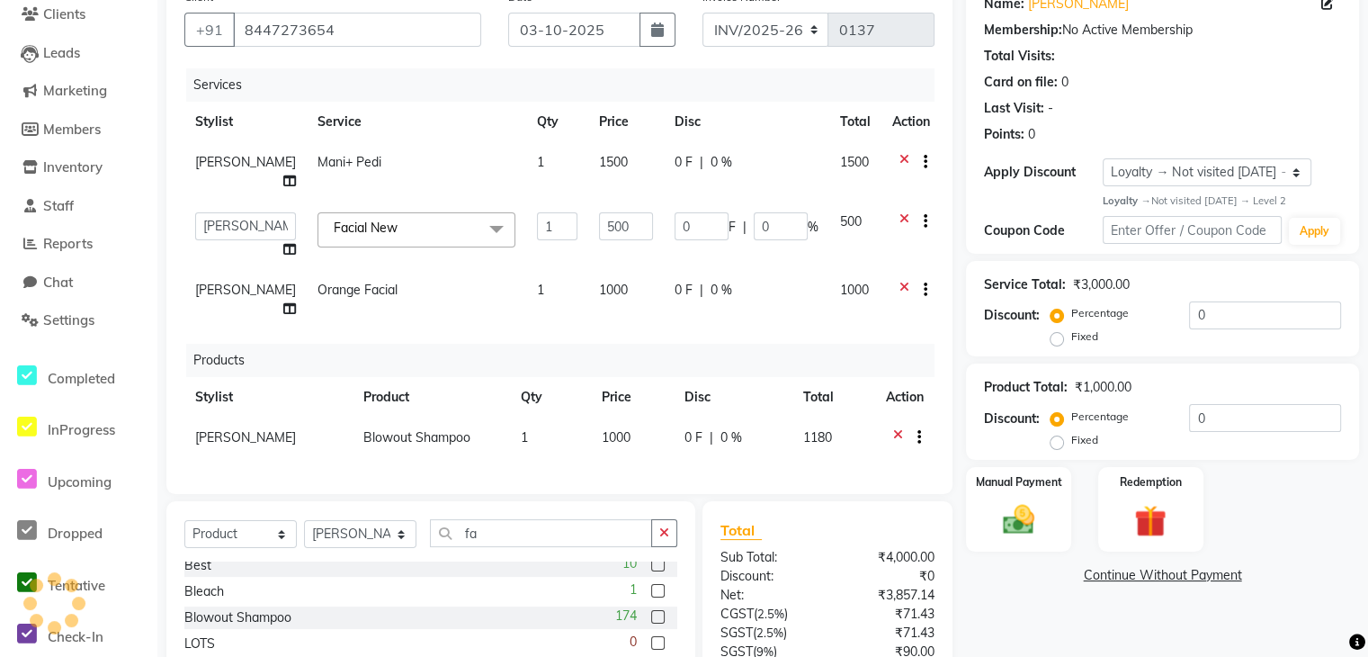
click at [608, 344] on div "Products" at bounding box center [567, 360] width 762 height 33
click at [1232, 408] on input "0" at bounding box center [1265, 418] width 152 height 28
type input "100"
click at [1071, 447] on label "Fixed" at bounding box center [1084, 440] width 27 height 16
click at [1061, 446] on input "Fixed" at bounding box center [1060, 440] width 13 height 13
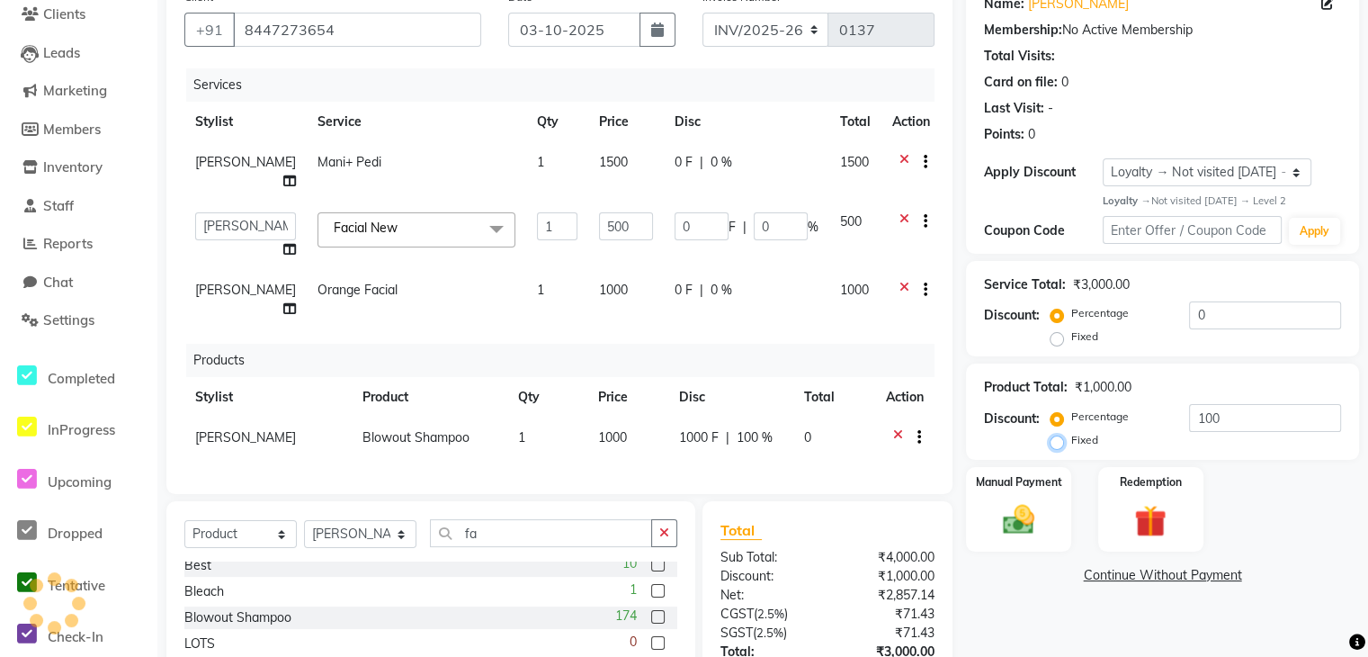
radio input "true"
click at [1244, 415] on input "100" at bounding box center [1265, 418] width 152 height 28
type input "1"
type input "200"
click at [1071, 418] on label "Percentage" at bounding box center [1100, 416] width 58 height 16
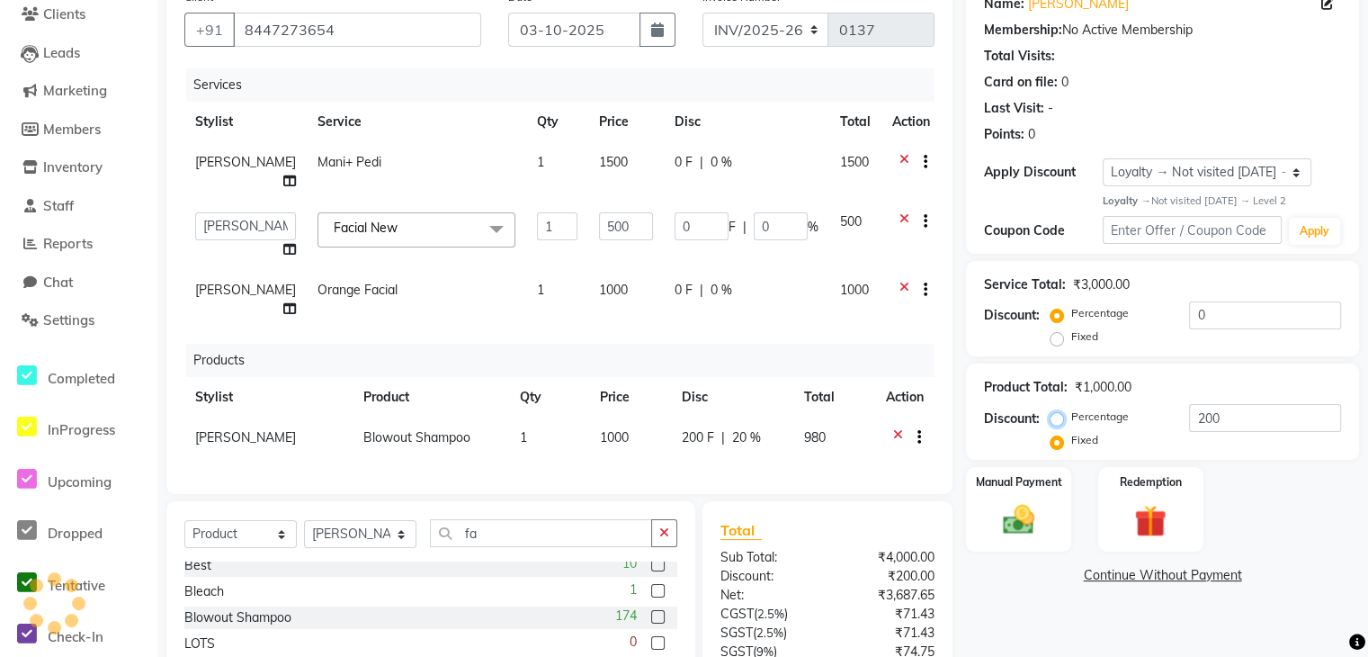
click at [1054, 418] on input "Percentage" at bounding box center [1060, 416] width 13 height 13
radio input "true"
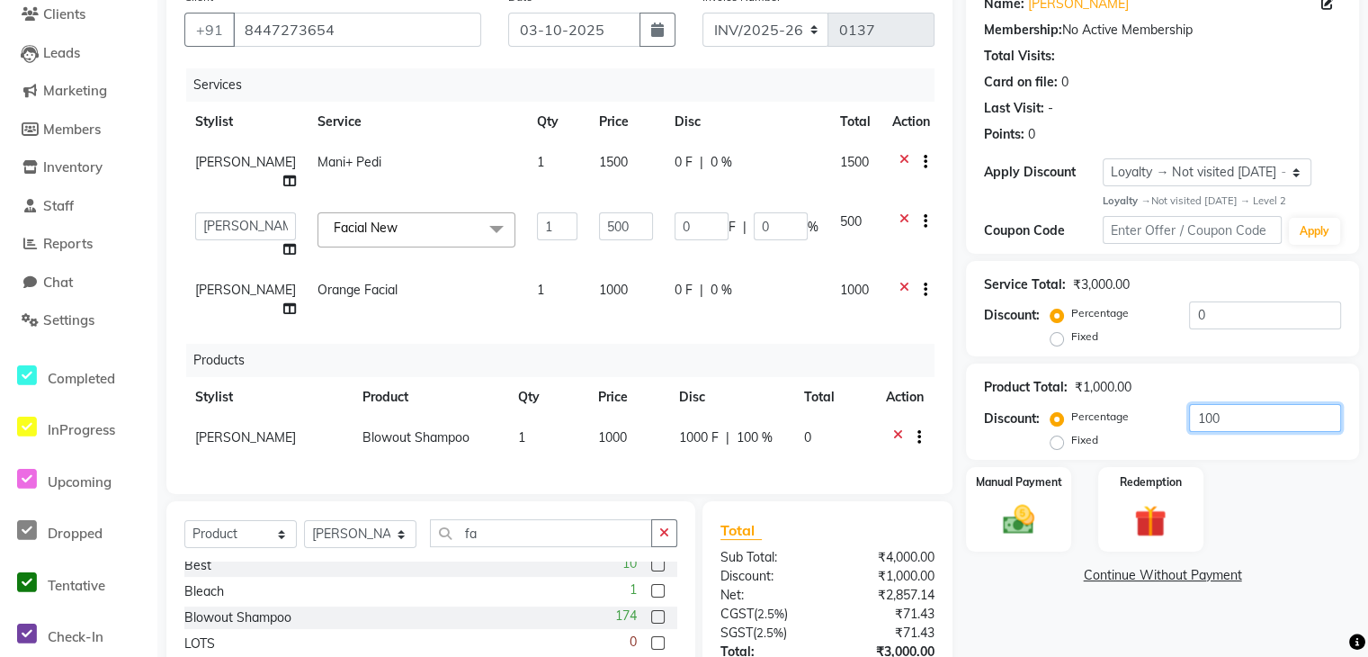
click at [1213, 409] on input "100" at bounding box center [1265, 418] width 152 height 28
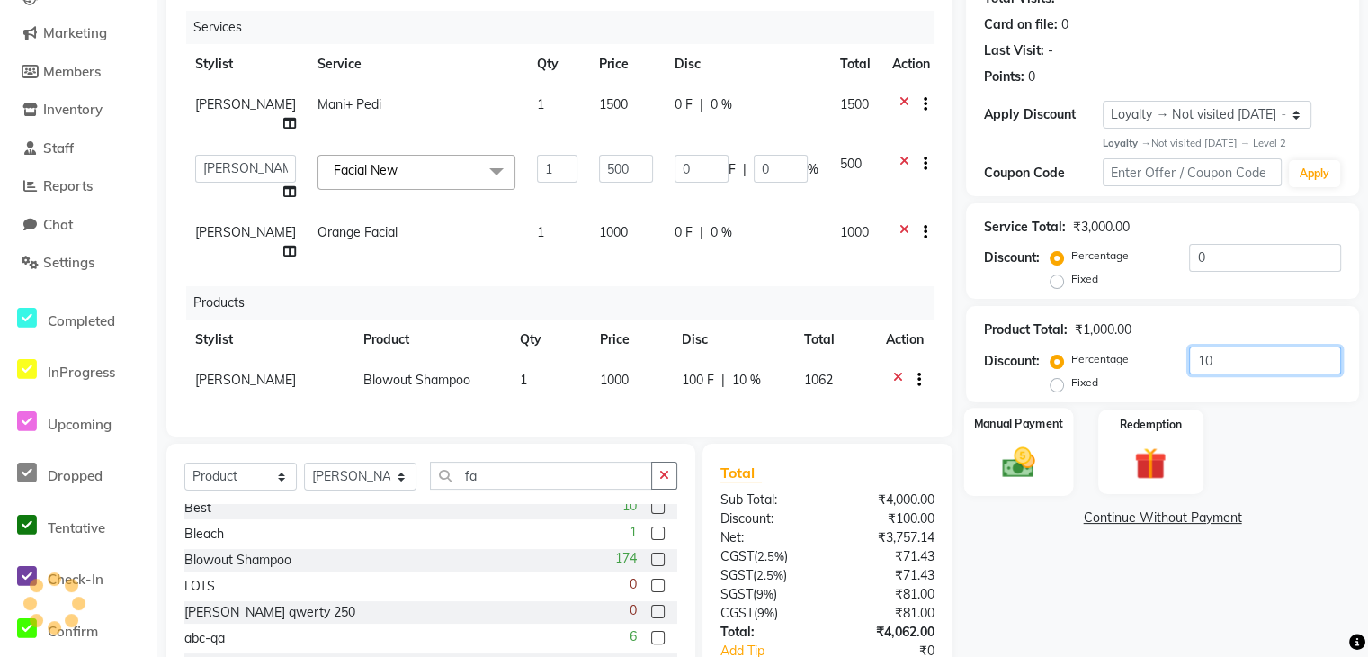
type input "10"
click at [1015, 463] on img at bounding box center [1018, 462] width 54 height 38
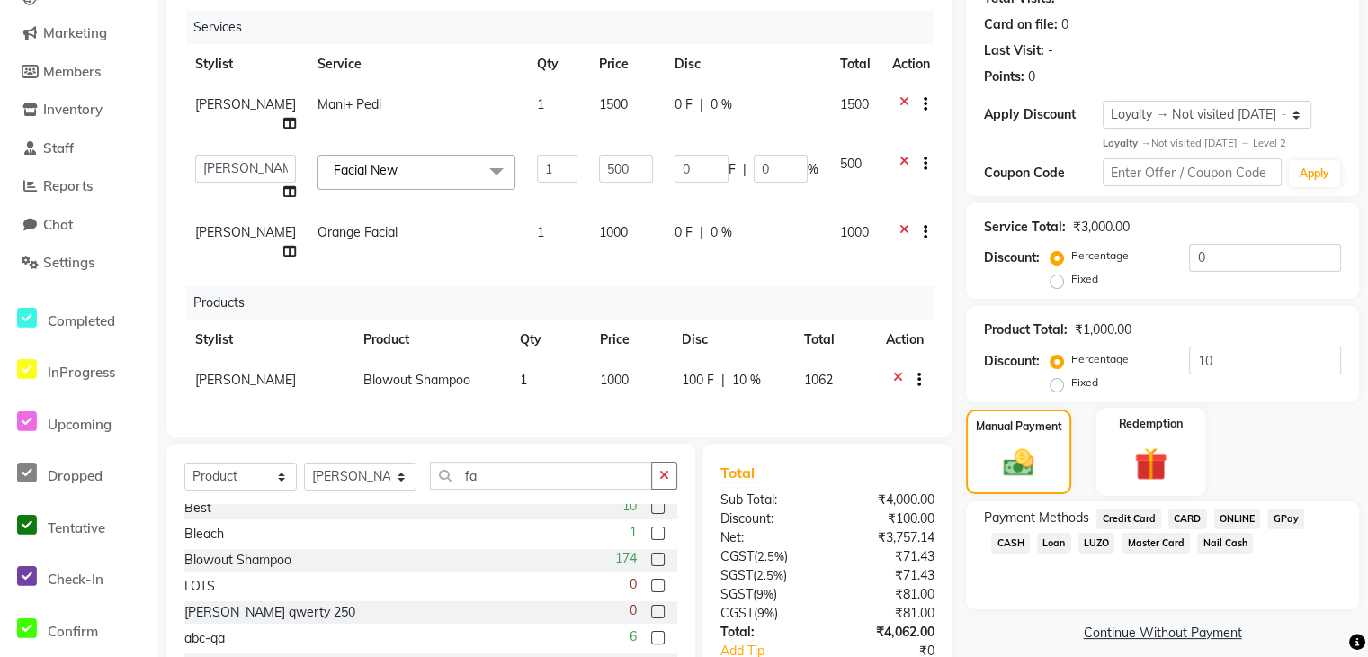
click at [1162, 460] on img at bounding box center [1151, 463] width 54 height 41
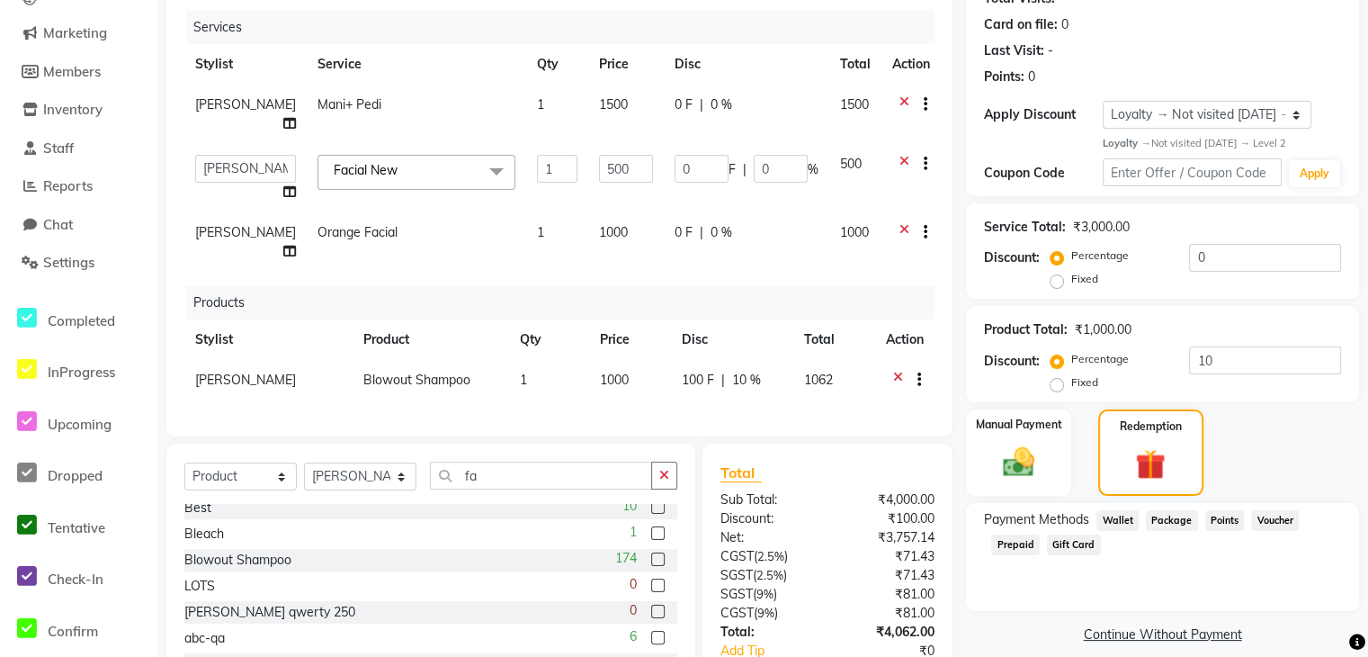
scroll to position [312, 0]
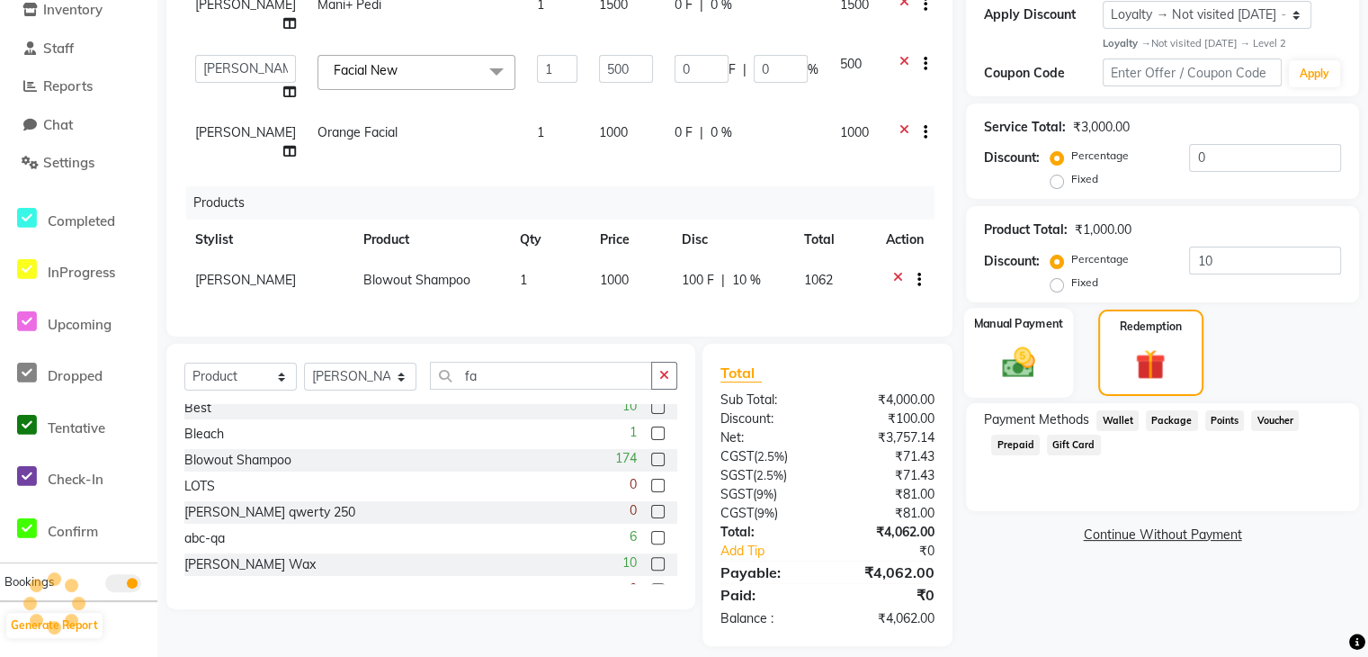
click at [1040, 368] on img at bounding box center [1018, 362] width 54 height 38
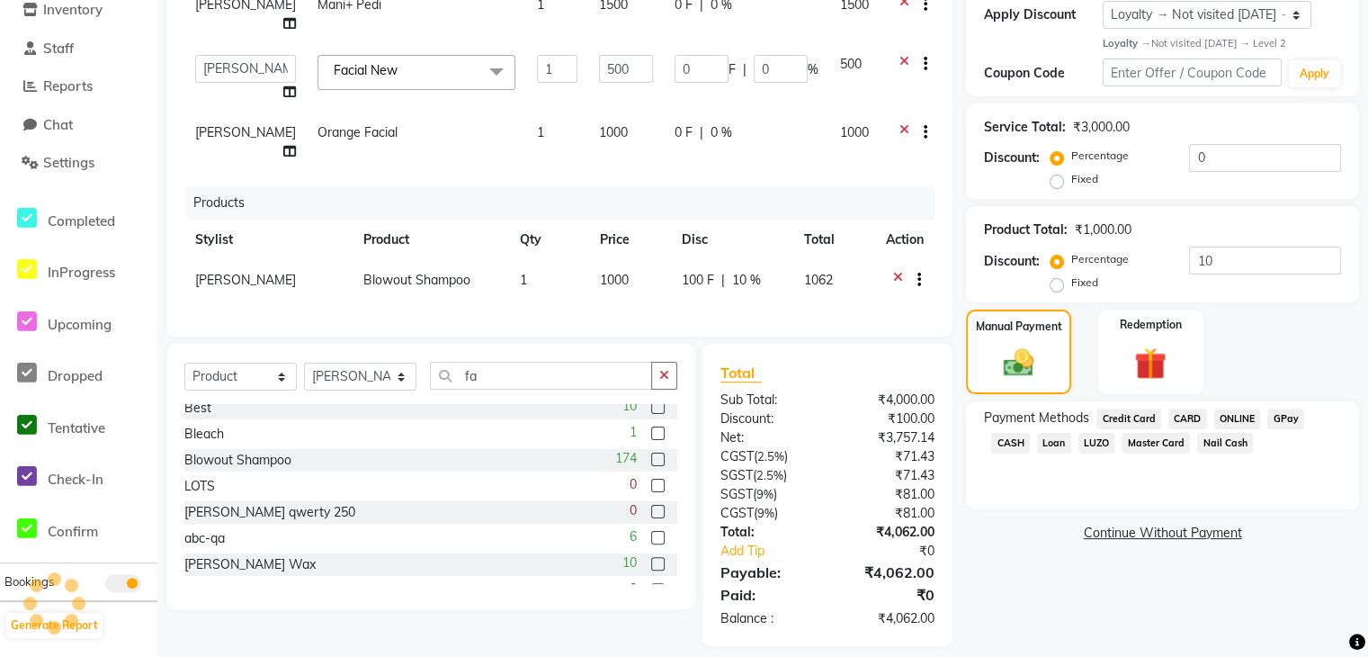
click at [1178, 417] on span "CARD" at bounding box center [1188, 418] width 39 height 21
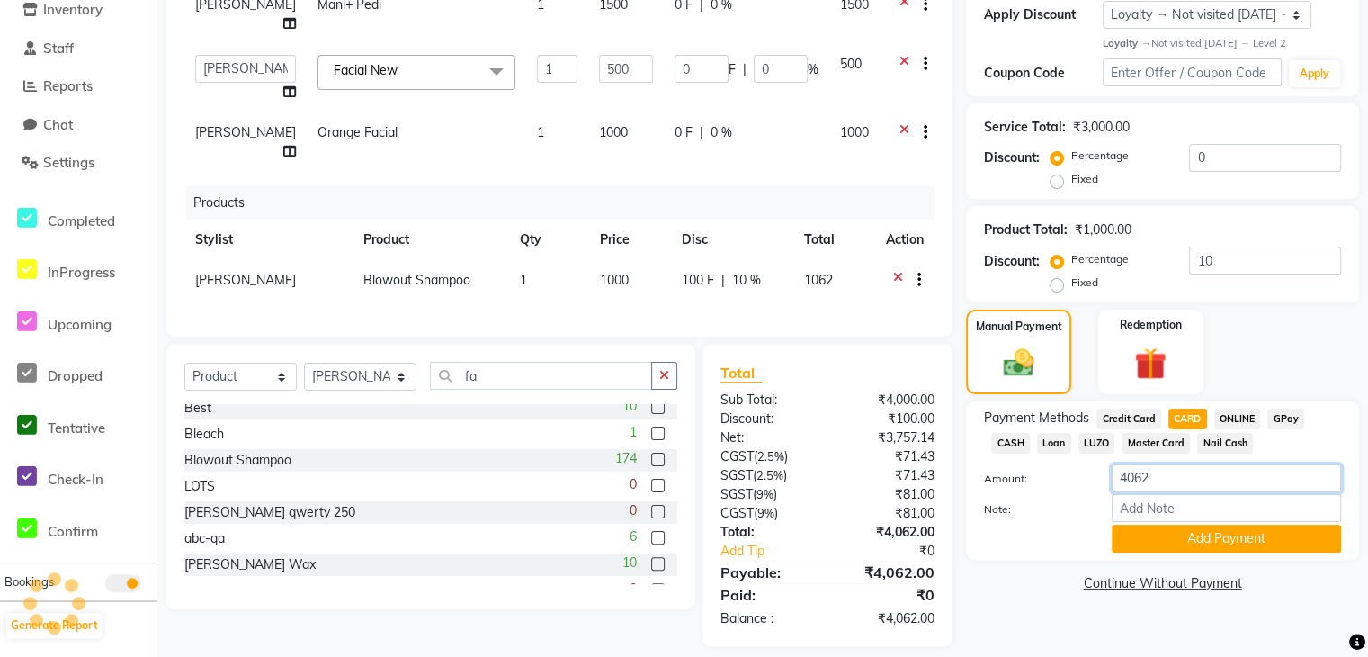
click at [1162, 483] on input "4062" at bounding box center [1226, 478] width 229 height 28
type input "4"
type input "2000"
click at [1259, 544] on button "Add Payment" at bounding box center [1226, 538] width 229 height 28
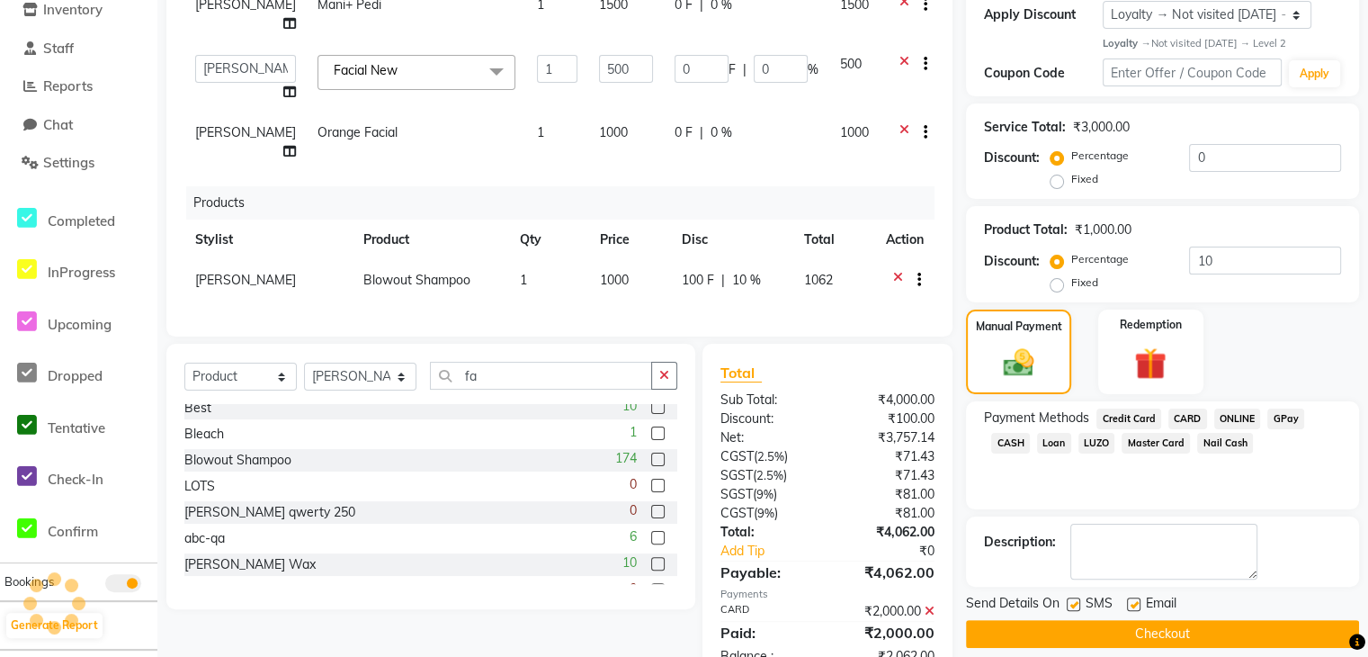
scroll to position [440, 0]
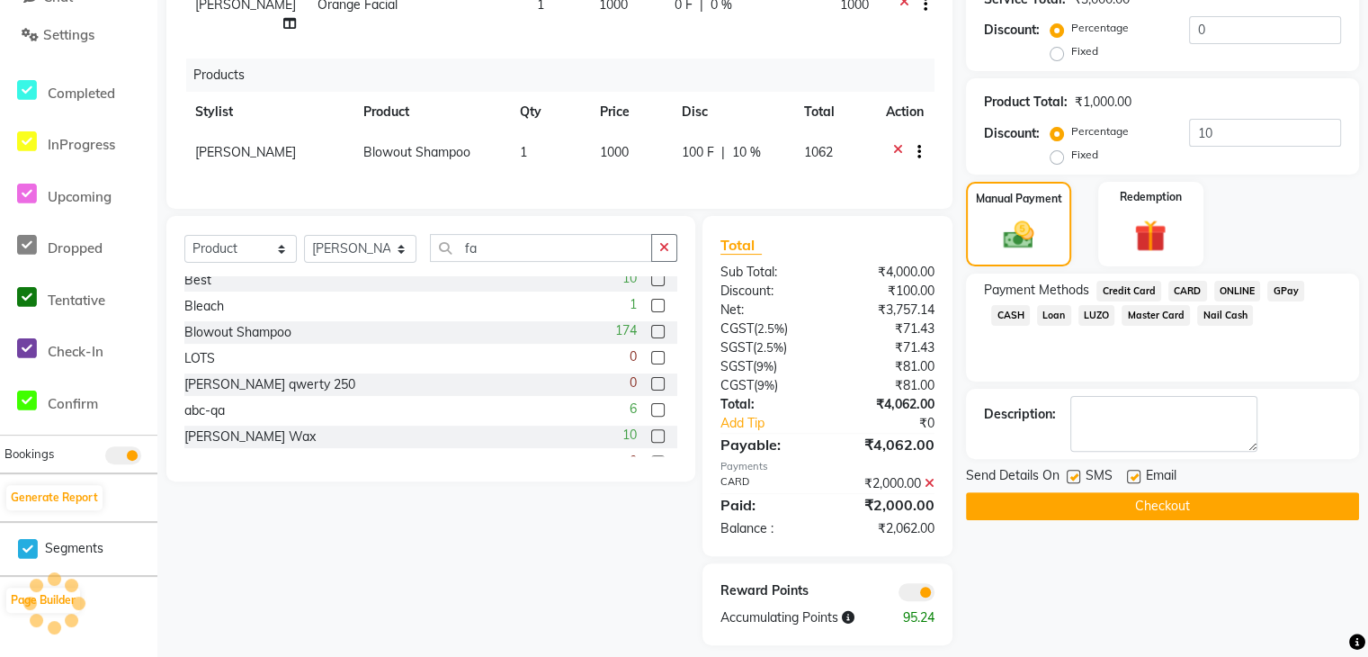
click at [1005, 318] on span "CASH" at bounding box center [1010, 315] width 39 height 21
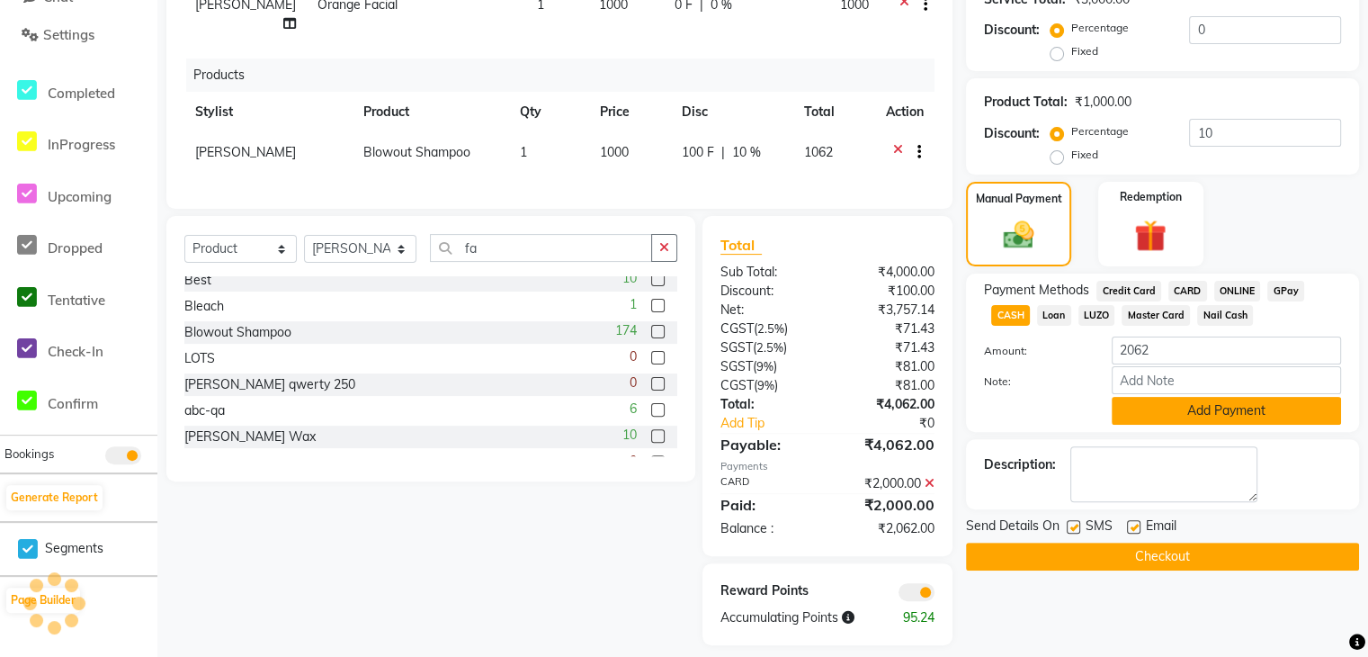
click at [1230, 416] on button "Add Payment" at bounding box center [1226, 411] width 229 height 28
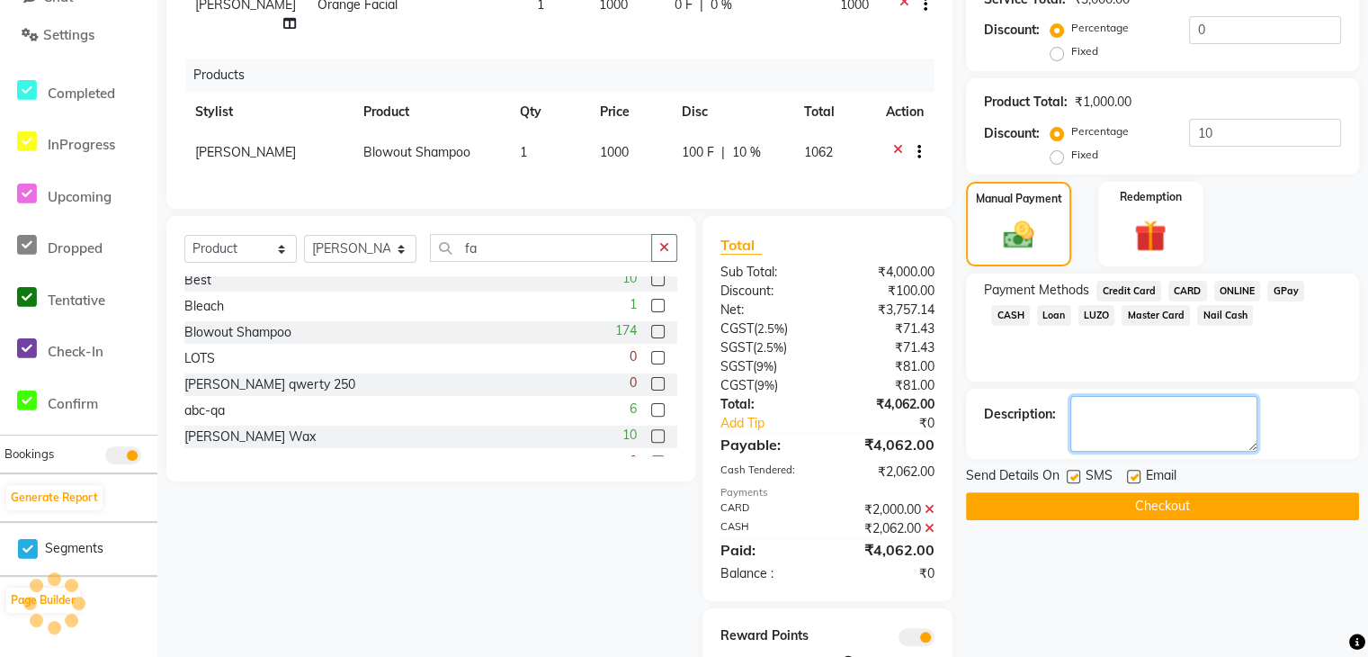
click at [1230, 416] on textarea at bounding box center [1163, 424] width 187 height 56
click at [1131, 509] on button "Checkout" at bounding box center [1162, 506] width 393 height 28
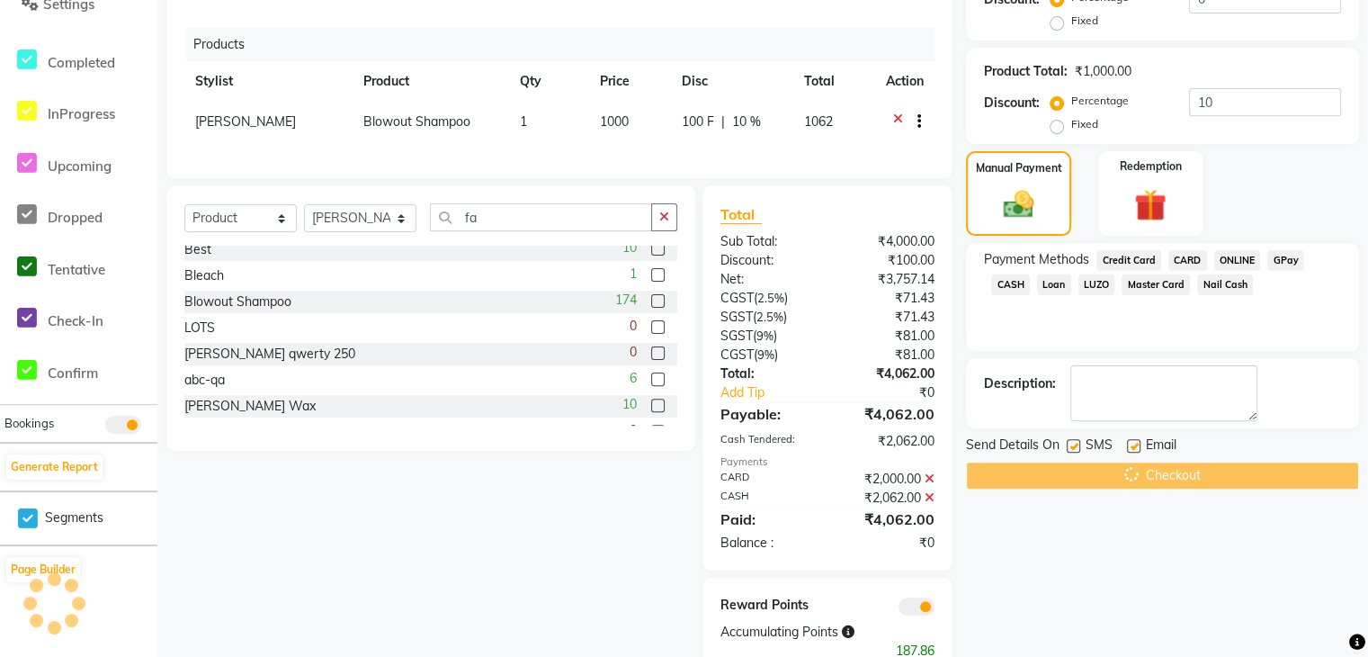
scroll to position [504, 0]
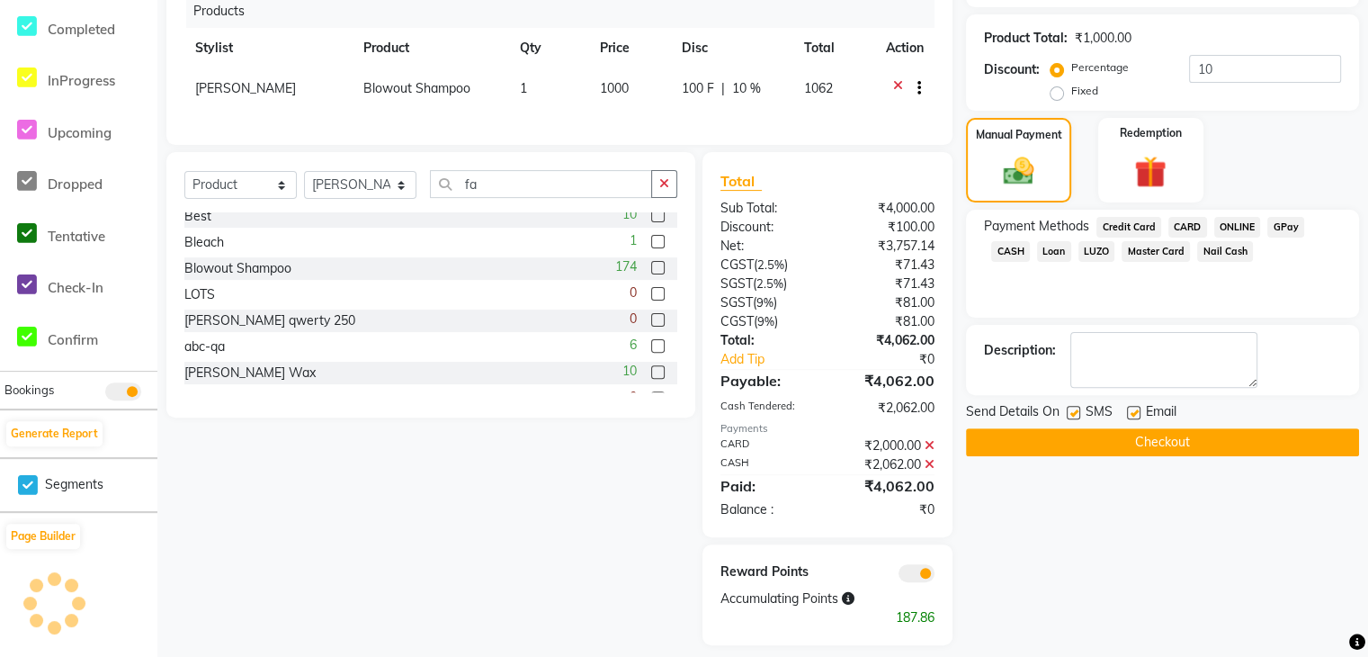
click at [1222, 453] on button "Checkout" at bounding box center [1162, 442] width 393 height 28
click at [1195, 451] on button "Checkout" at bounding box center [1162, 442] width 393 height 28
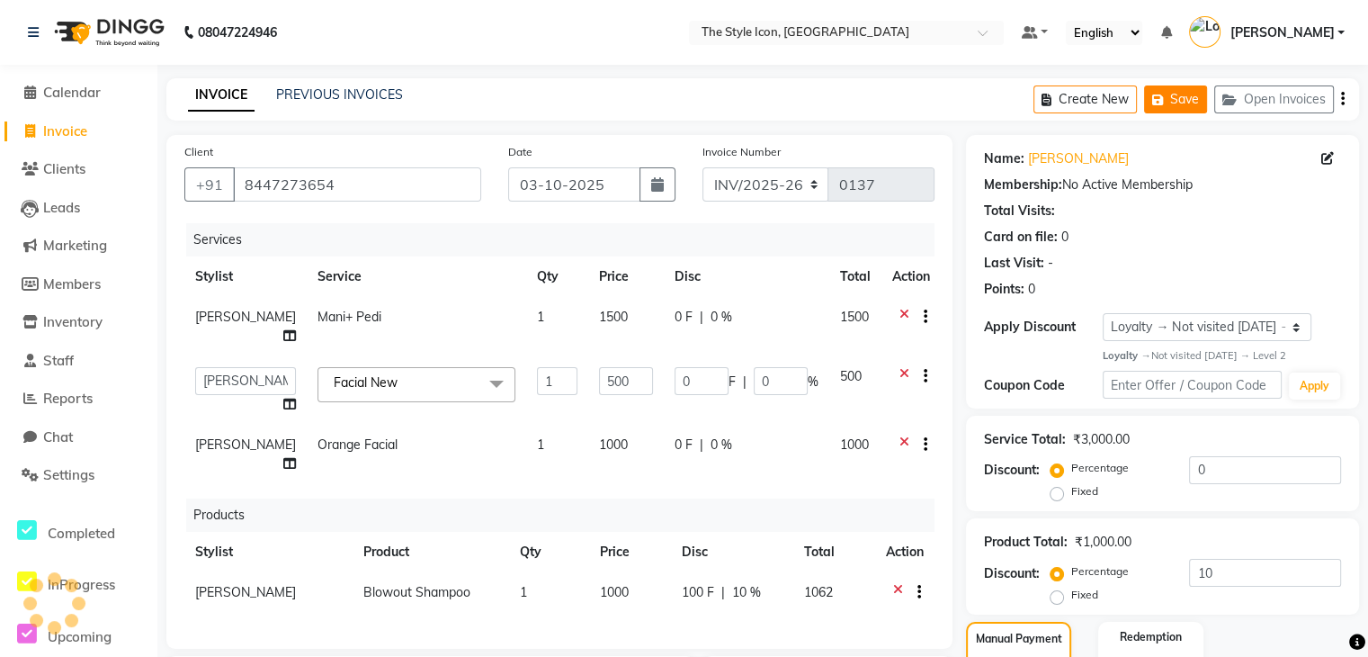
click at [1174, 103] on button "Save" at bounding box center [1175, 99] width 63 height 28
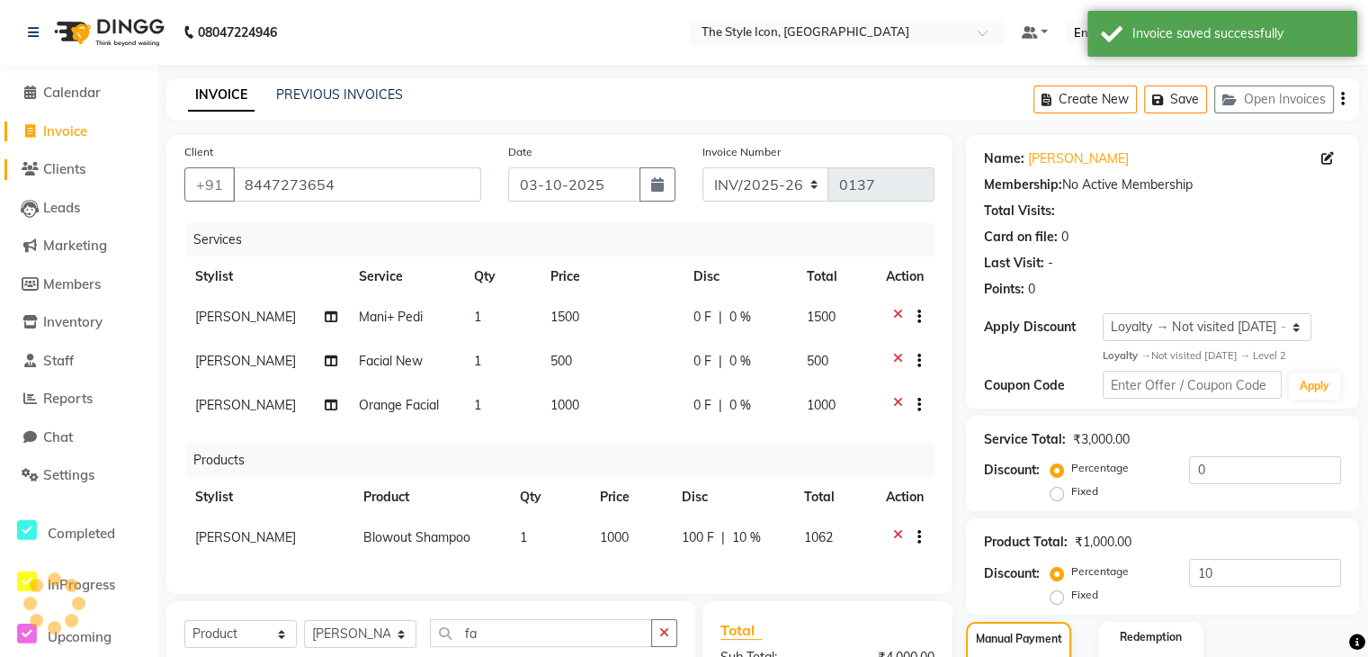
click at [75, 168] on span "Clients" at bounding box center [64, 168] width 42 height 17
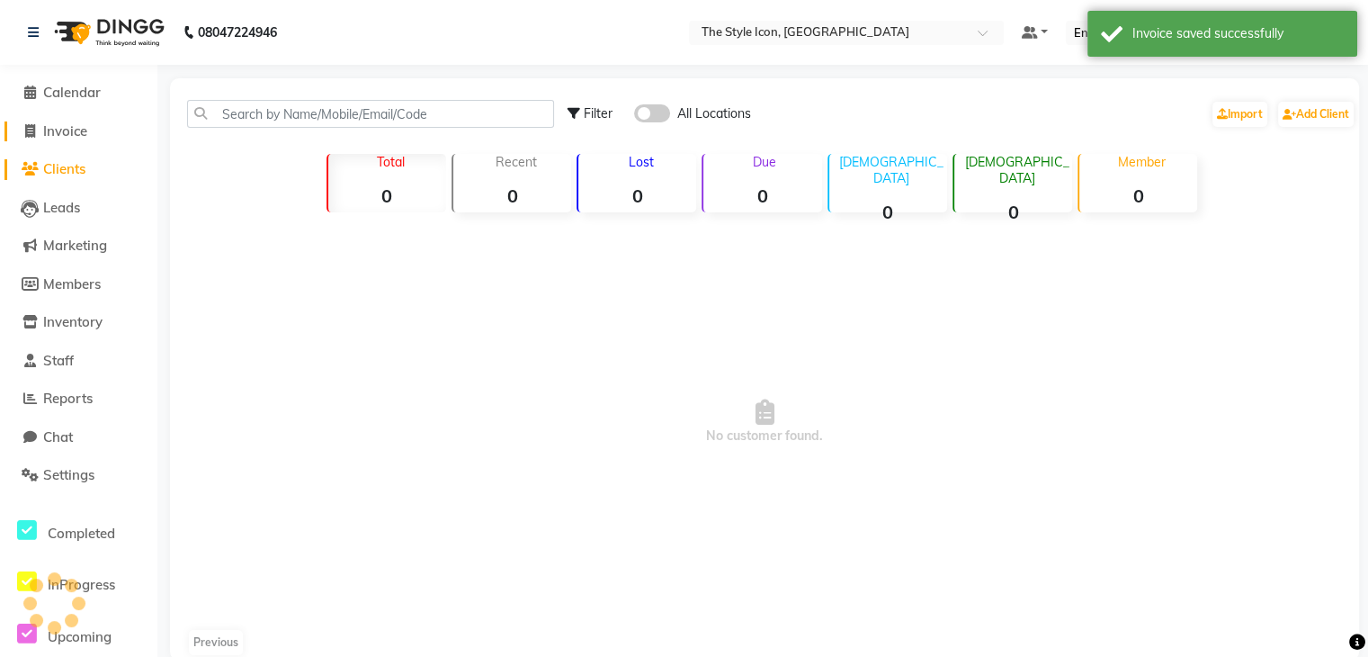
click at [68, 134] on span "Invoice" at bounding box center [65, 130] width 44 height 17
select select "service"
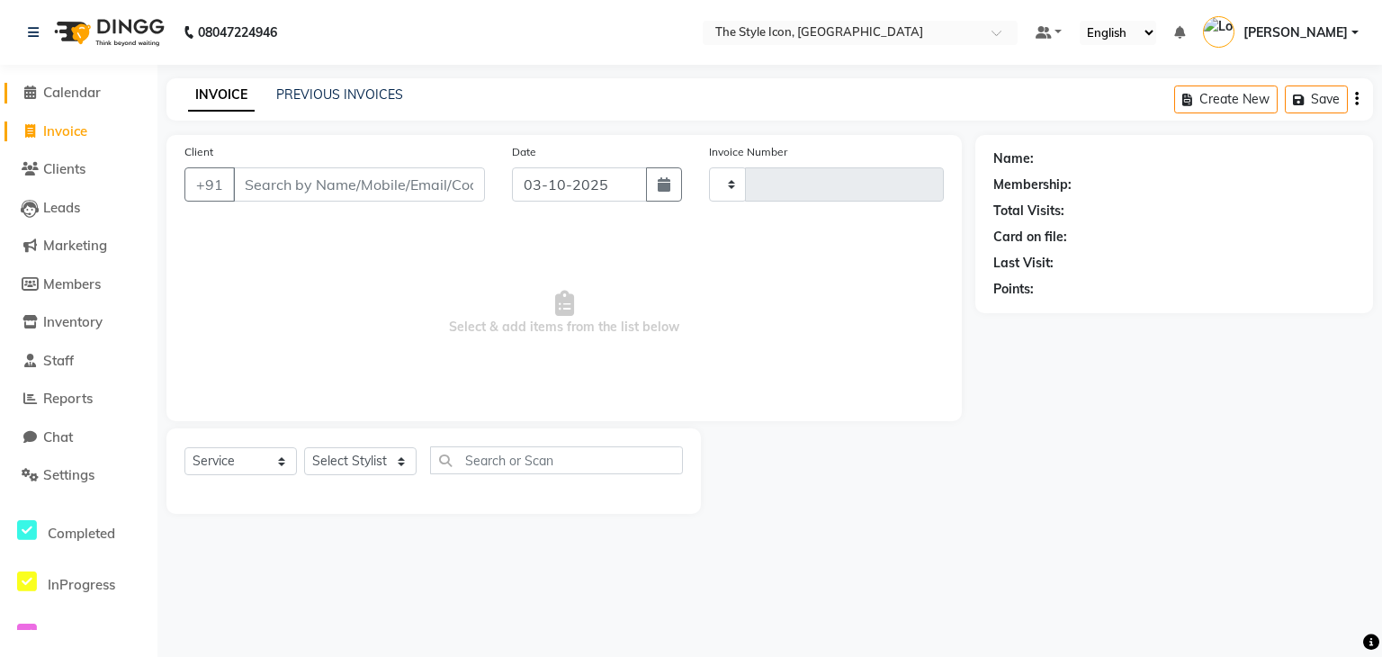
click at [72, 98] on span "Calendar" at bounding box center [72, 92] width 58 height 17
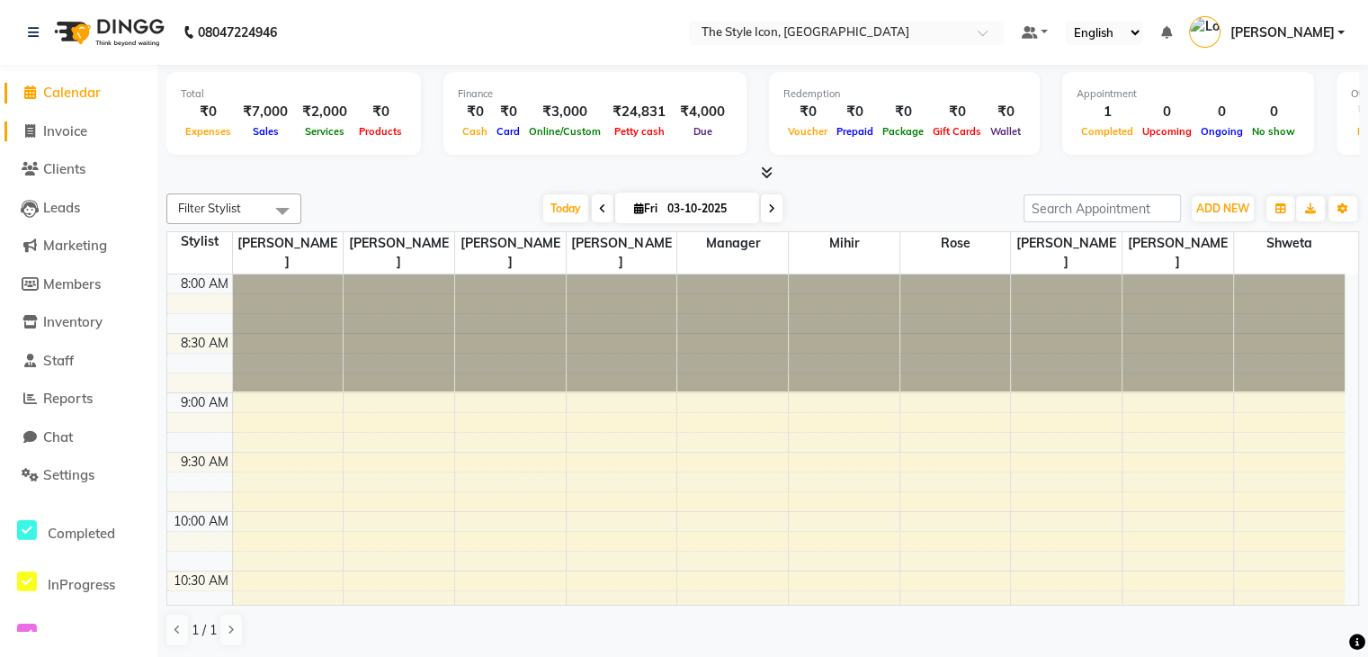
click at [62, 131] on span "Invoice" at bounding box center [65, 130] width 44 height 17
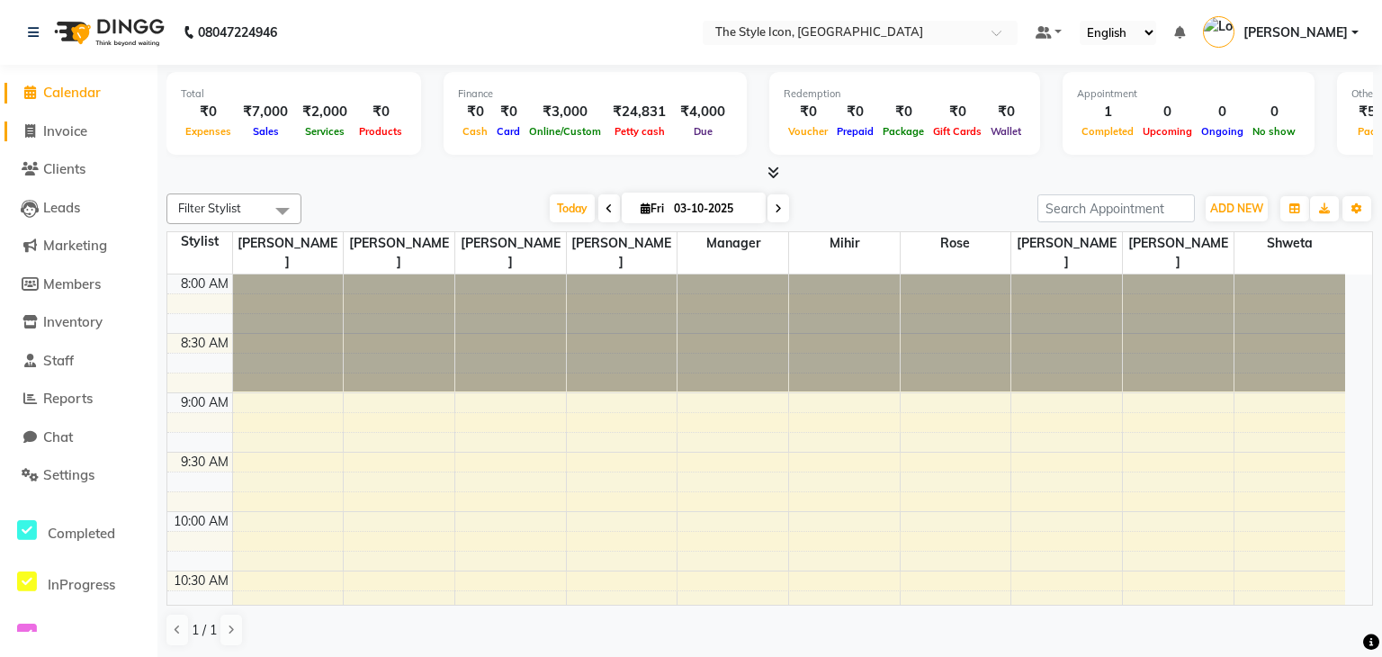
select select "6267"
select select "service"
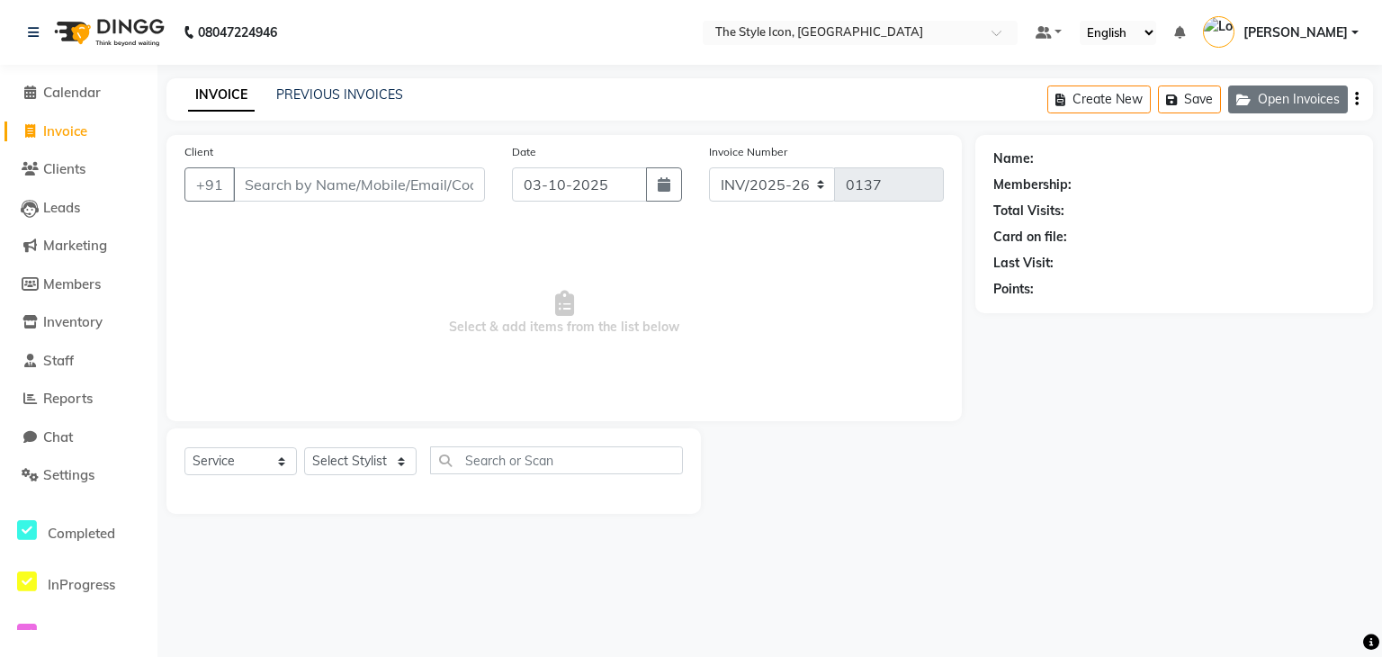
click at [1276, 109] on button "Open Invoices" at bounding box center [1288, 99] width 120 height 28
click at [50, 102] on link "Calendar" at bounding box center [78, 93] width 148 height 21
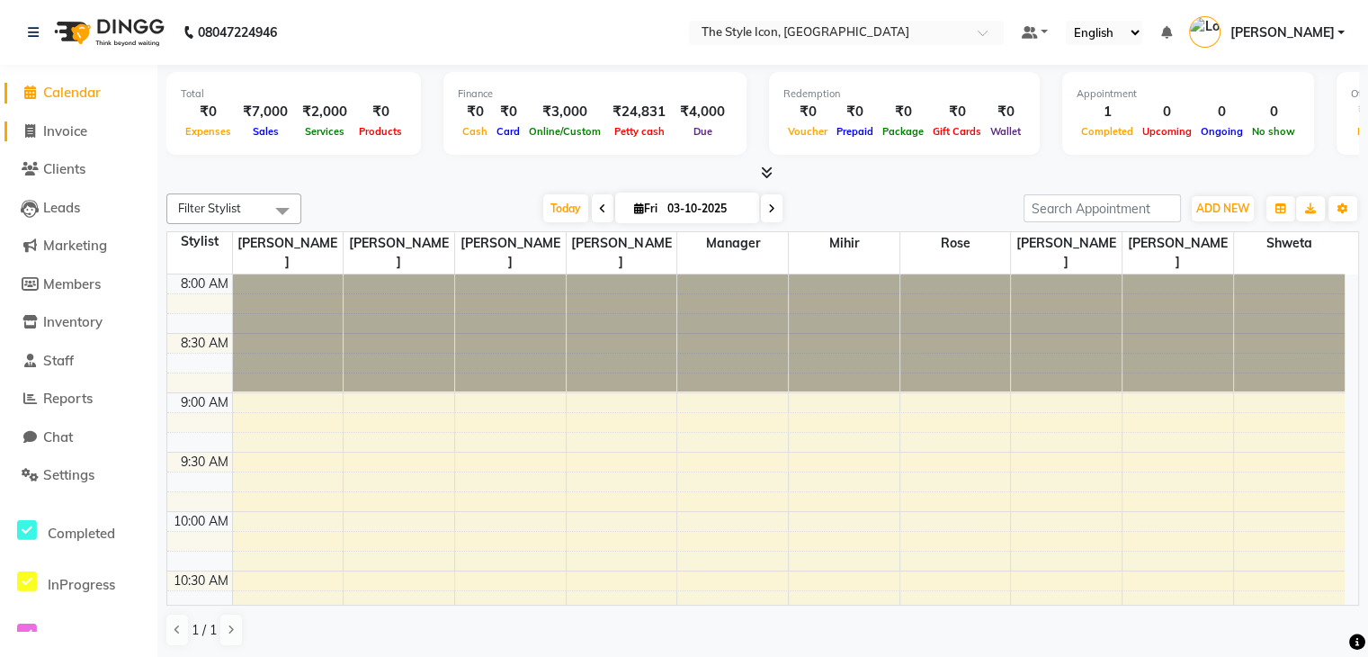
click at [76, 130] on span "Invoice" at bounding box center [65, 130] width 44 height 17
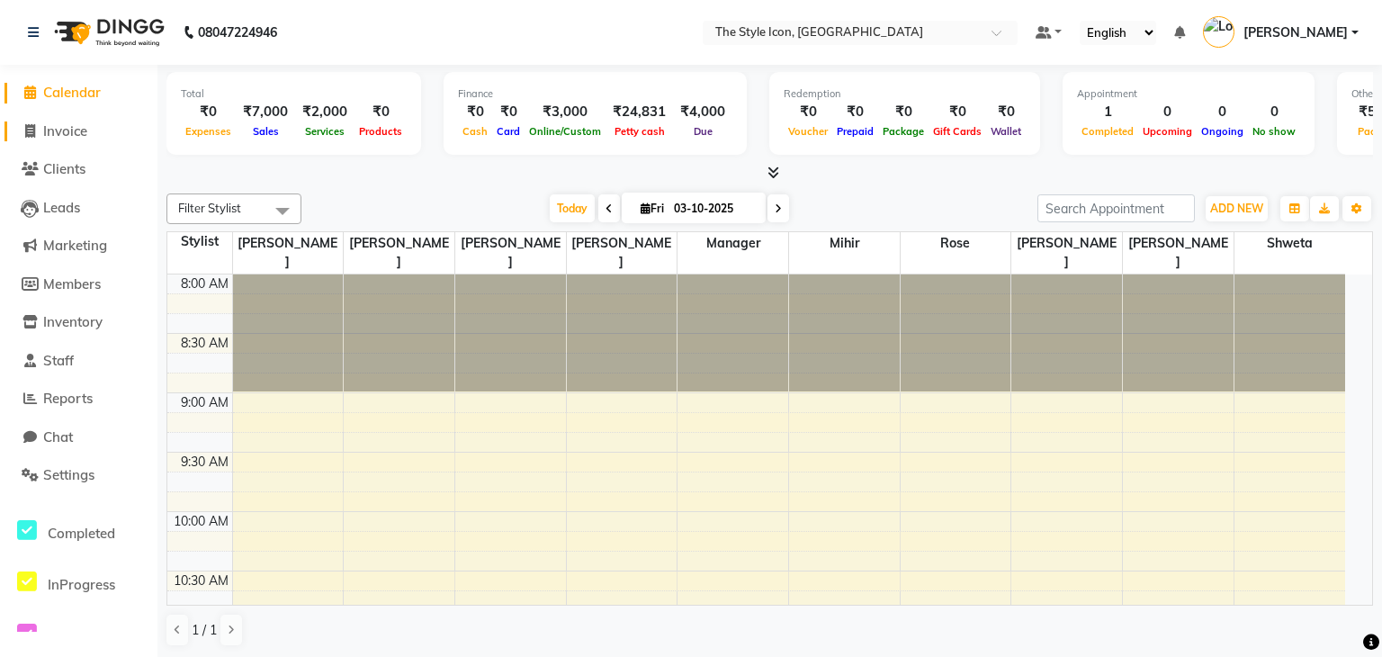
select select "6267"
select select "service"
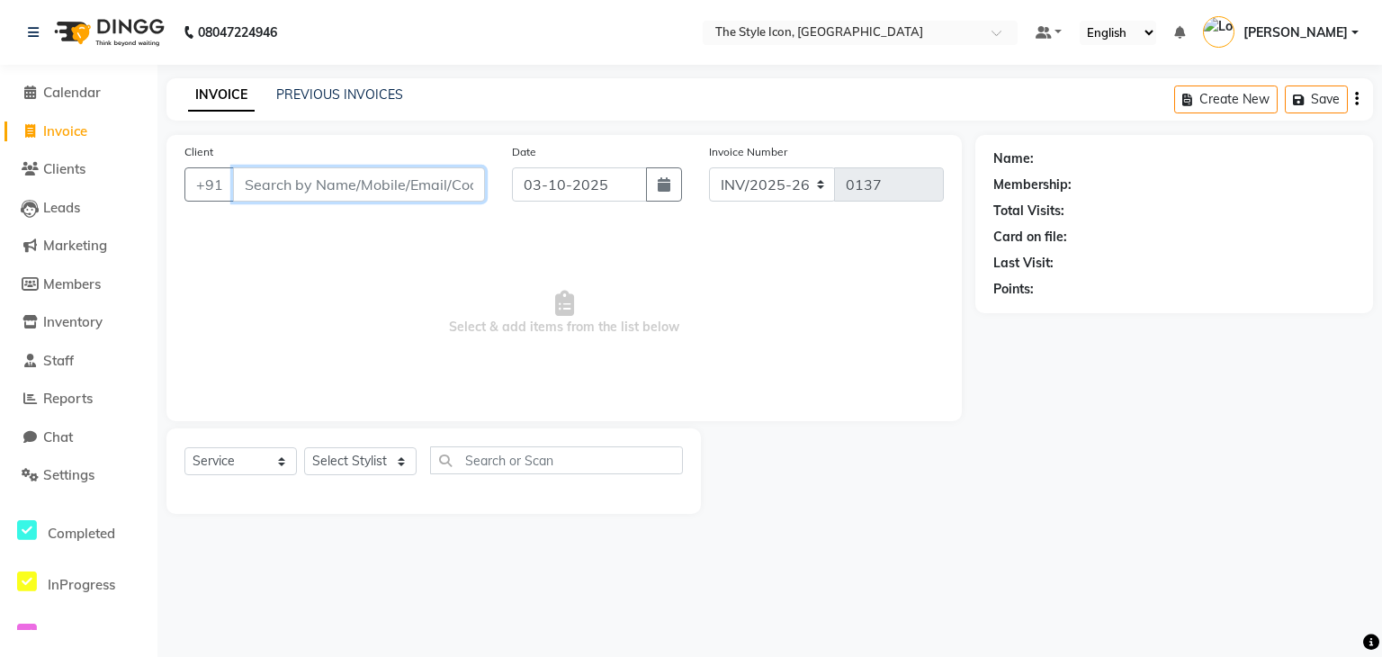
click at [346, 188] on input "Client" at bounding box center [359, 184] width 252 height 34
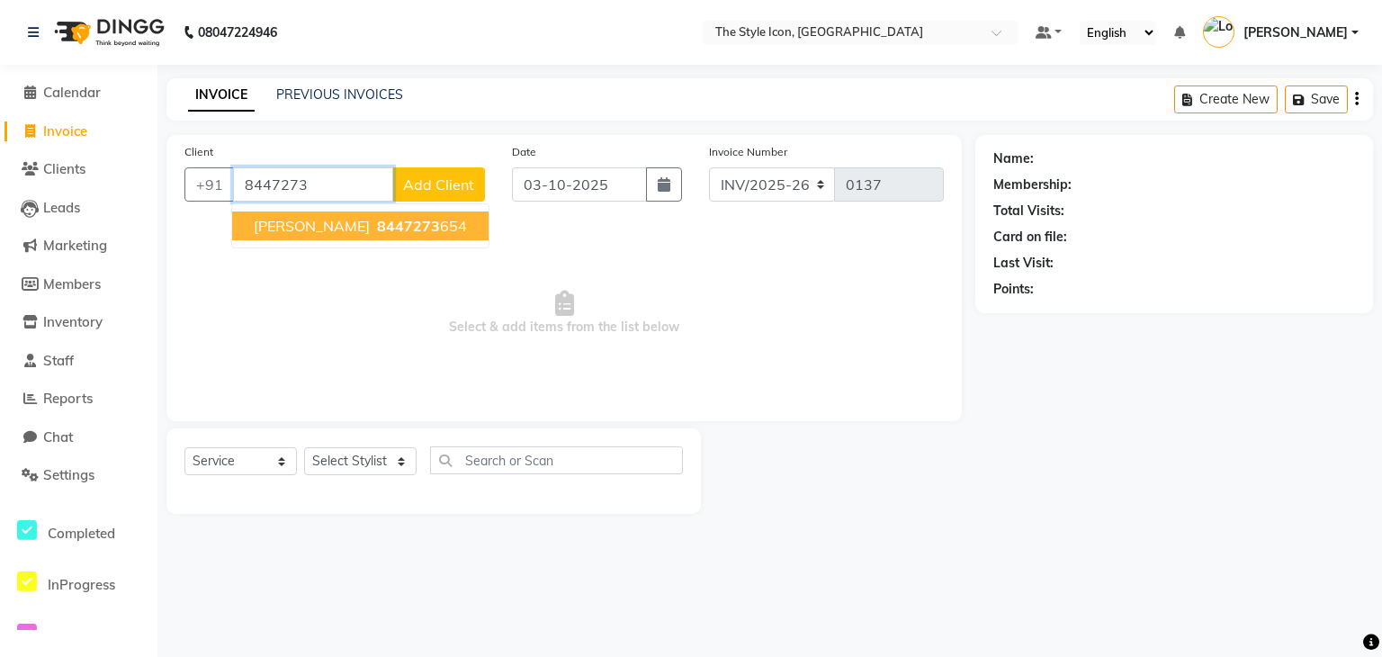
click at [372, 205] on ngb-typeahead-window "[PERSON_NAME] 8447273 654" at bounding box center [360, 225] width 258 height 45
click at [377, 224] on span "8447273" at bounding box center [408, 226] width 63 height 18
type input "8447273654"
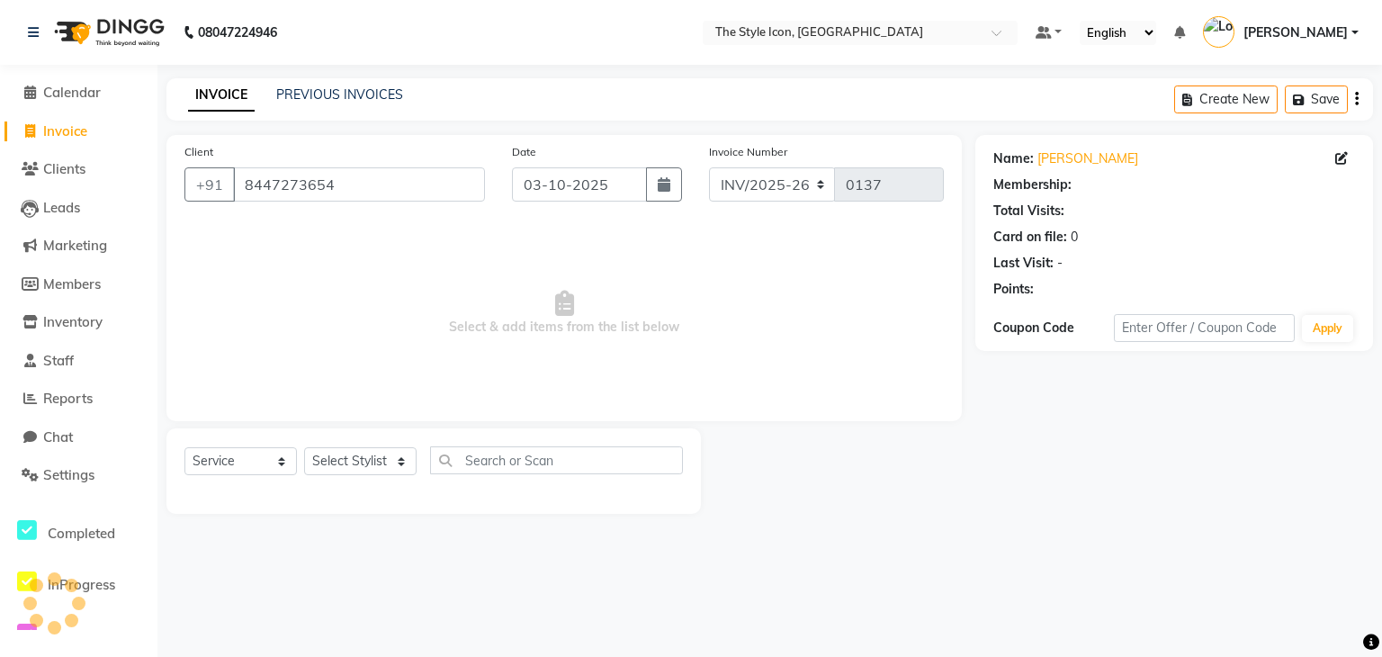
select select "1: Object"
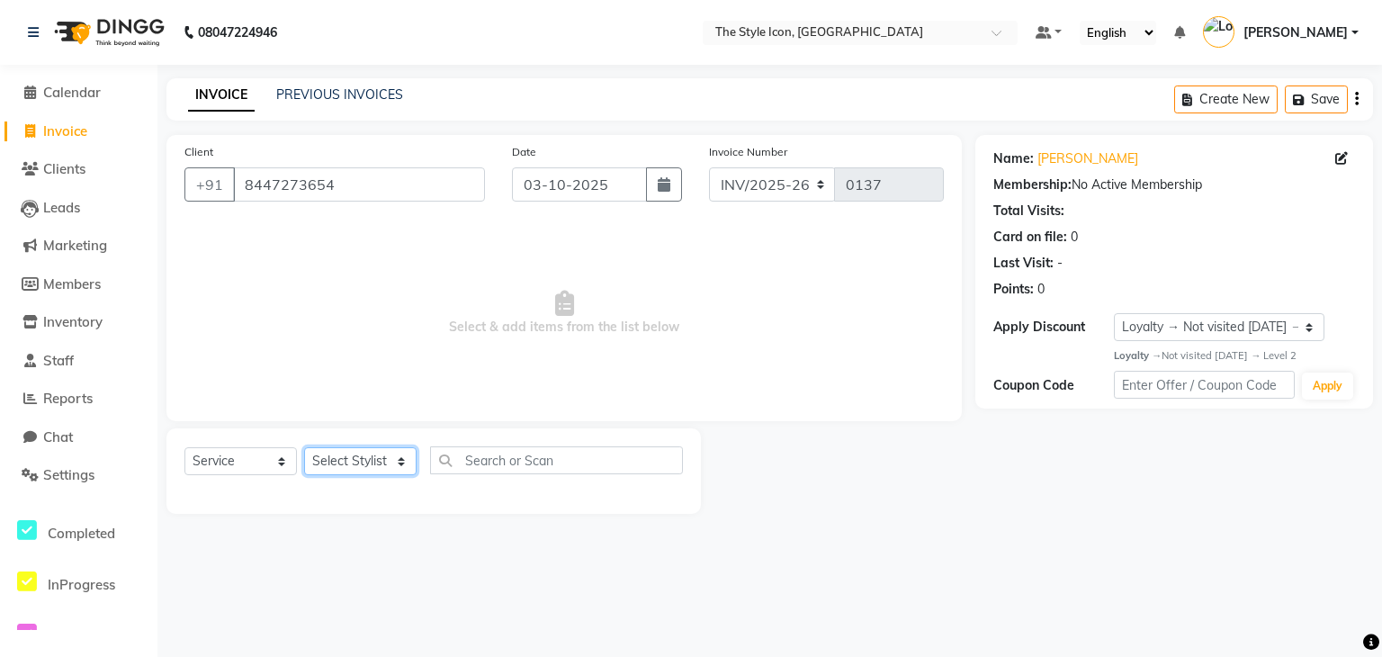
click at [353, 470] on select "Select Stylist [PERSON_NAME] M [PERSON_NAME] [PERSON_NAME] Manager [PERSON_NAME…" at bounding box center [360, 461] width 112 height 28
select select "41449"
click at [304, 448] on select "Select Stylist [PERSON_NAME] M [PERSON_NAME] [PERSON_NAME] Manager [PERSON_NAME…" at bounding box center [360, 461] width 112 height 28
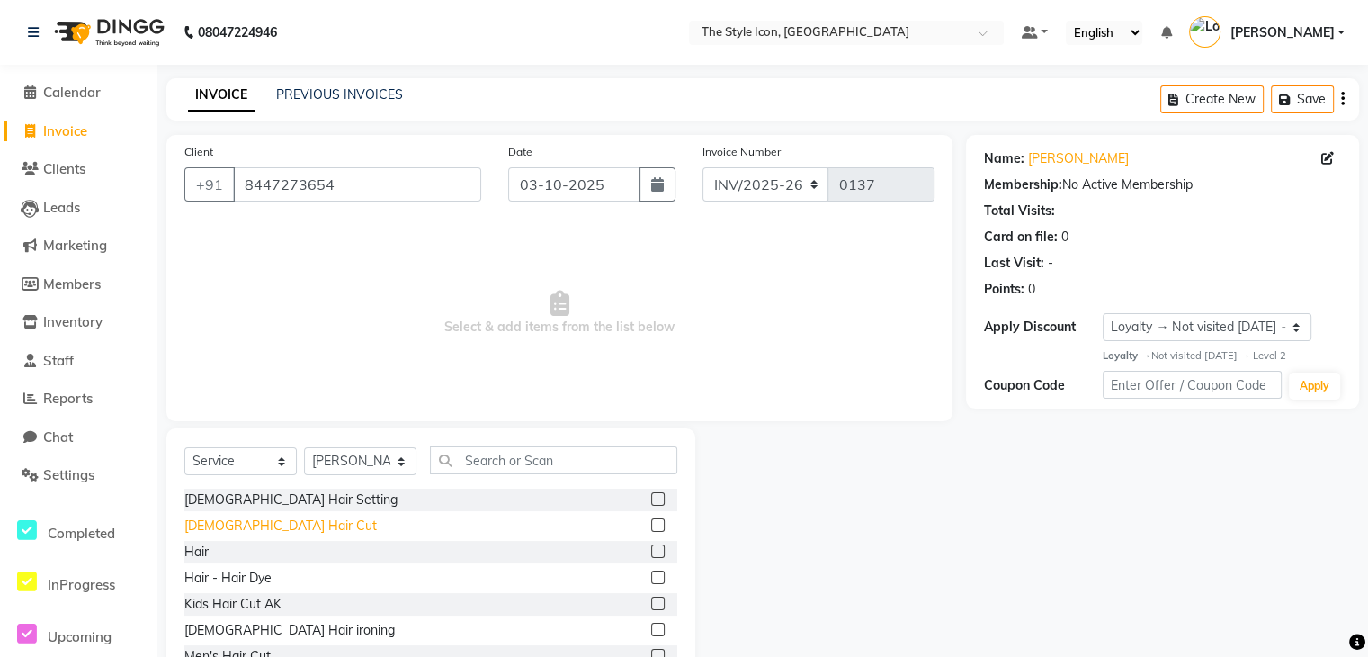
click at [249, 524] on div "[DEMOGRAPHIC_DATA] Hair Cut" at bounding box center [280, 525] width 193 height 19
checkbox input "false"
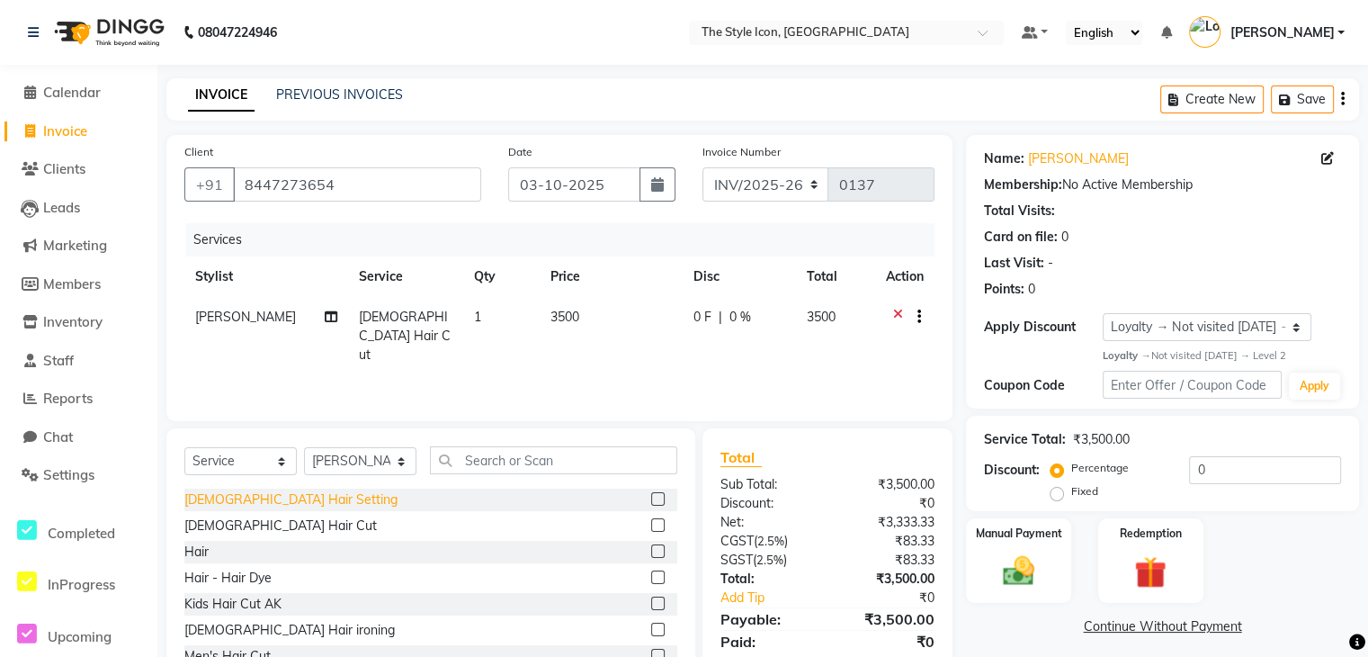
click at [242, 502] on div "[DEMOGRAPHIC_DATA] Hair Setting" at bounding box center [290, 499] width 213 height 19
checkbox input "false"
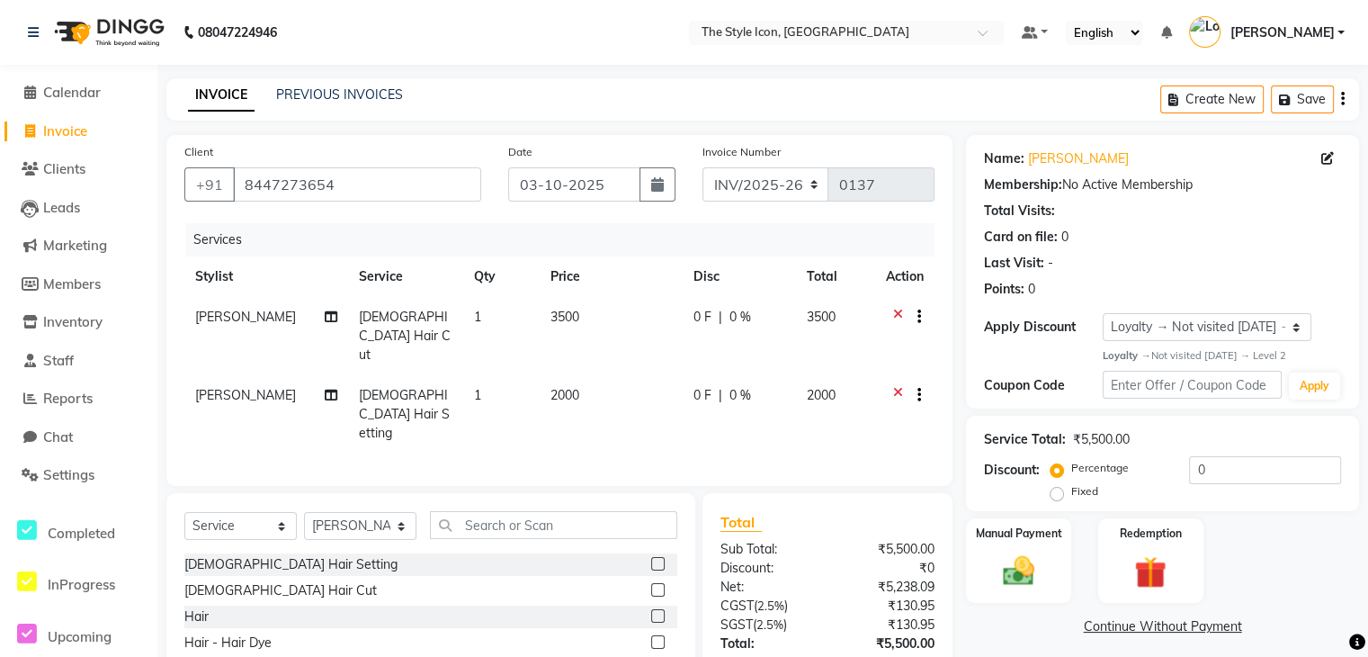
click at [263, 656] on div "Kids Hair Cut AK" at bounding box center [232, 668] width 97 height 19
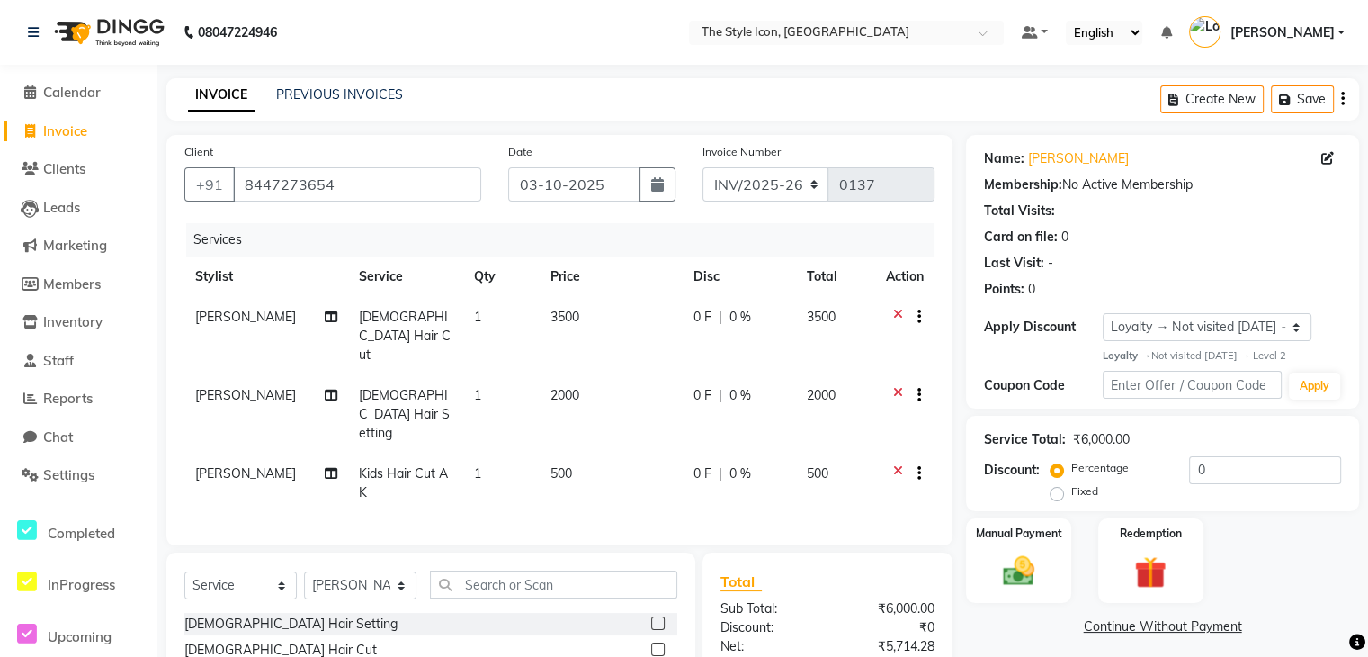
checkbox input "false"
click at [1295, 103] on button "Save" at bounding box center [1302, 99] width 63 height 28
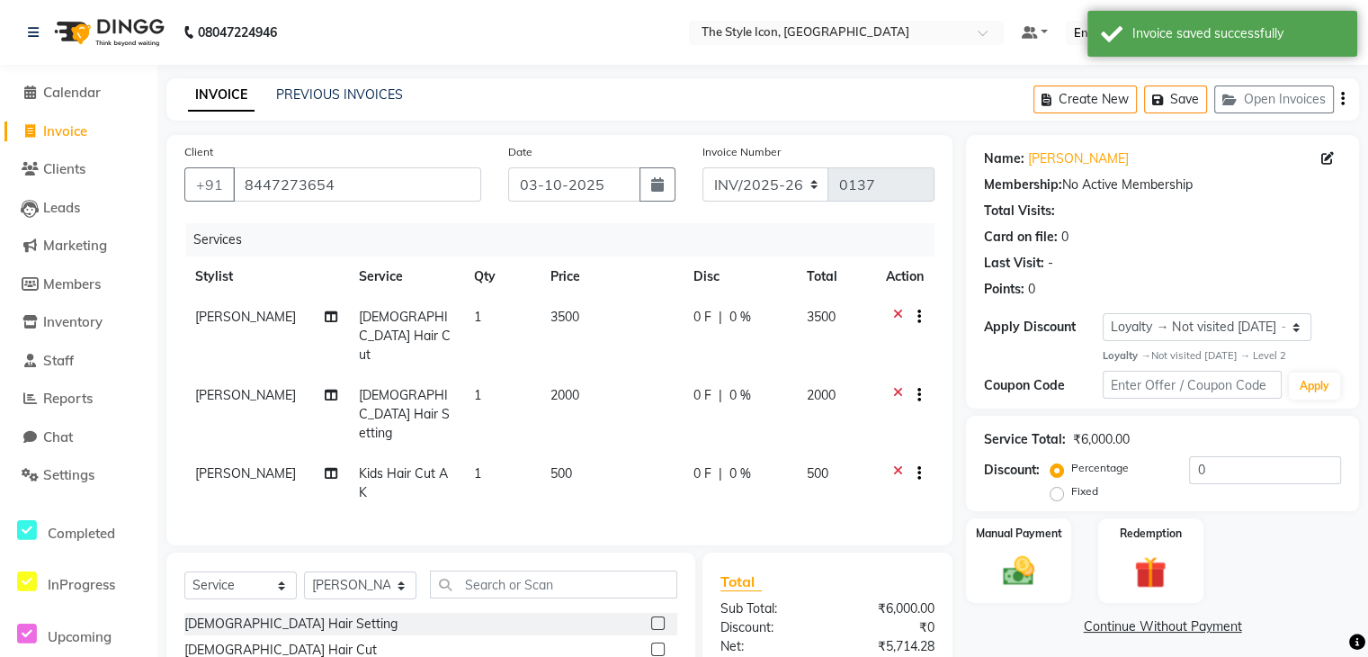
click at [83, 104] on li "Calendar" at bounding box center [78, 93] width 157 height 39
click at [60, 94] on span "Calendar" at bounding box center [72, 92] width 58 height 17
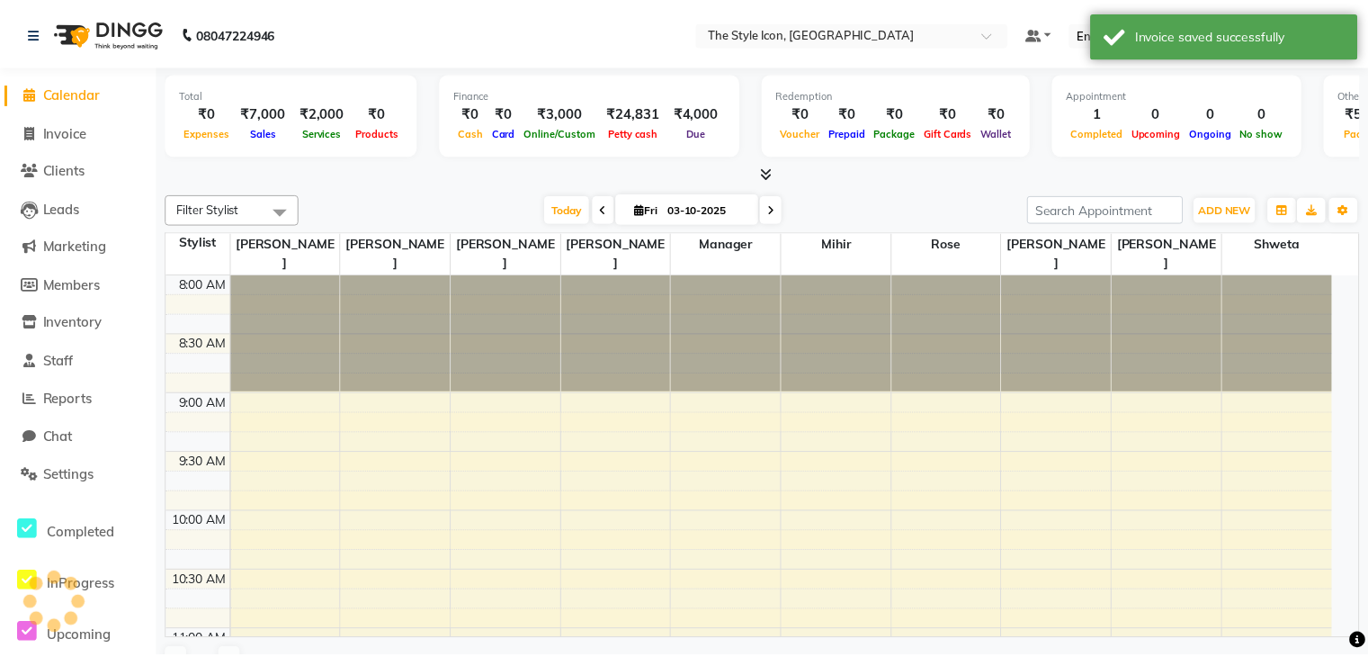
scroll to position [707, 0]
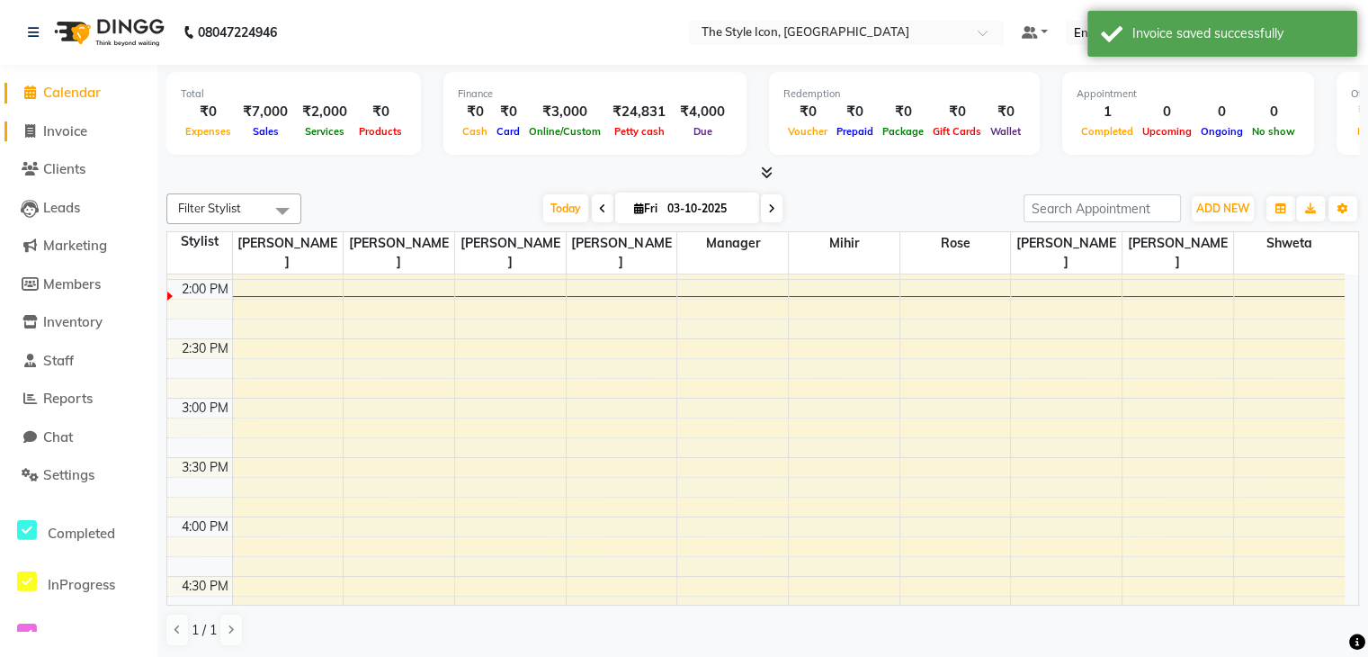
click at [52, 130] on span "Invoice" at bounding box center [65, 130] width 44 height 17
select select "service"
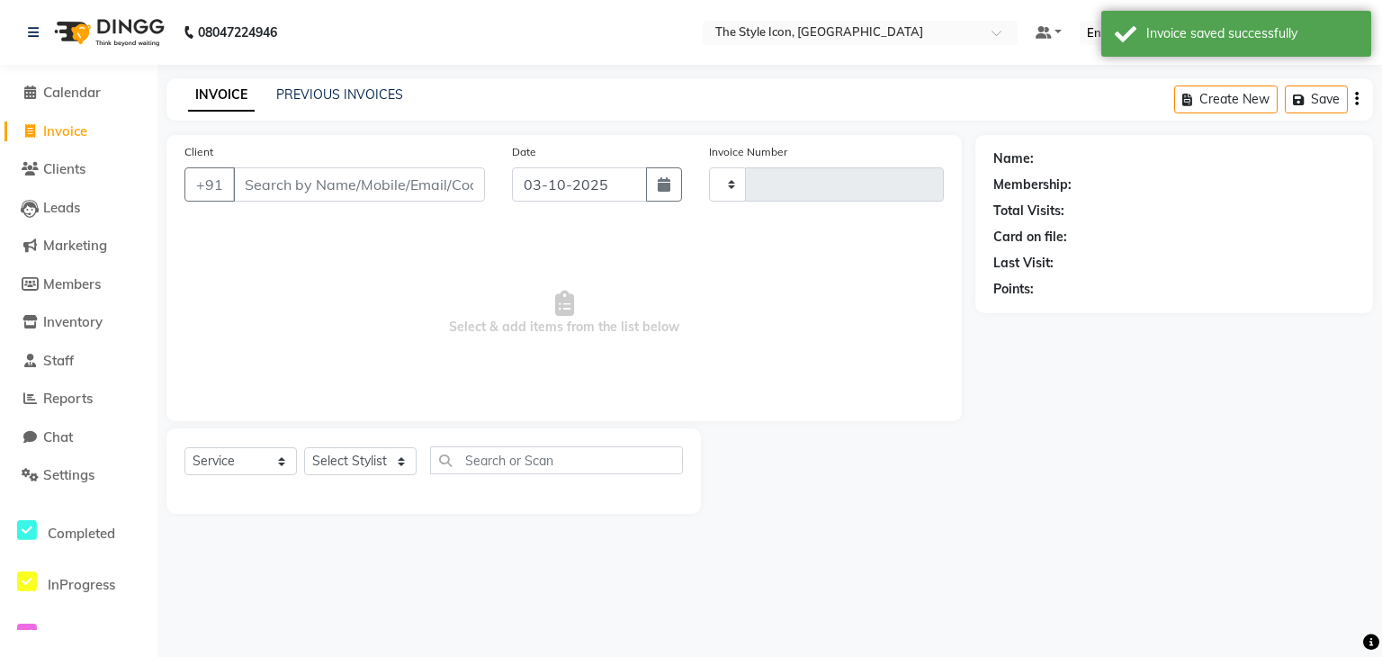
type input "0137"
select select "6267"
click at [1276, 106] on button "Open Invoices" at bounding box center [1288, 99] width 120 height 28
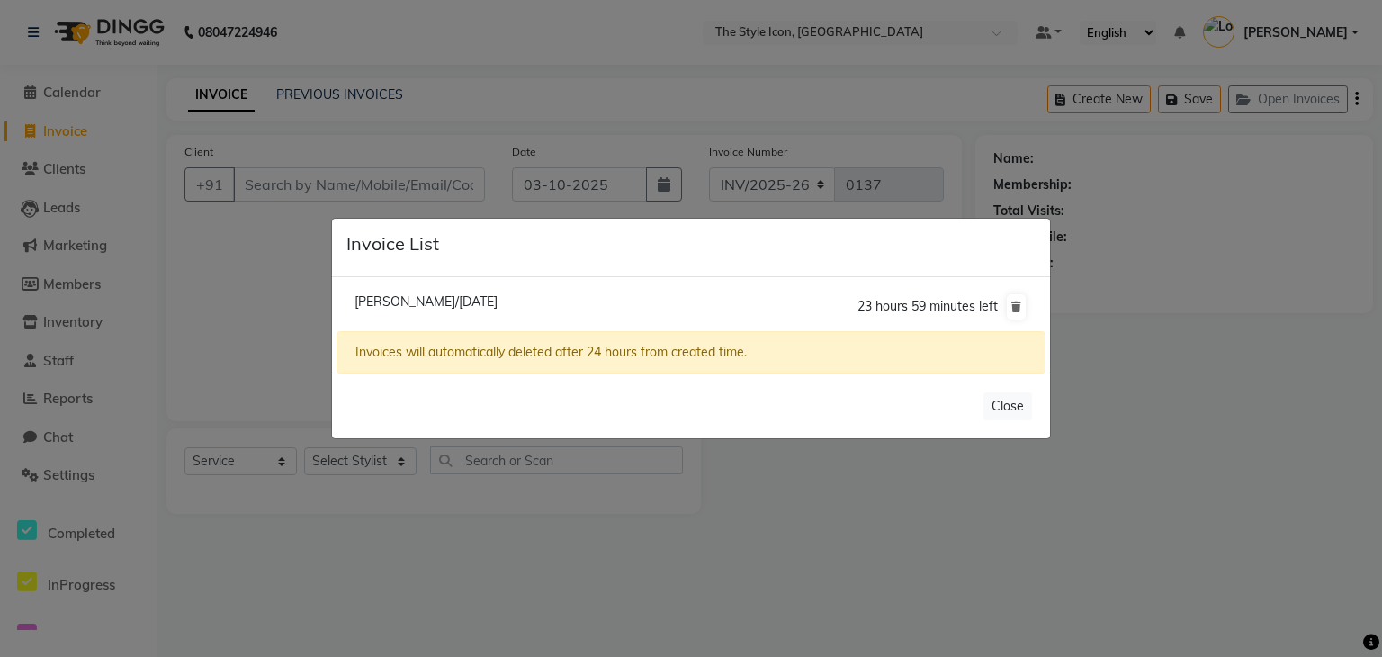
click at [469, 310] on li "[PERSON_NAME]/[DATE] 23 hours 59 minutes left" at bounding box center [690, 307] width 709 height 50
click at [451, 298] on span "[PERSON_NAME]/[DATE]" at bounding box center [425, 301] width 143 height 16
type input "8447273654"
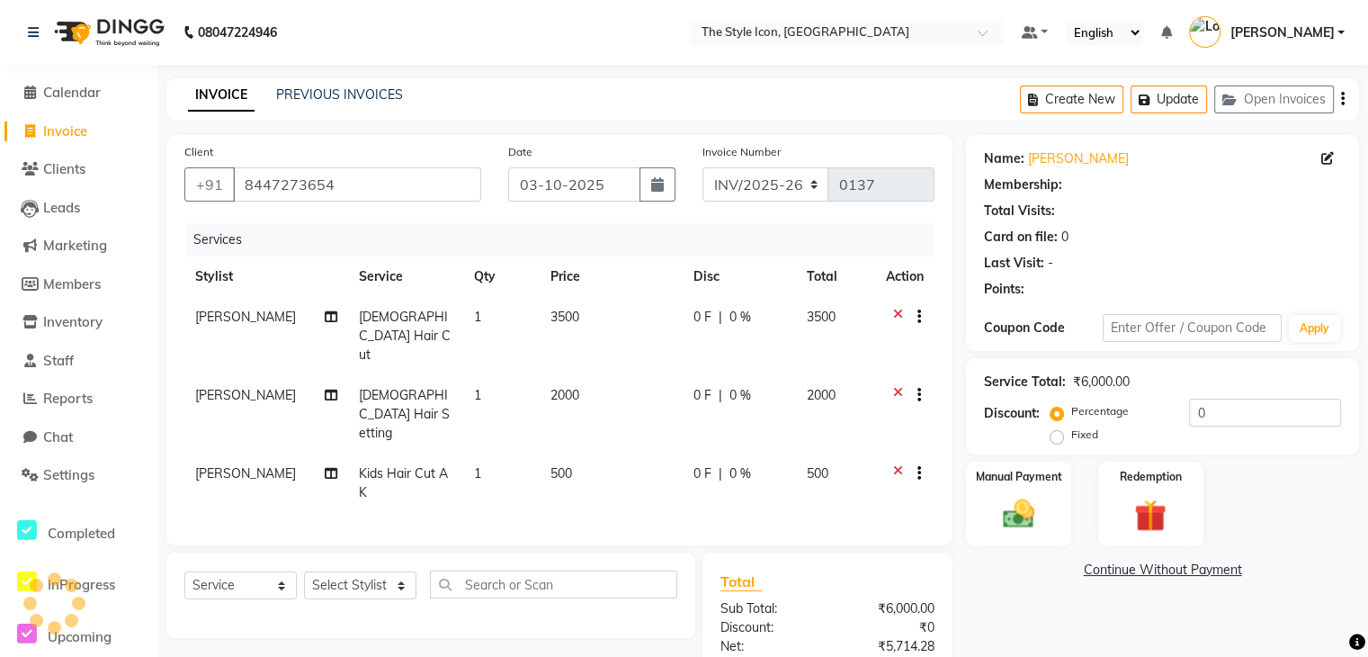
select select "1: Object"
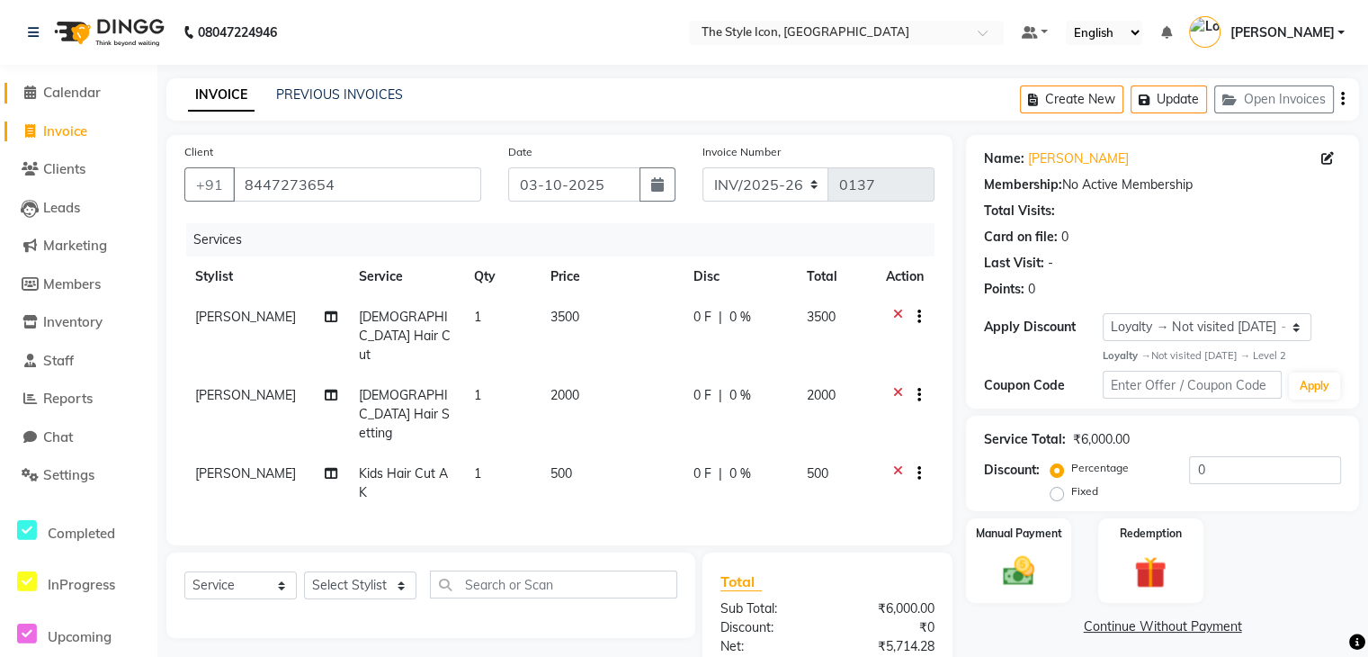
click at [54, 93] on span "Calendar" at bounding box center [72, 92] width 58 height 17
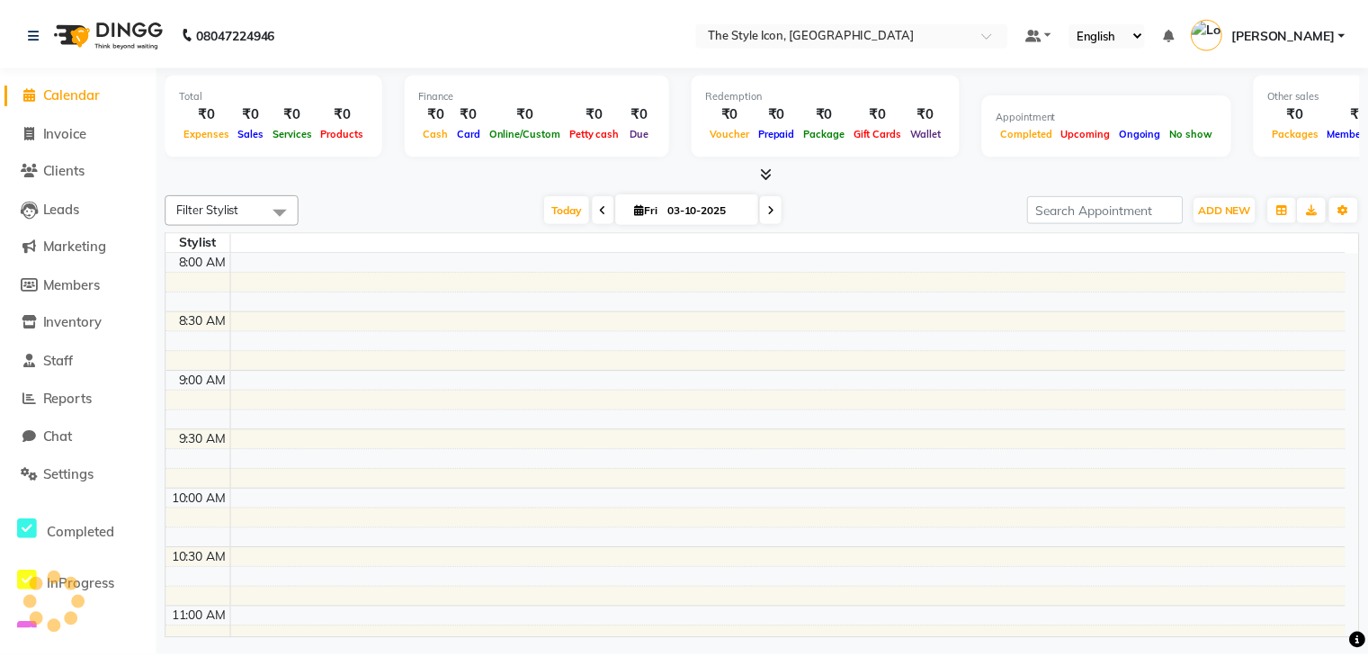
scroll to position [707, 0]
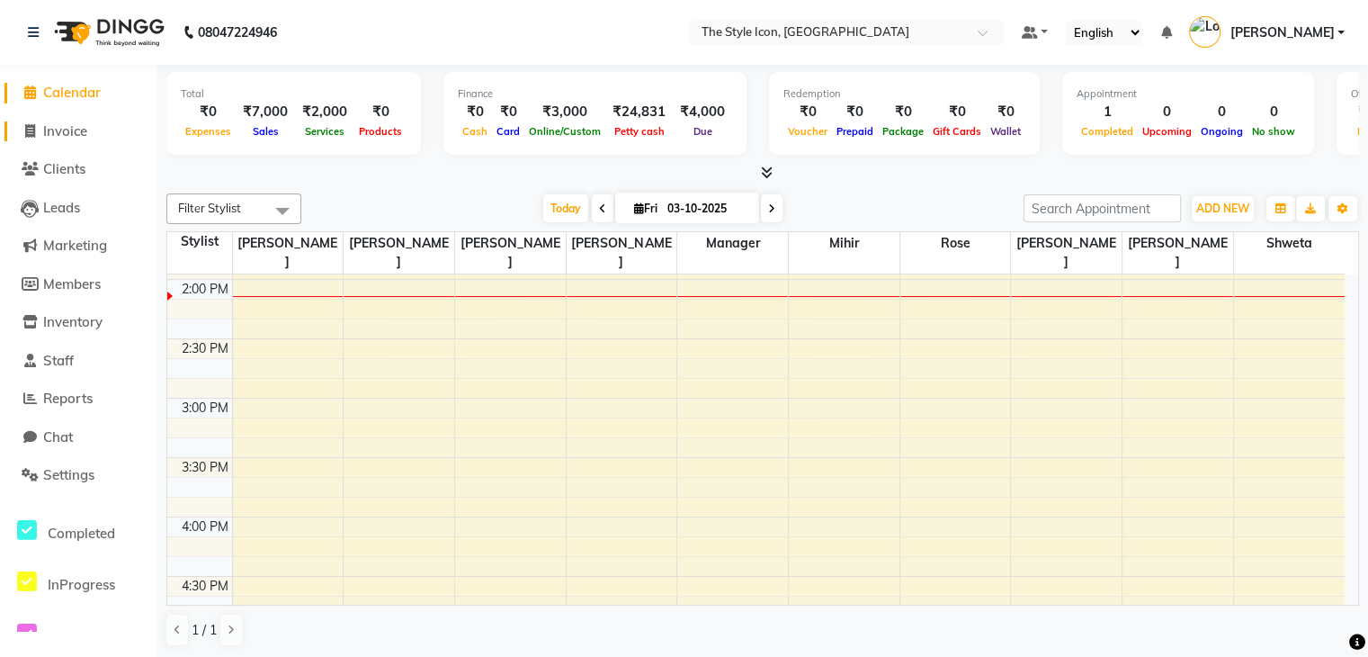
click at [55, 125] on span "Invoice" at bounding box center [65, 130] width 44 height 17
select select "6267"
select select "service"
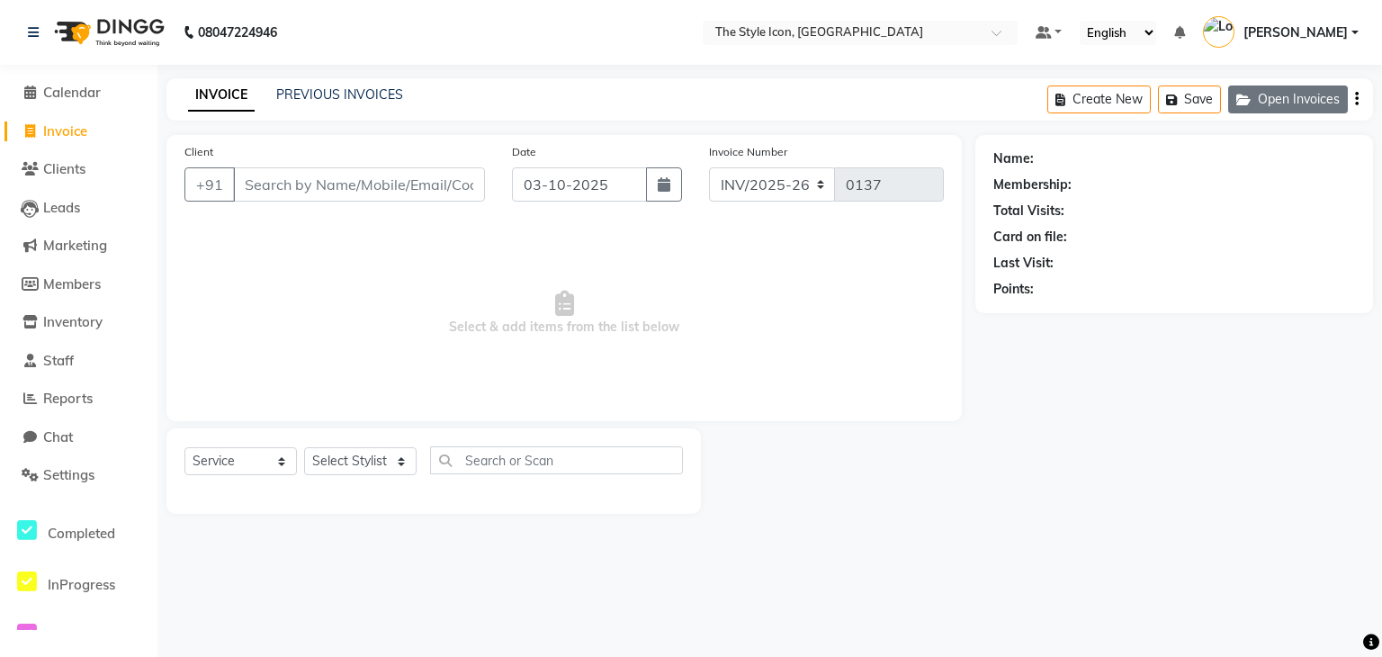
click at [1245, 102] on icon "button" at bounding box center [1247, 100] width 22 height 13
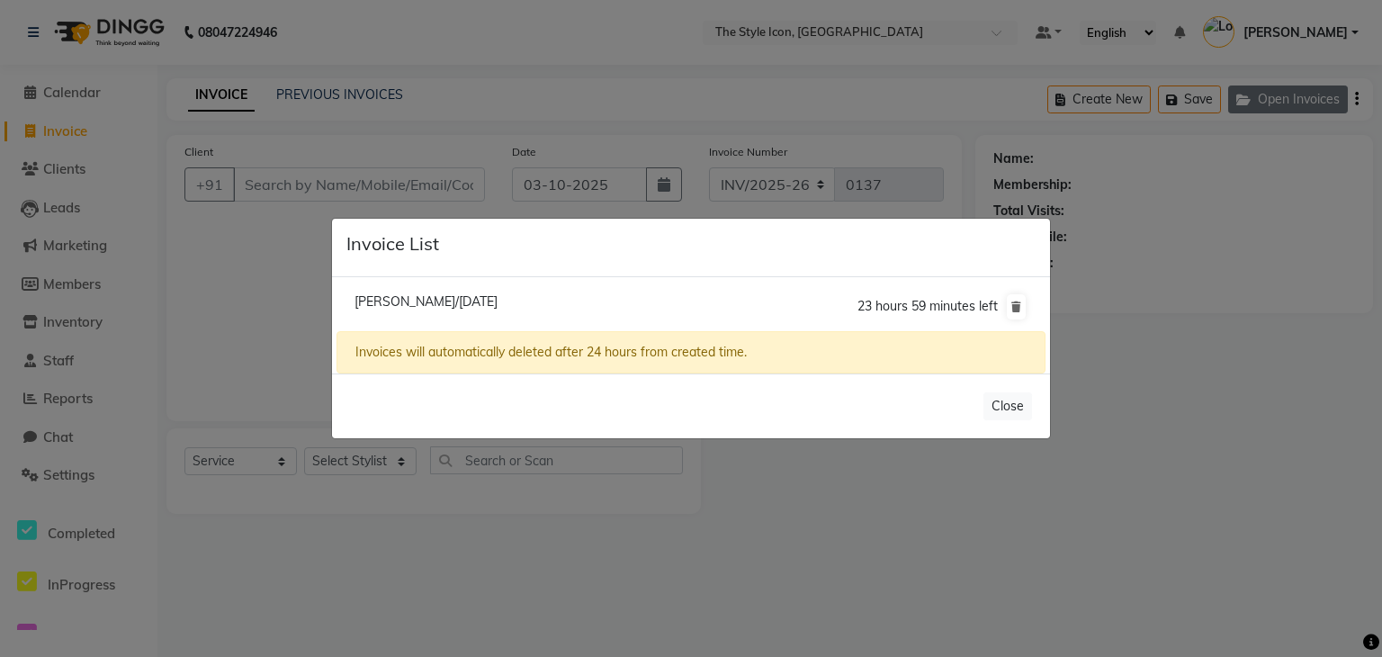
click at [1245, 102] on ngb-modal-window "Invoice List [PERSON_NAME]/[DATE] 23 hours 59 minutes left Invoices will automa…" at bounding box center [691, 328] width 1382 height 657
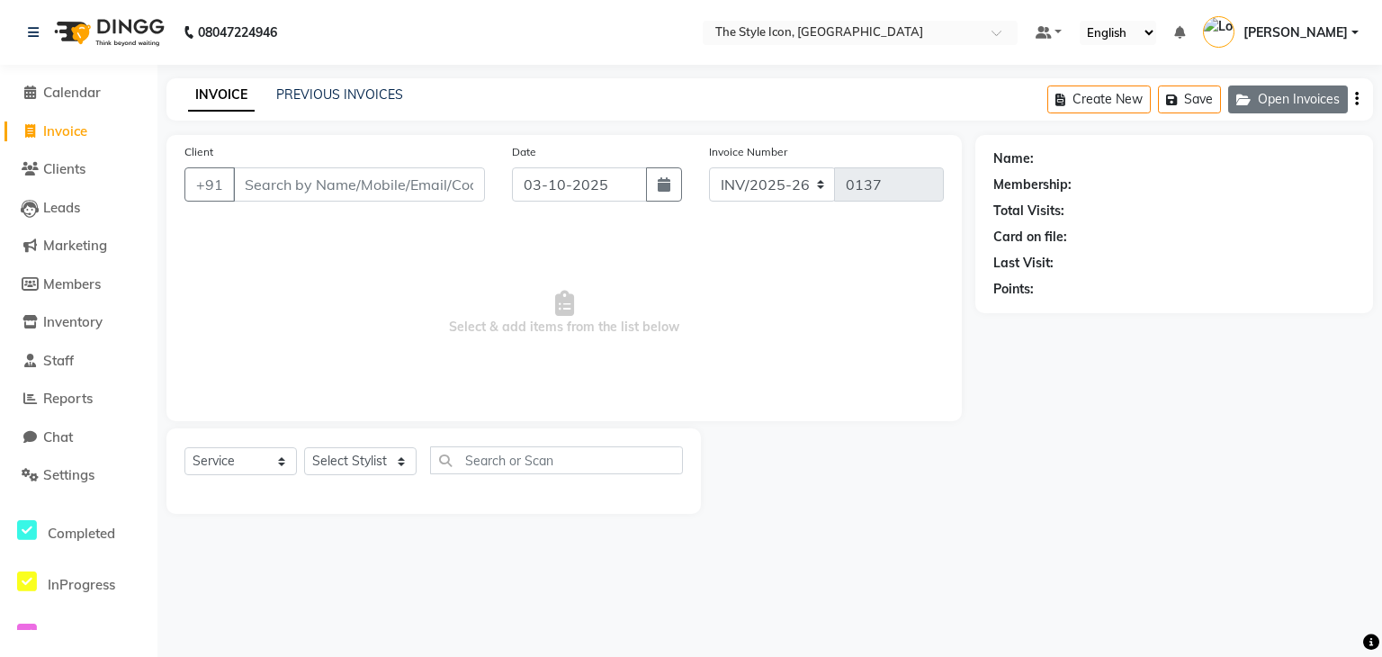
click at [1245, 102] on icon "button" at bounding box center [1247, 100] width 22 height 13
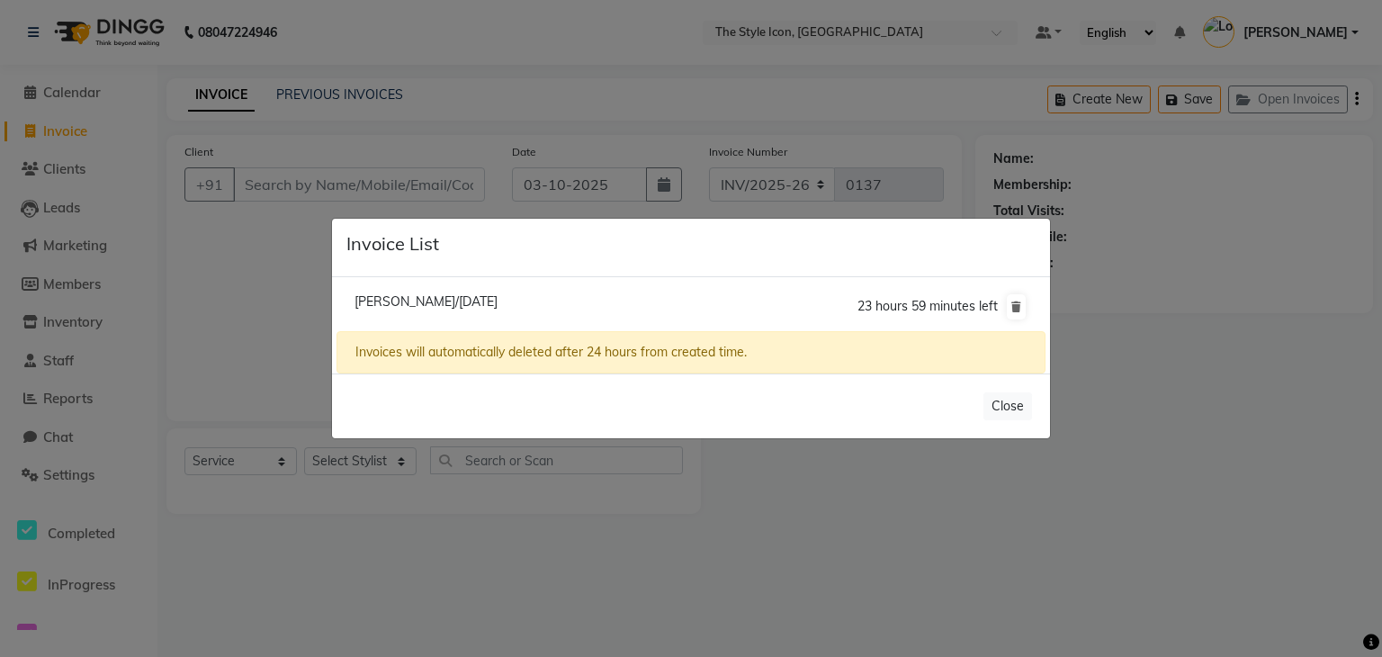
click at [389, 307] on span "[PERSON_NAME]/[DATE]" at bounding box center [425, 301] width 143 height 16
type input "8447273654"
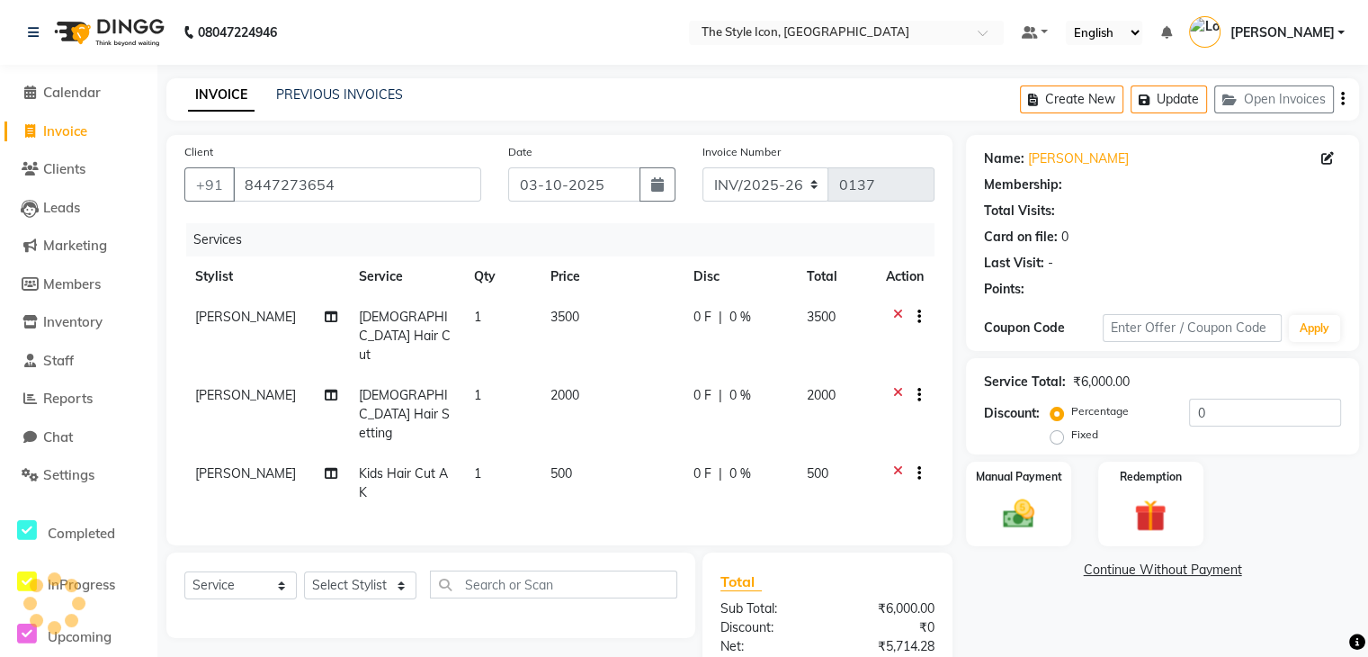
select select "1: Object"
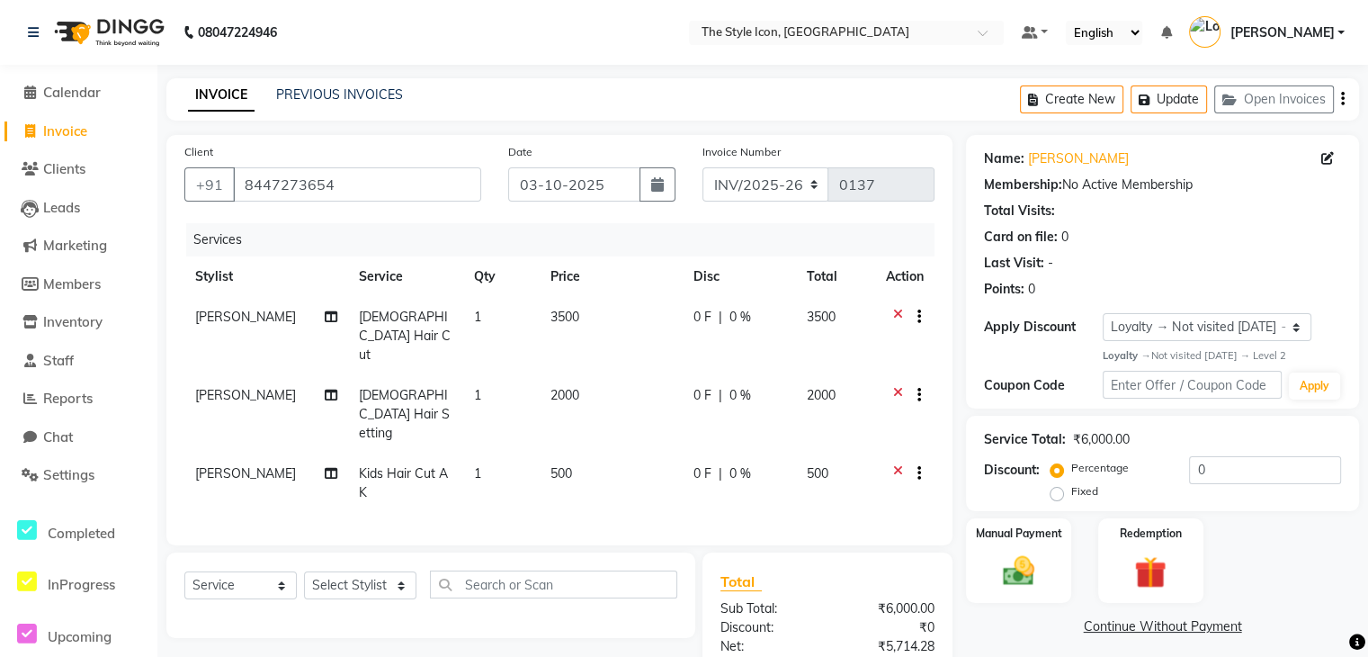
scroll to position [148, 0]
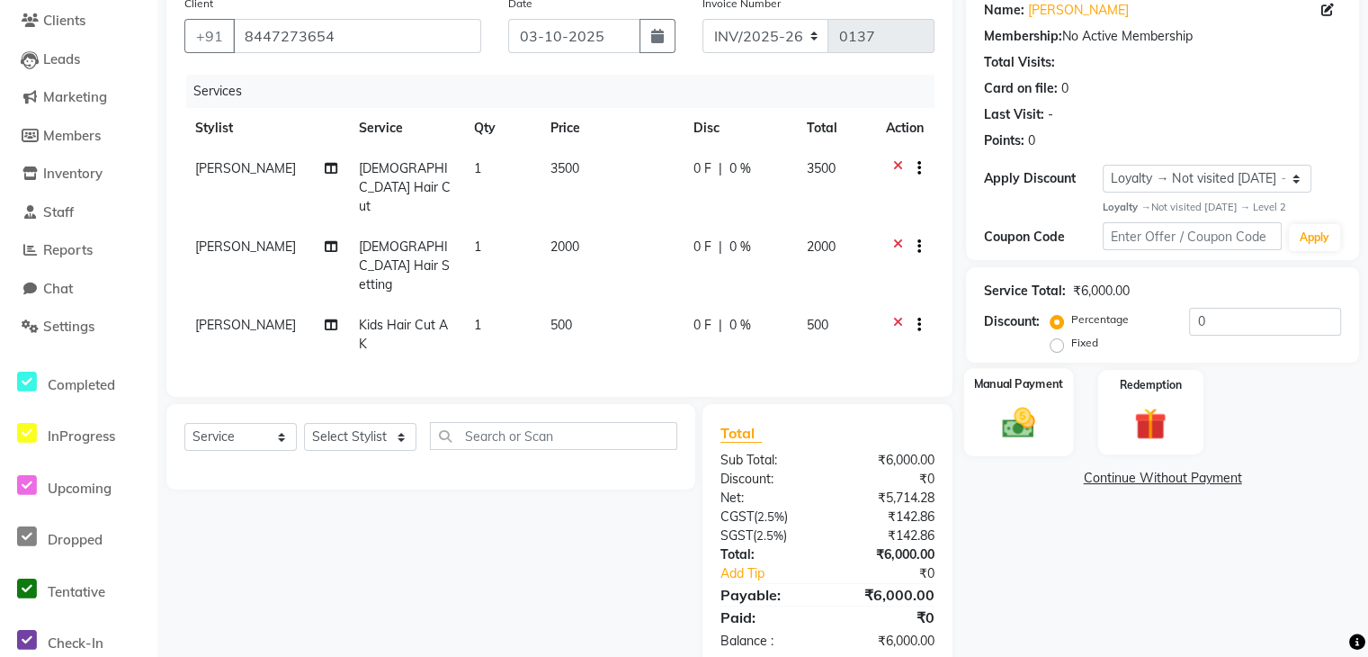
click at [1032, 417] on img at bounding box center [1018, 423] width 54 height 38
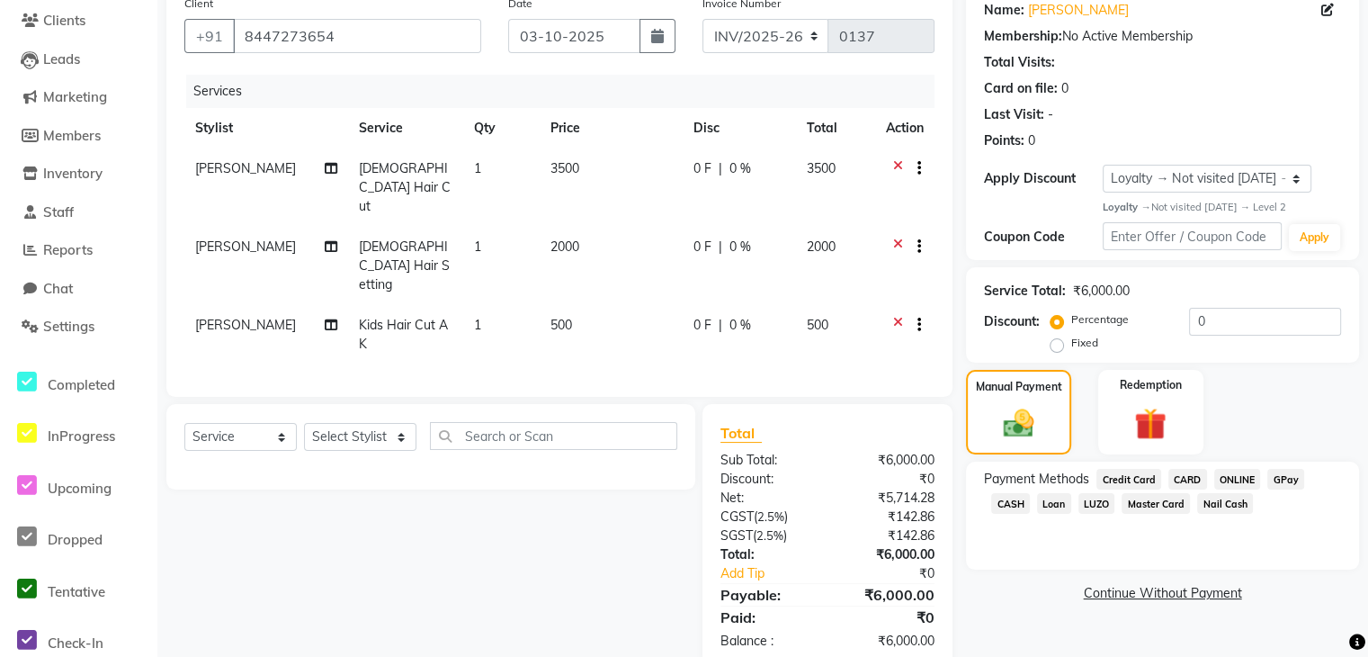
click at [1290, 479] on span "GPay" at bounding box center [1285, 479] width 37 height 21
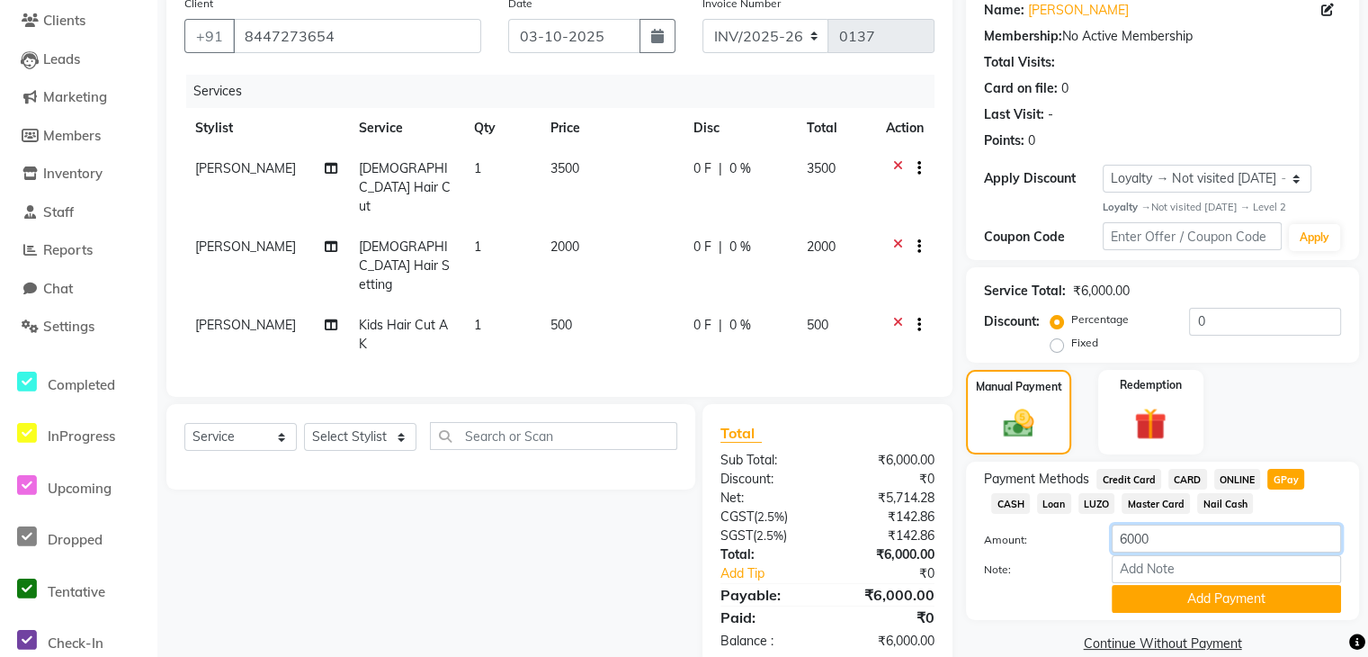
click at [1184, 540] on input "6000" at bounding box center [1226, 538] width 229 height 28
type input "6"
type input "6000"
click at [1191, 595] on button "Add Payment" at bounding box center [1226, 599] width 229 height 28
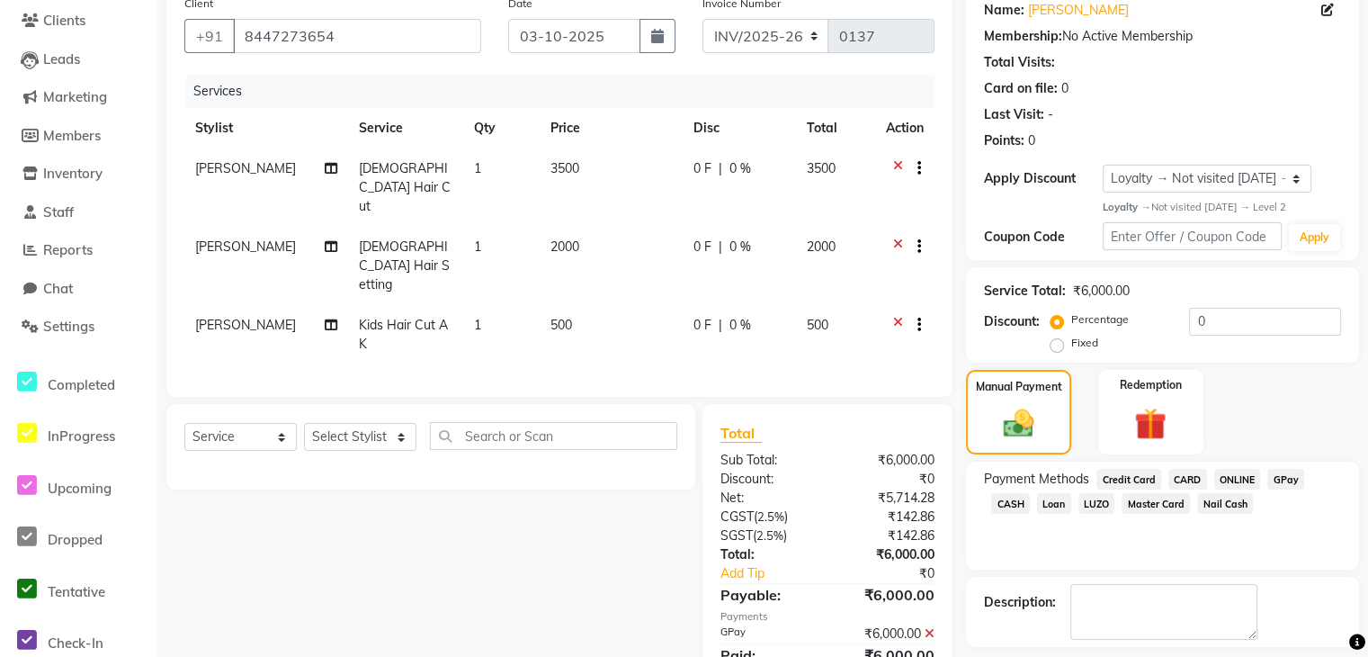
scroll to position [295, 0]
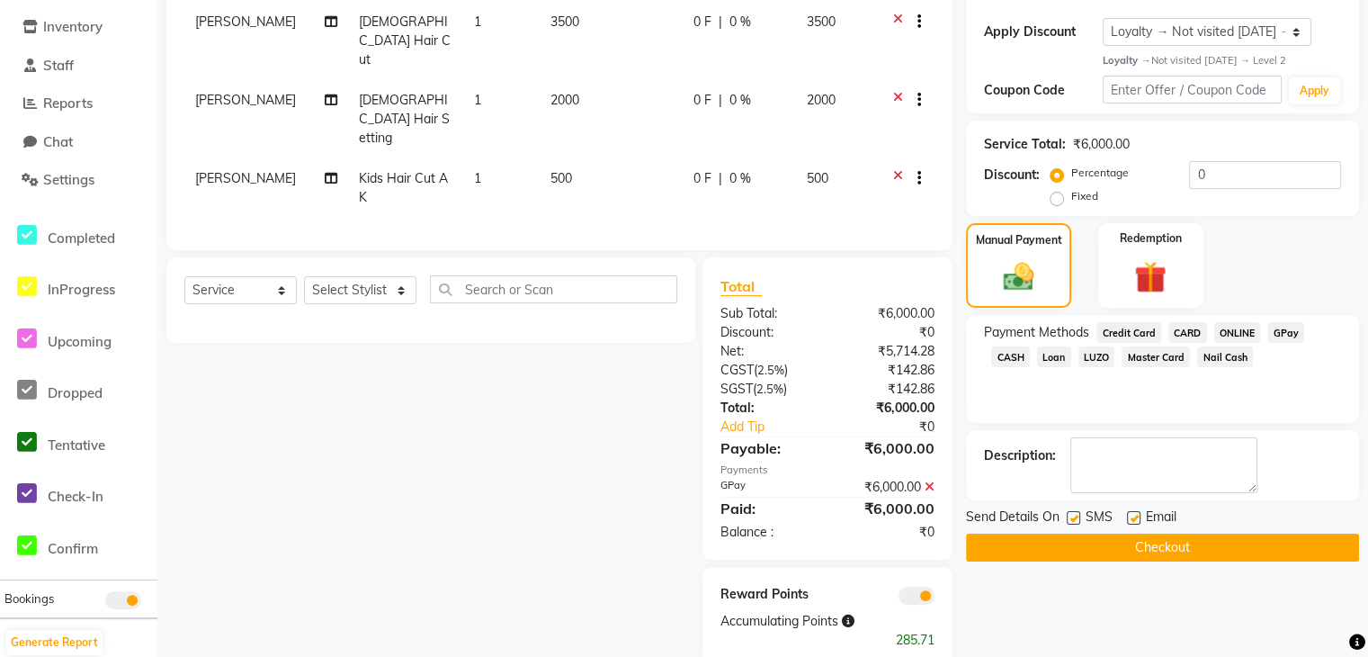
click at [1261, 551] on button "Checkout" at bounding box center [1162, 547] width 393 height 28
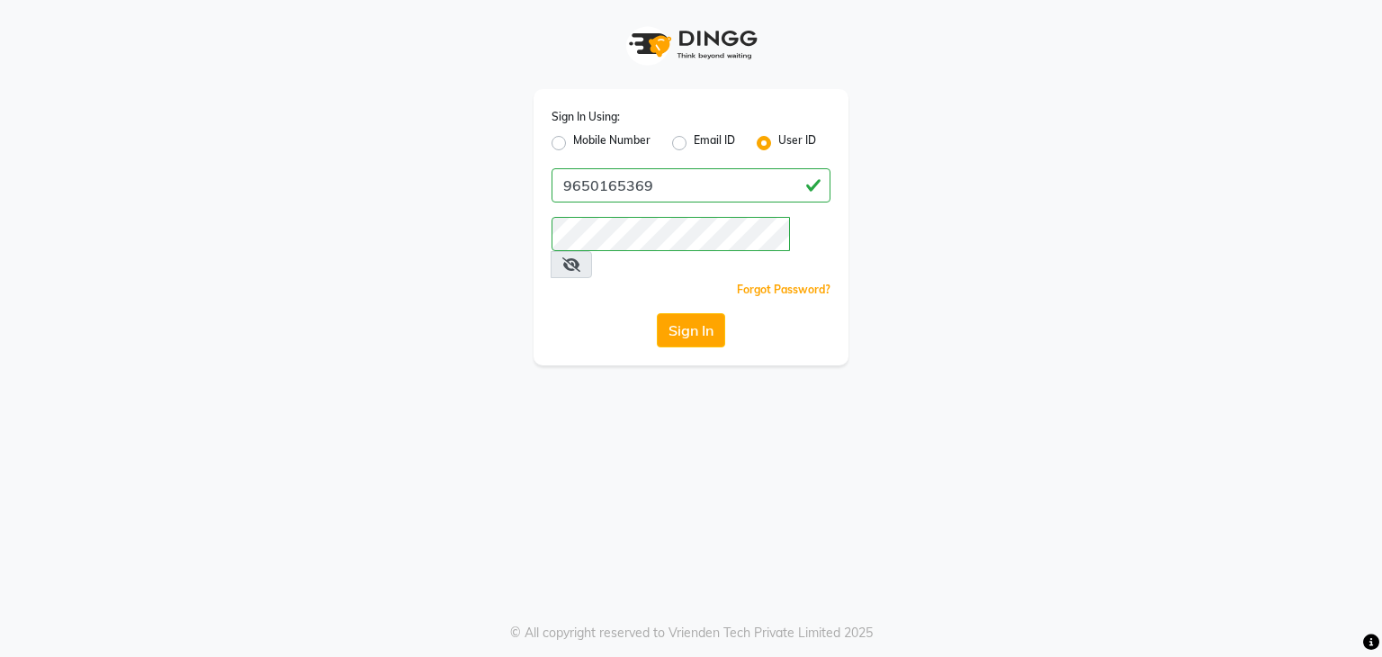
click at [562, 135] on div "Mobile Number" at bounding box center [600, 143] width 99 height 22
click at [573, 143] on label "Mobile Number" at bounding box center [611, 143] width 77 height 22
click at [573, 143] on input "Mobile Number" at bounding box center [579, 138] width 12 height 12
radio input "true"
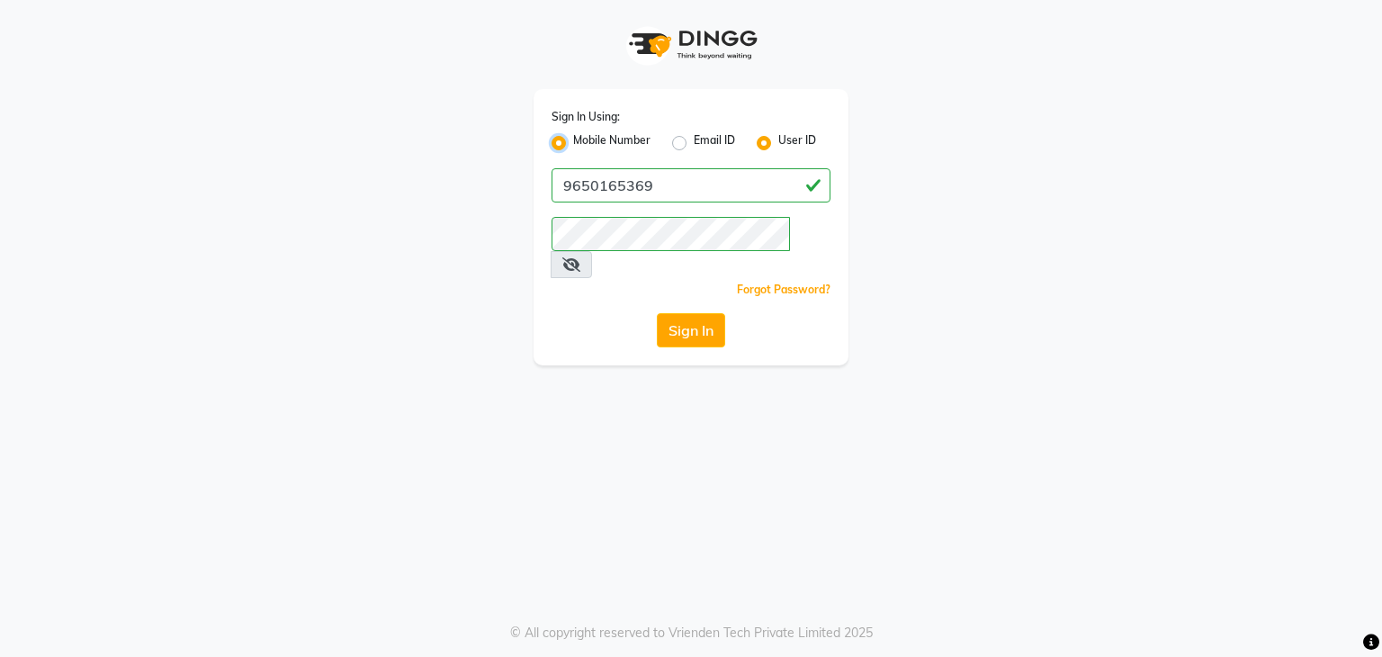
radio input "false"
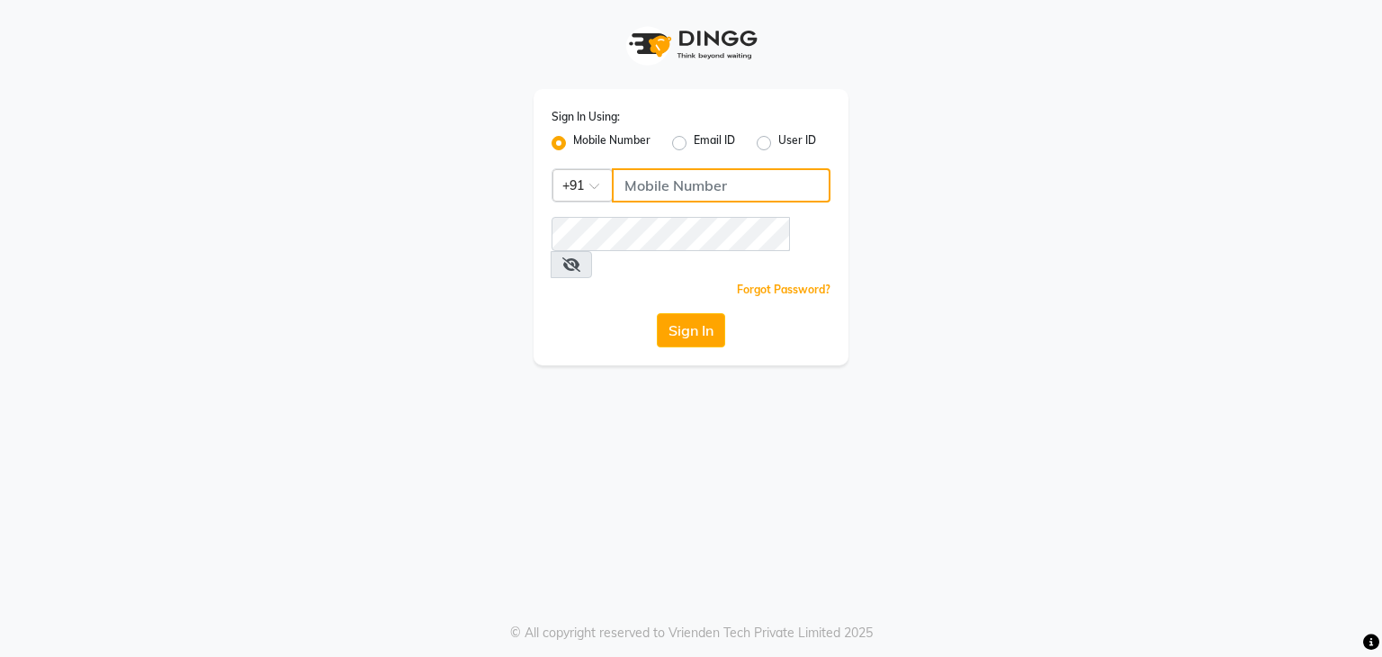
click at [726, 199] on input "Username" at bounding box center [721, 185] width 219 height 34
type input "9354747414"
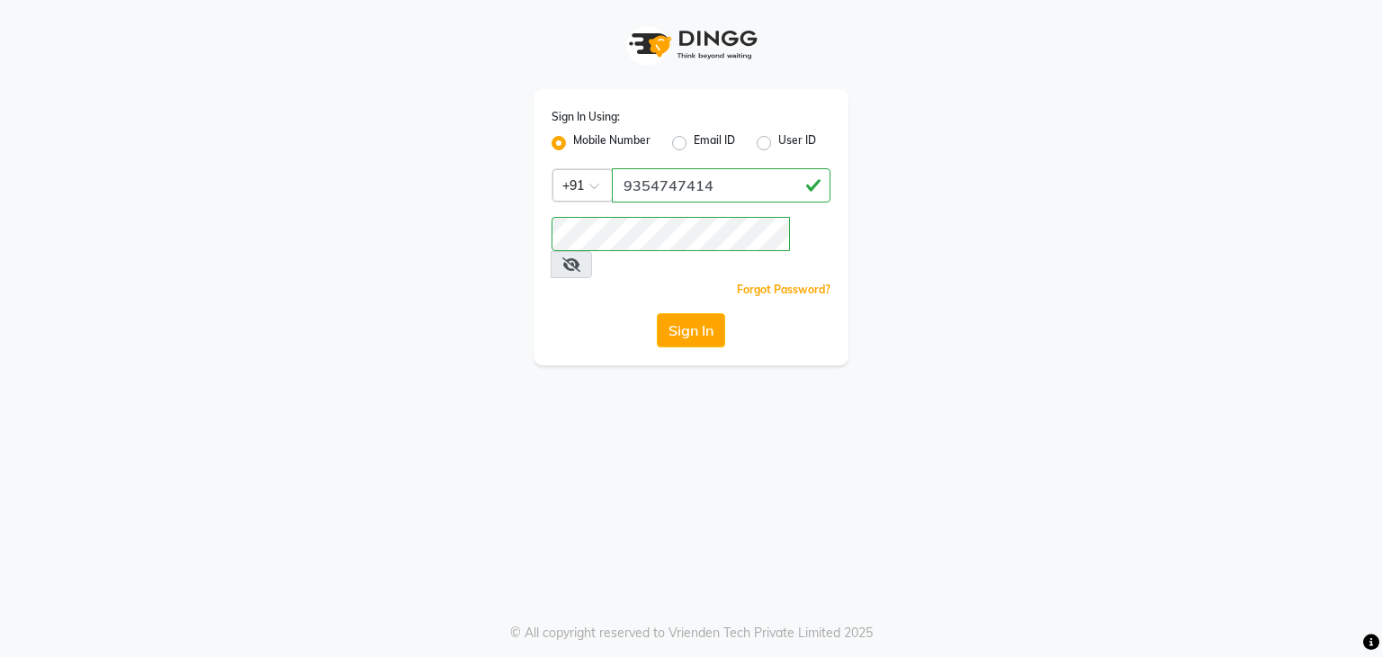
click at [592, 421] on div "Sign In Using: Mobile Number Email ID User ID Country Code × [PHONE_NUMBER] Rem…" at bounding box center [691, 328] width 1382 height 657
click at [691, 313] on button "Sign In" at bounding box center [691, 330] width 68 height 34
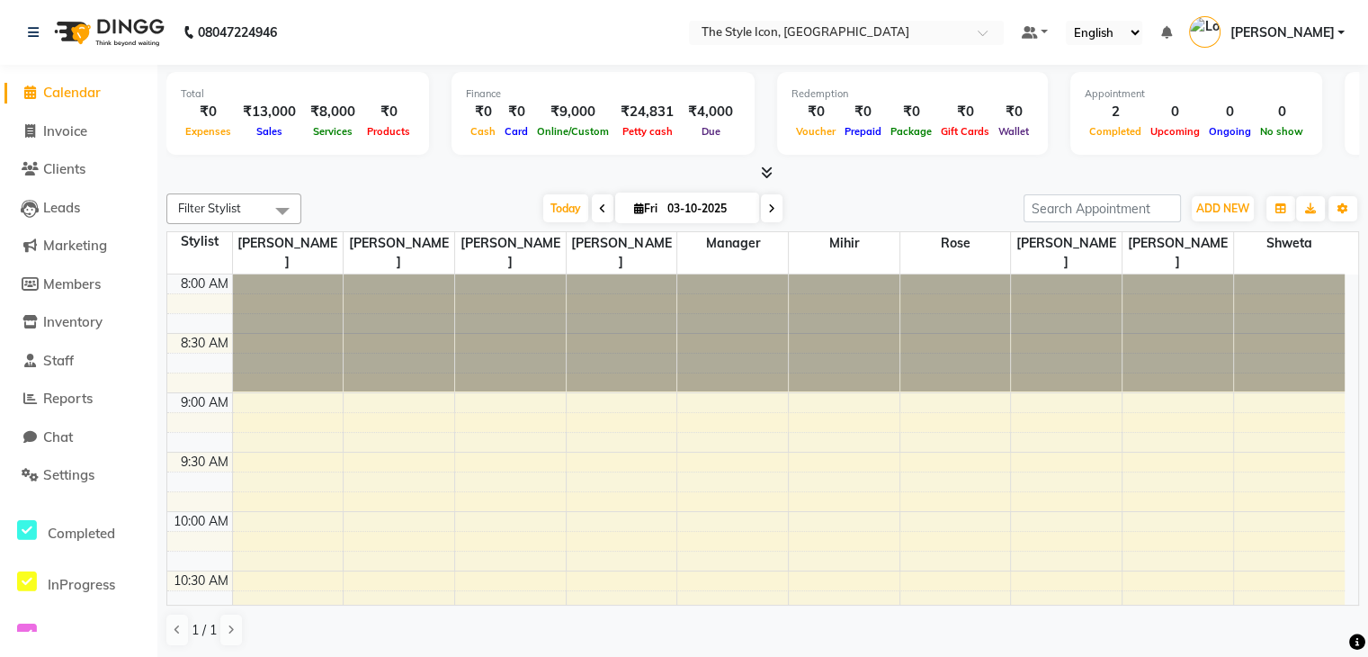
click at [1324, 42] on link "[PERSON_NAME]" at bounding box center [1267, 33] width 156 height 30
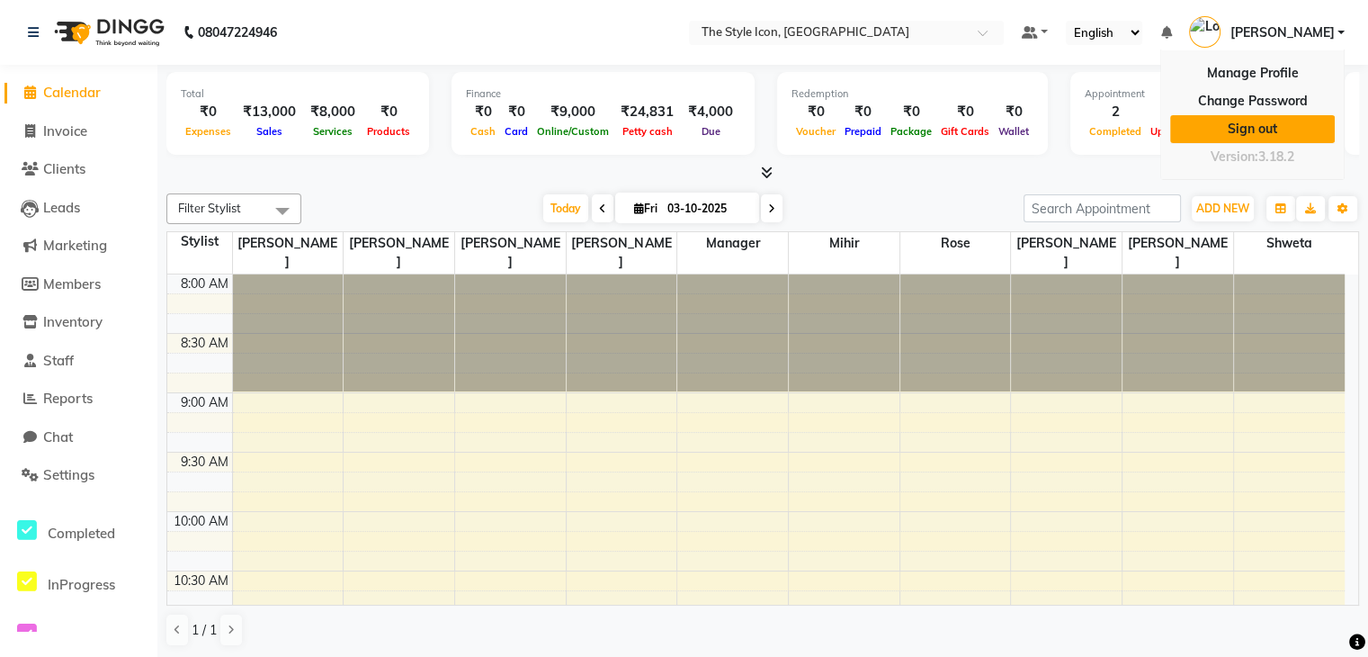
click at [1261, 117] on link "Sign out" at bounding box center [1252, 129] width 165 height 28
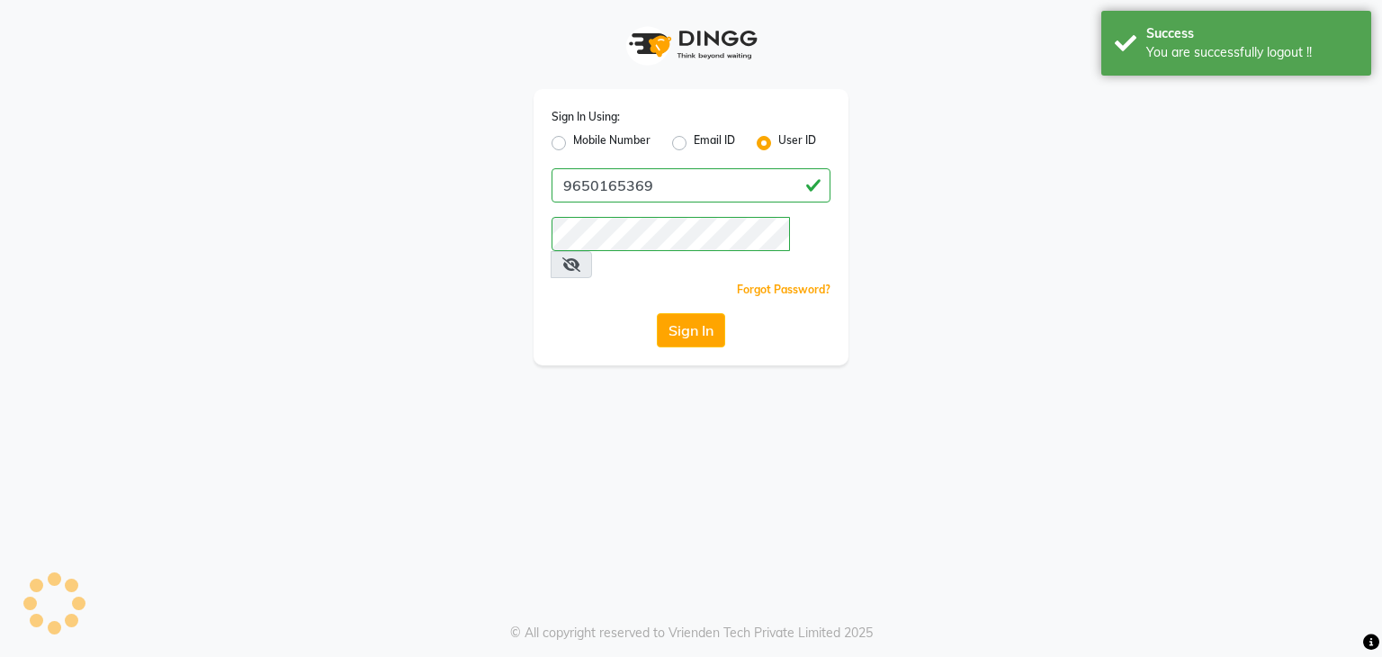
click at [1261, 117] on app-login "Sign In Using: Mobile Number Email ID User ID 9650165369 Remember me Forgot Pas…" at bounding box center [691, 182] width 1382 height 365
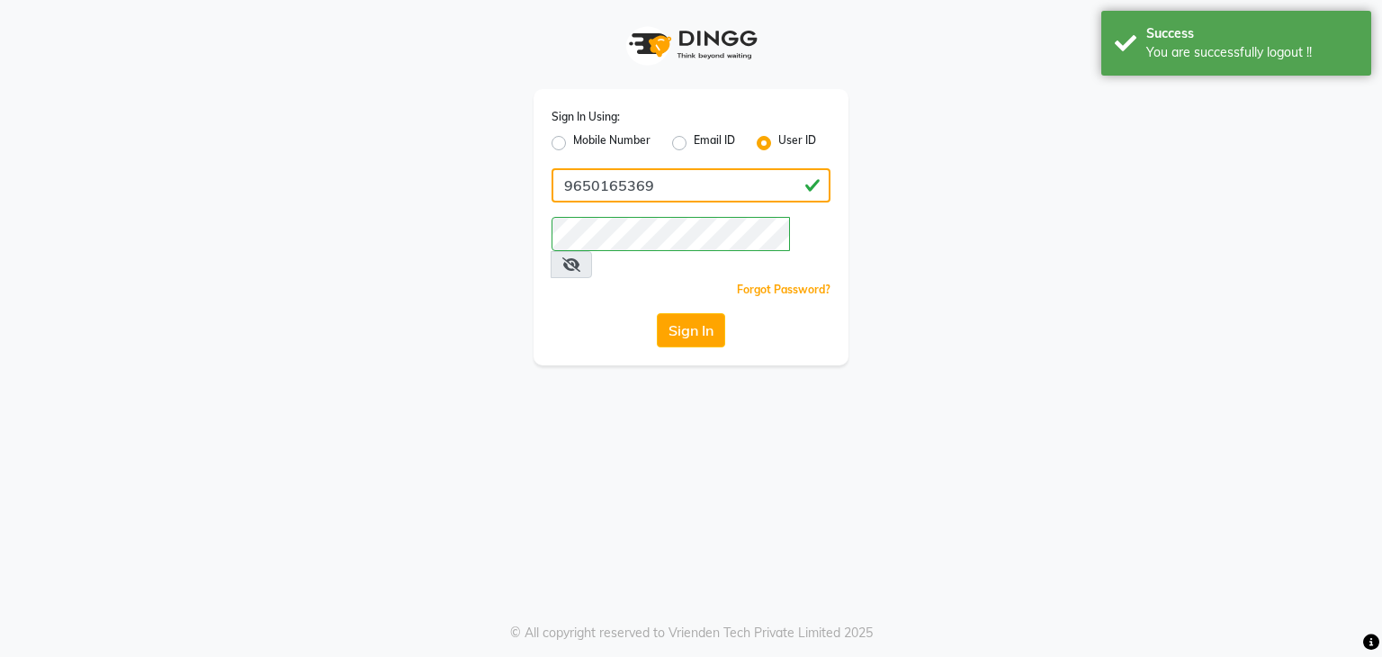
drag, startPoint x: 659, startPoint y: 186, endPoint x: 518, endPoint y: 203, distance: 142.3
click at [518, 203] on div "Sign In Using: Mobile Number Email ID User ID 9650165369 Remember me Forgot Pas…" at bounding box center [690, 182] width 1025 height 365
click at [573, 141] on label "Mobile Number" at bounding box center [611, 143] width 77 height 22
click at [573, 141] on input "Mobile Number" at bounding box center [579, 138] width 12 height 12
radio input "true"
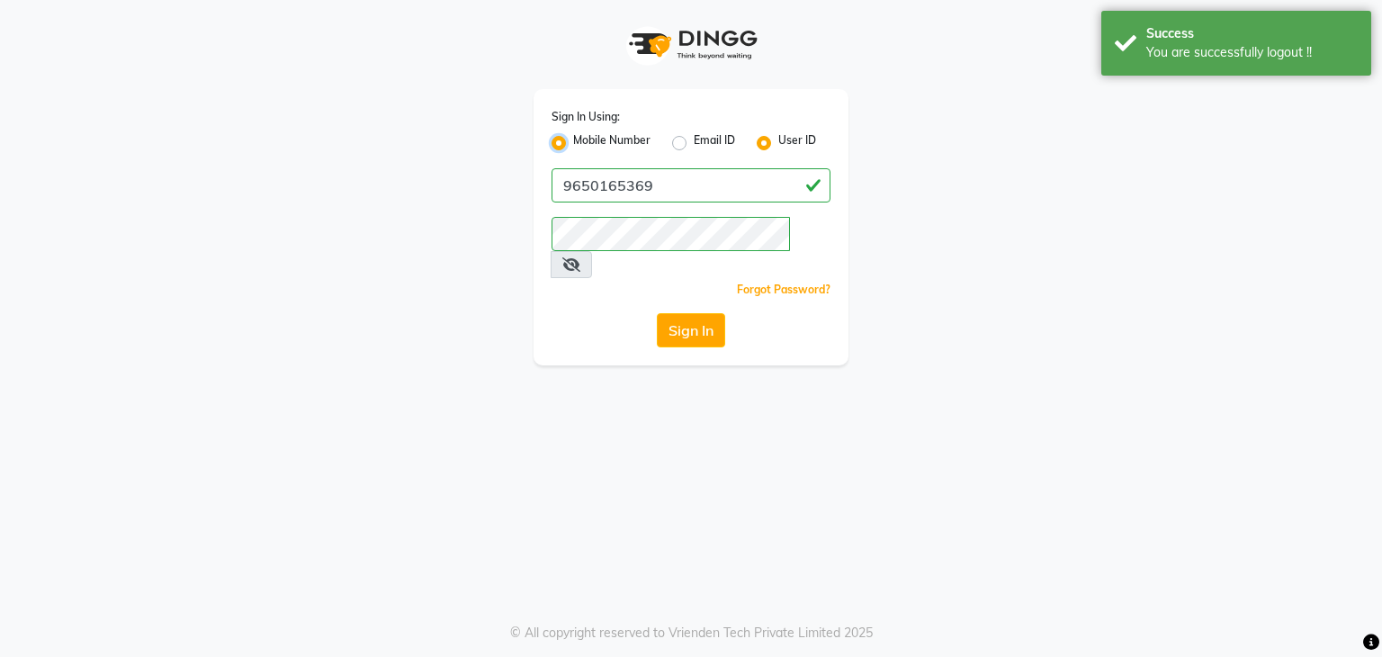
radio input "false"
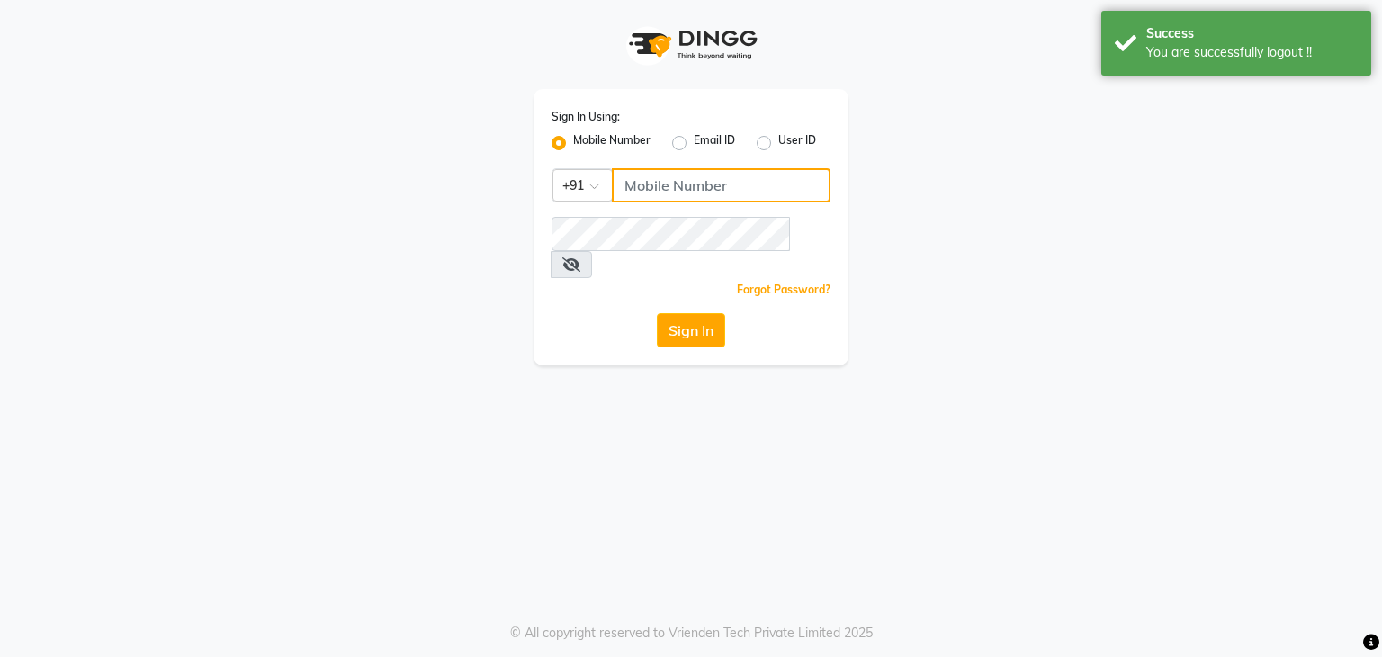
click at [702, 198] on input "Username" at bounding box center [721, 185] width 219 height 34
type input "9650165369"
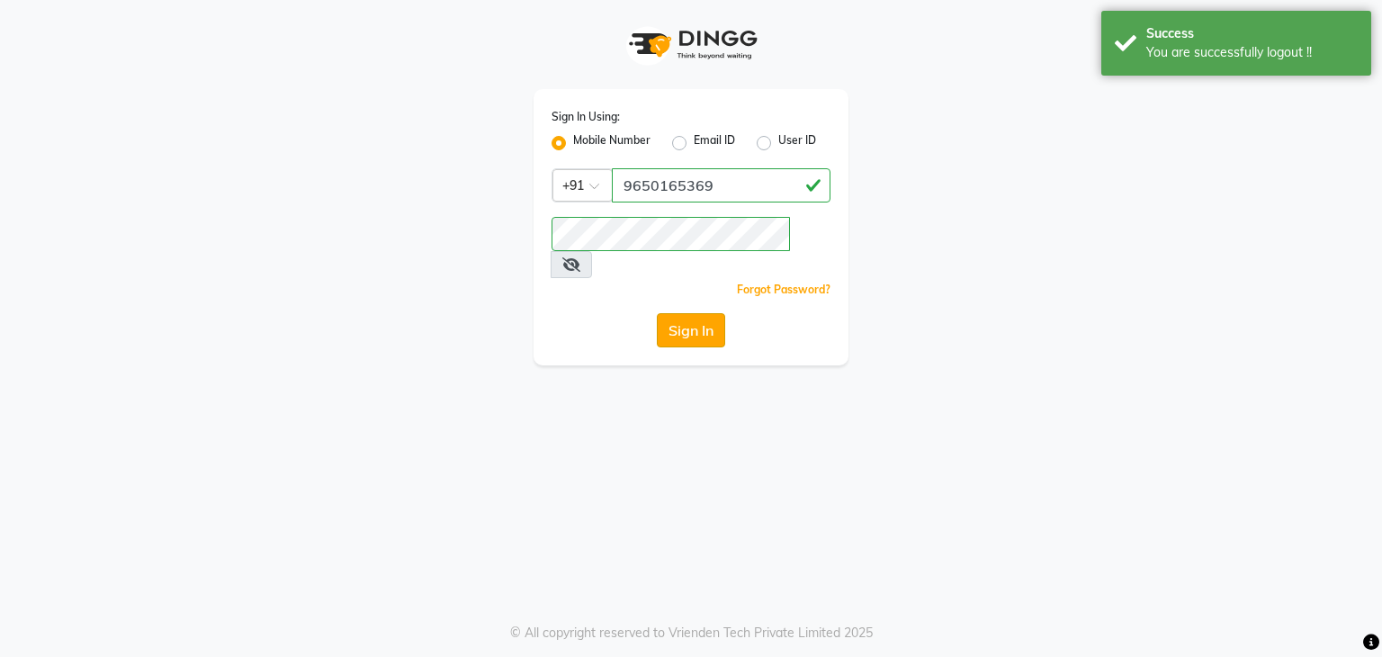
click at [696, 315] on button "Sign In" at bounding box center [691, 330] width 68 height 34
